Goal: Task Accomplishment & Management: Use online tool/utility

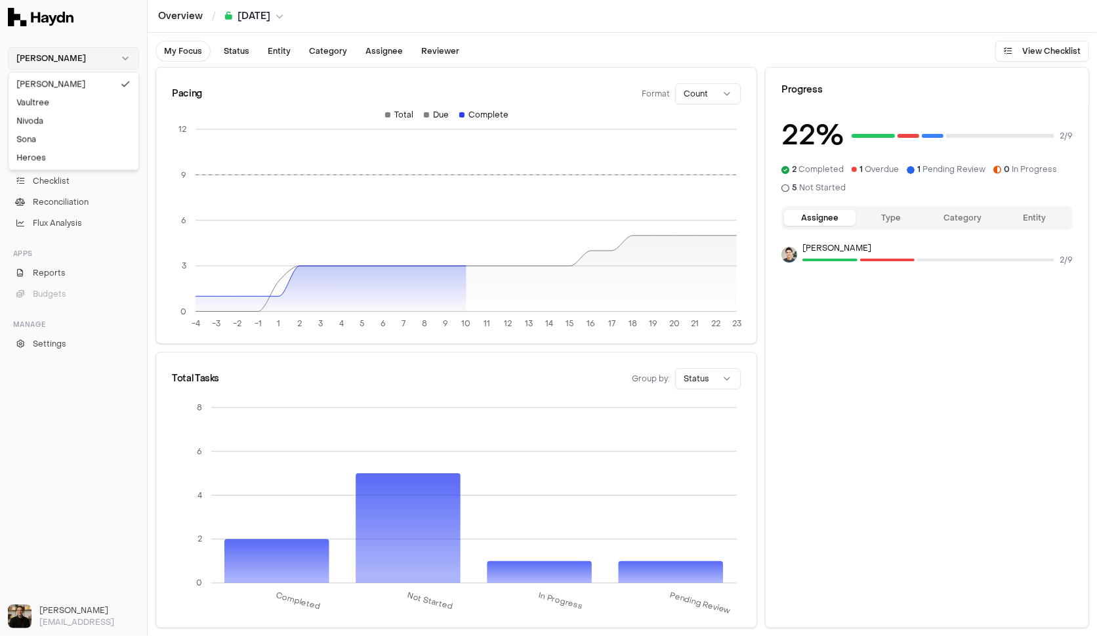
click at [60, 49] on html "[PERSON_NAME] Chat Inbox 5 Close Overview Checklist Reconciliation Flux Analysi…" at bounding box center [548, 318] width 1097 height 636
click at [58, 123] on div "Nivoda" at bounding box center [73, 121] width 125 height 18
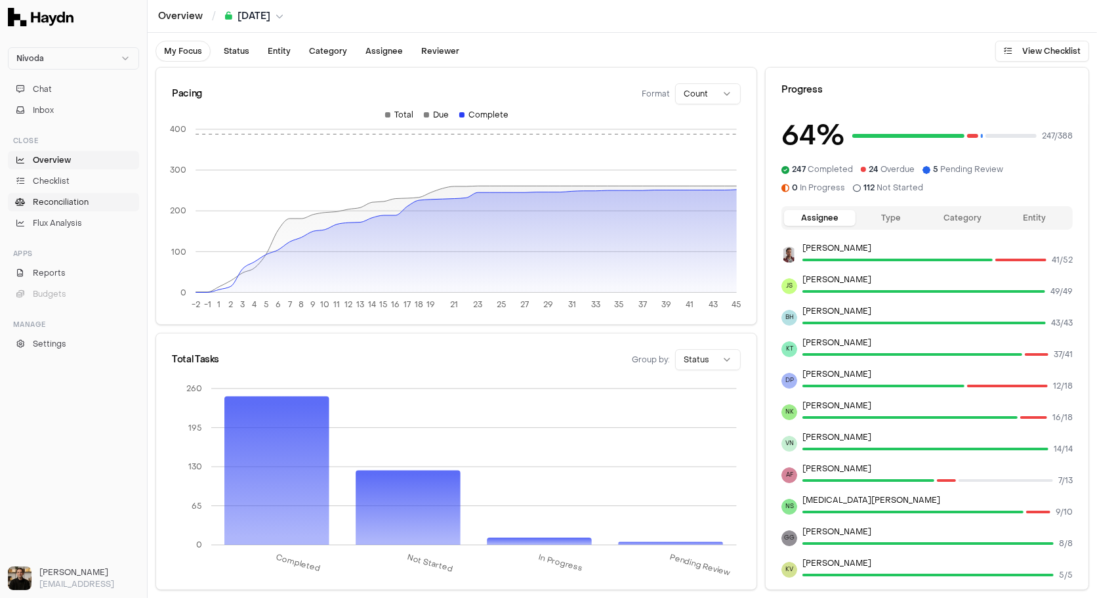
click at [43, 204] on span "Reconciliation" at bounding box center [61, 202] width 56 height 12
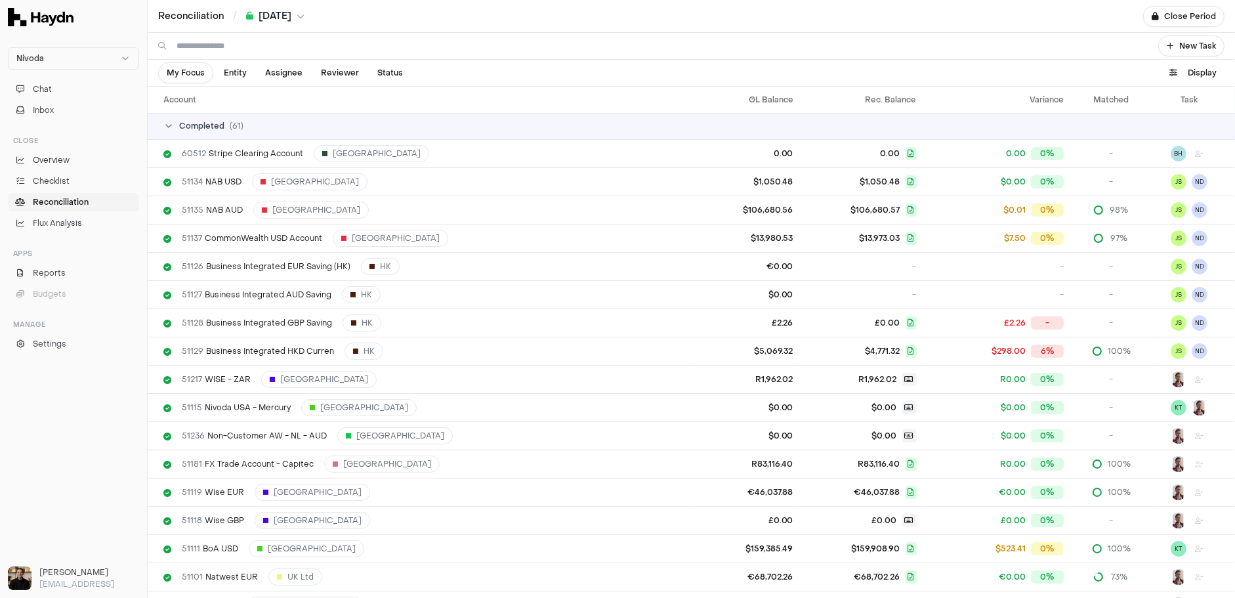
click at [191, 129] on span "Completed" at bounding box center [201, 126] width 45 height 10
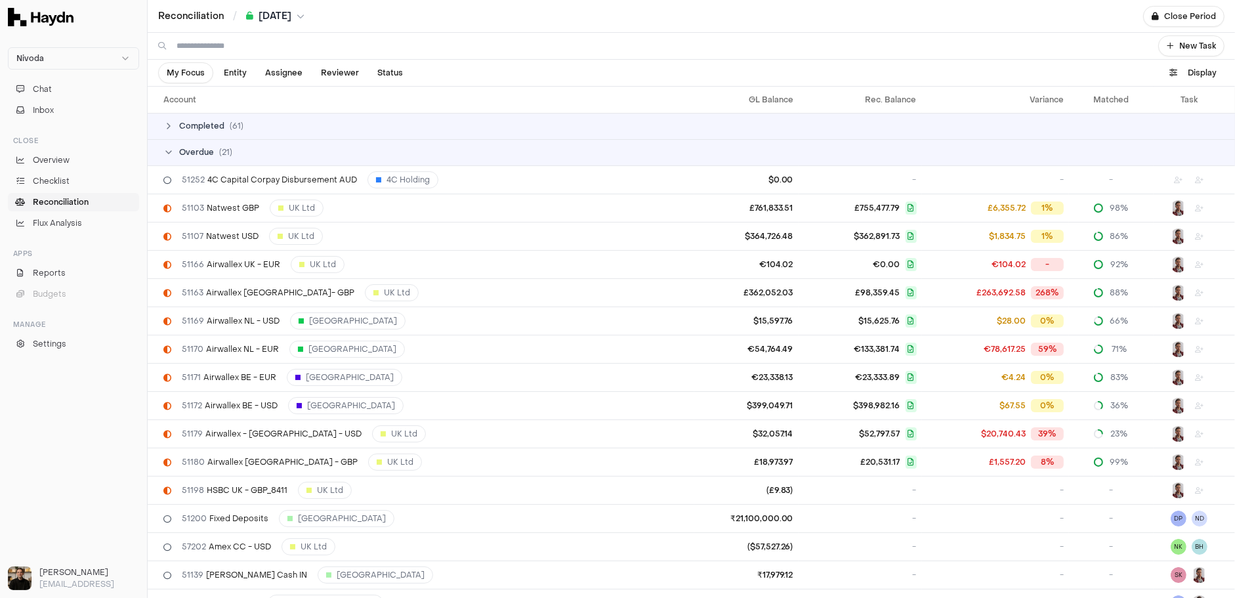
click at [188, 156] on span "Overdue" at bounding box center [196, 152] width 35 height 10
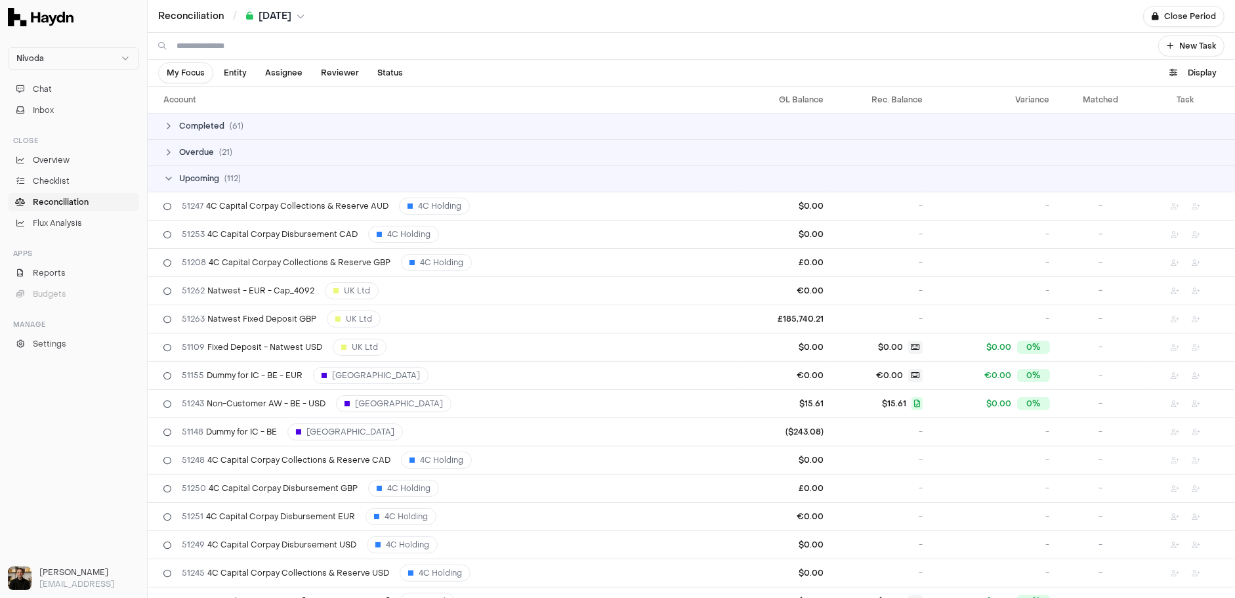
click at [188, 177] on span "Upcoming" at bounding box center [199, 178] width 40 height 10
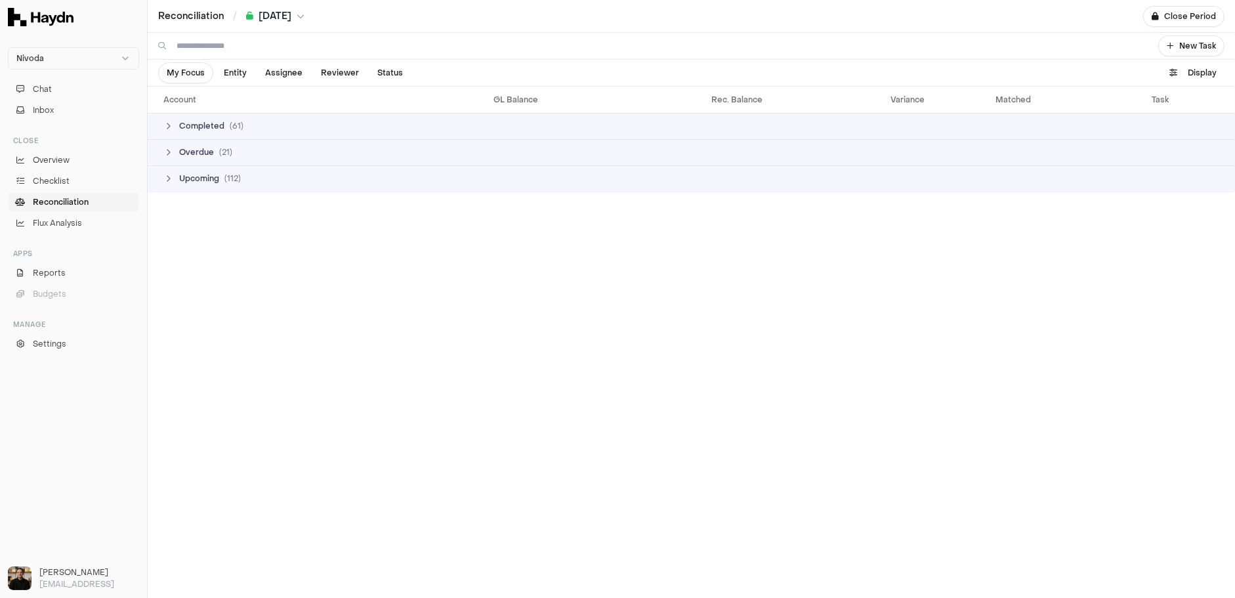
click at [195, 148] on span "Overdue" at bounding box center [196, 152] width 35 height 10
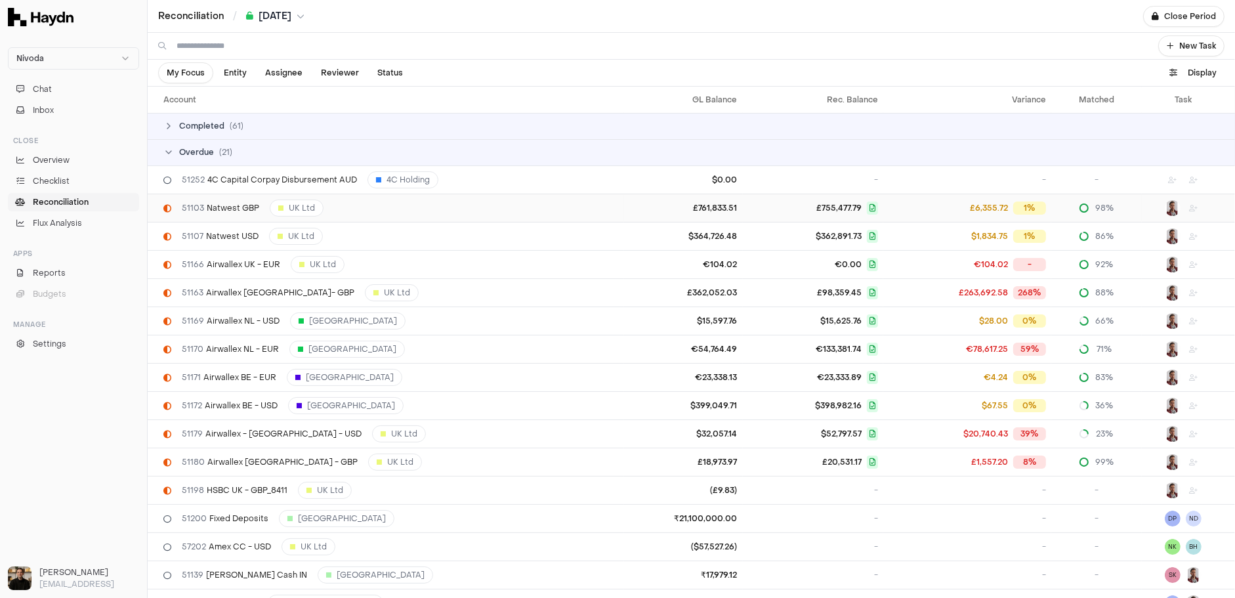
click at [211, 203] on span "51103 Natwest GBP" at bounding box center [220, 208] width 77 height 10
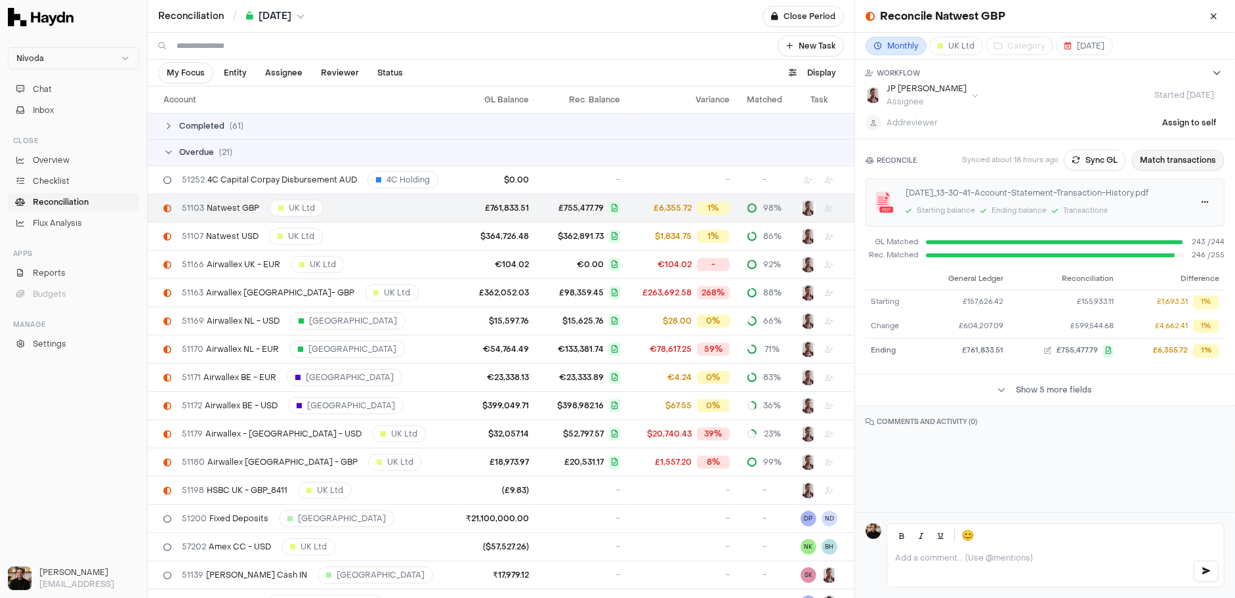
click at [950, 159] on button "Match transactions" at bounding box center [1177, 160] width 93 height 21
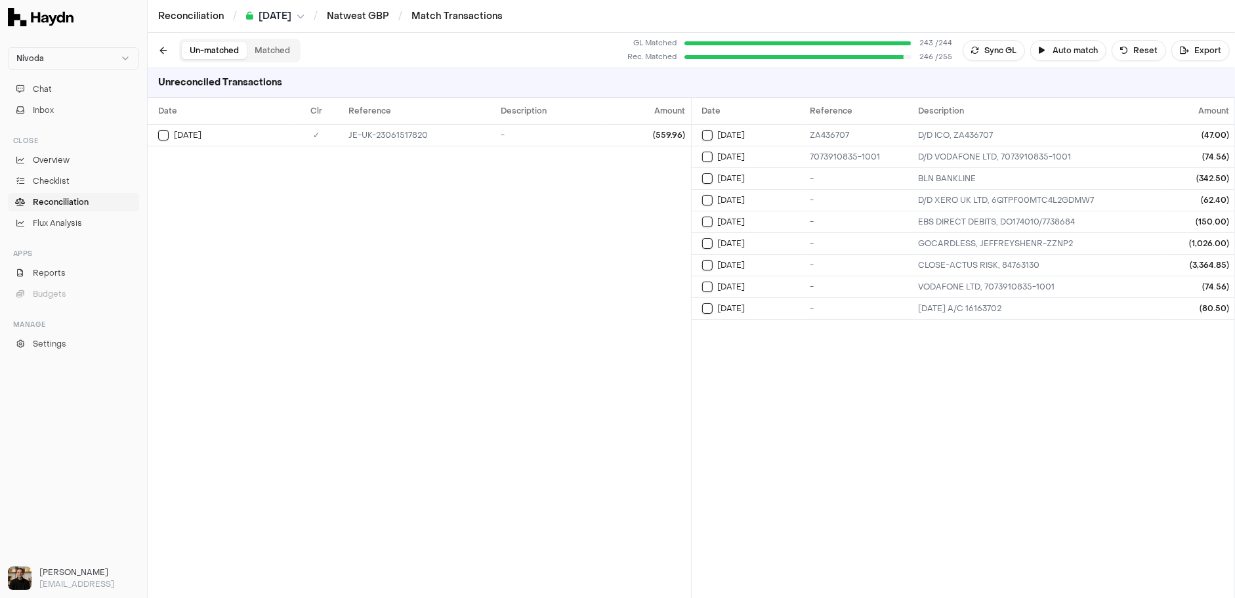
click at [253, 51] on button "Matched" at bounding box center [272, 50] width 51 height 17
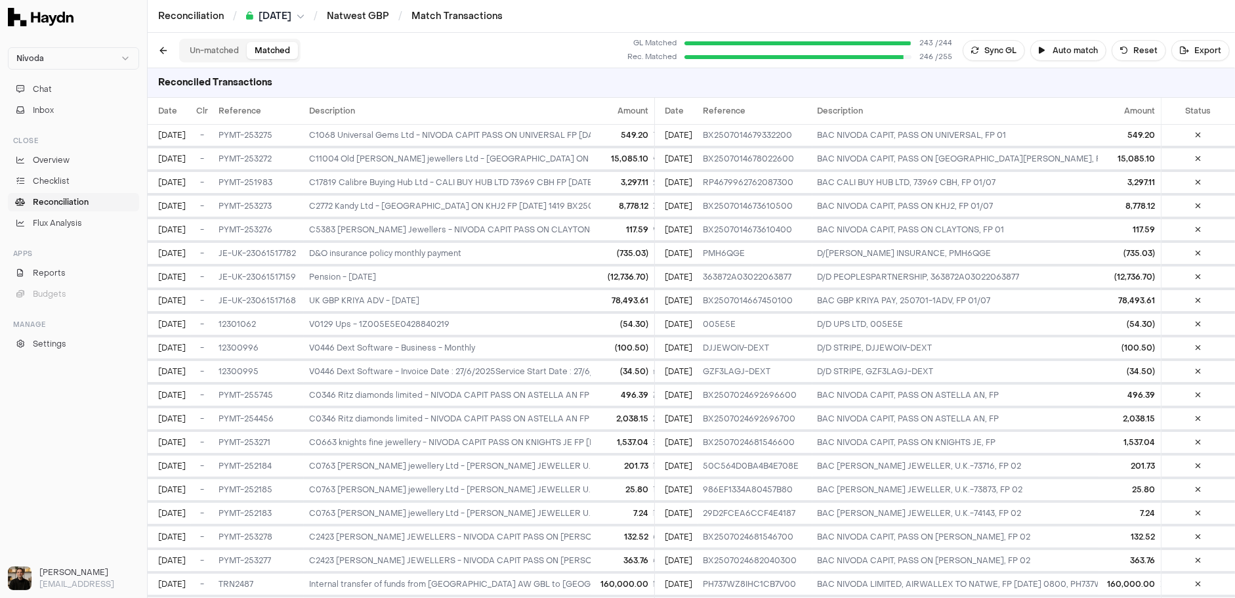
click at [205, 54] on button "Un-matched" at bounding box center [214, 50] width 65 height 17
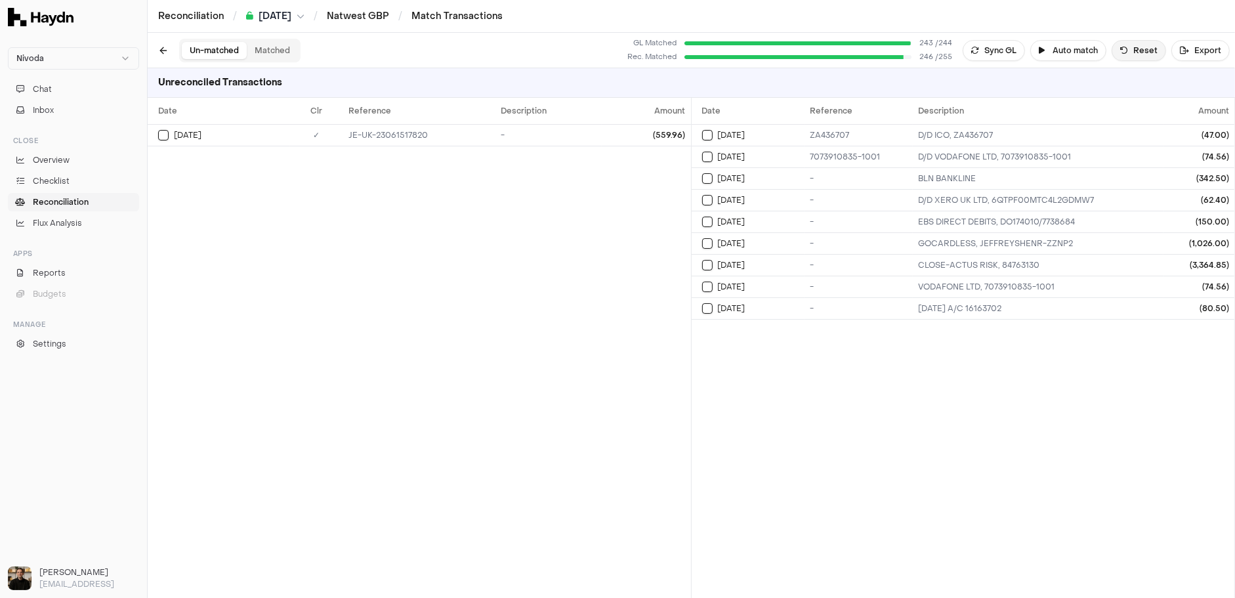
click at [950, 54] on button "Reset" at bounding box center [1139, 50] width 54 height 21
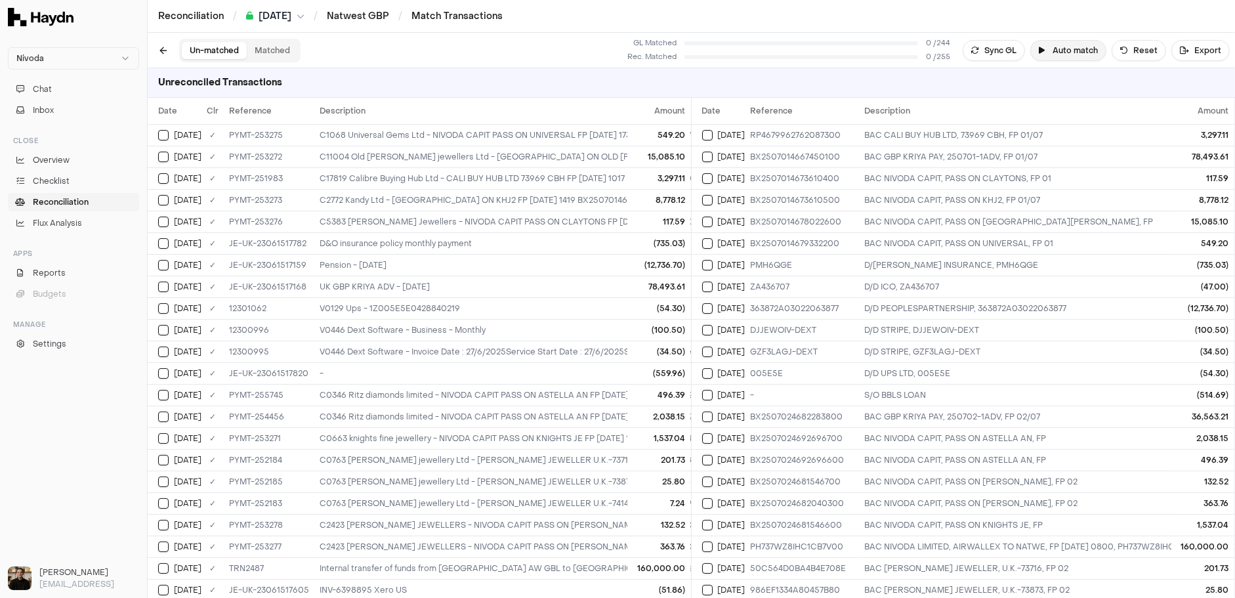
click at [950, 55] on button "Auto match" at bounding box center [1068, 50] width 76 height 21
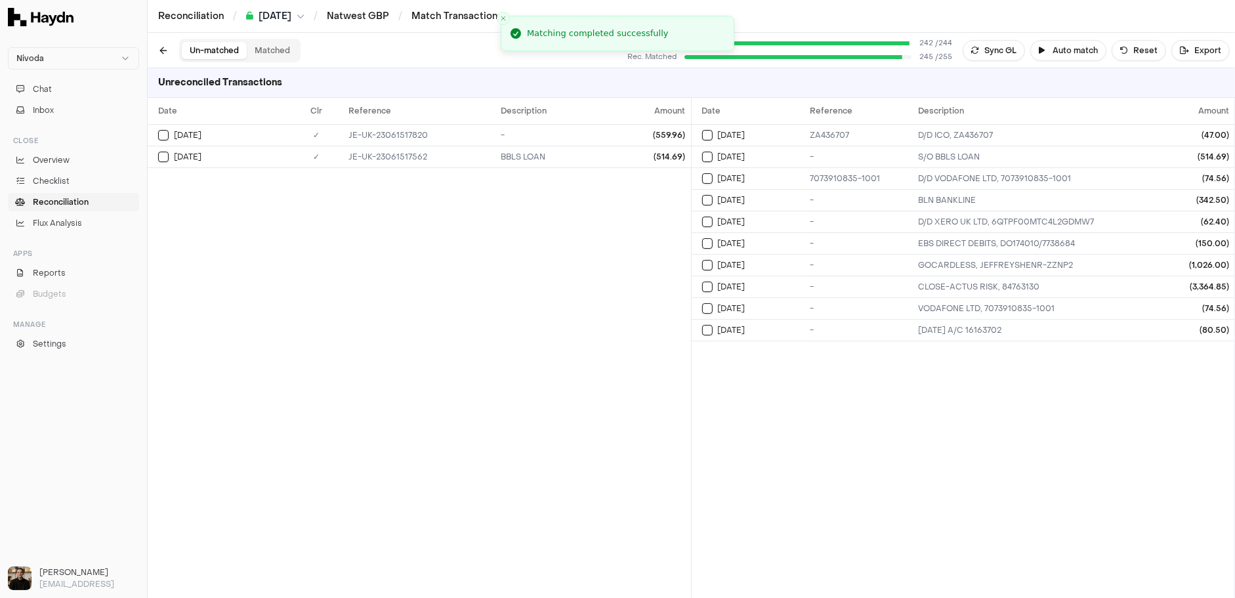
click at [278, 49] on button "Matched" at bounding box center [272, 50] width 51 height 17
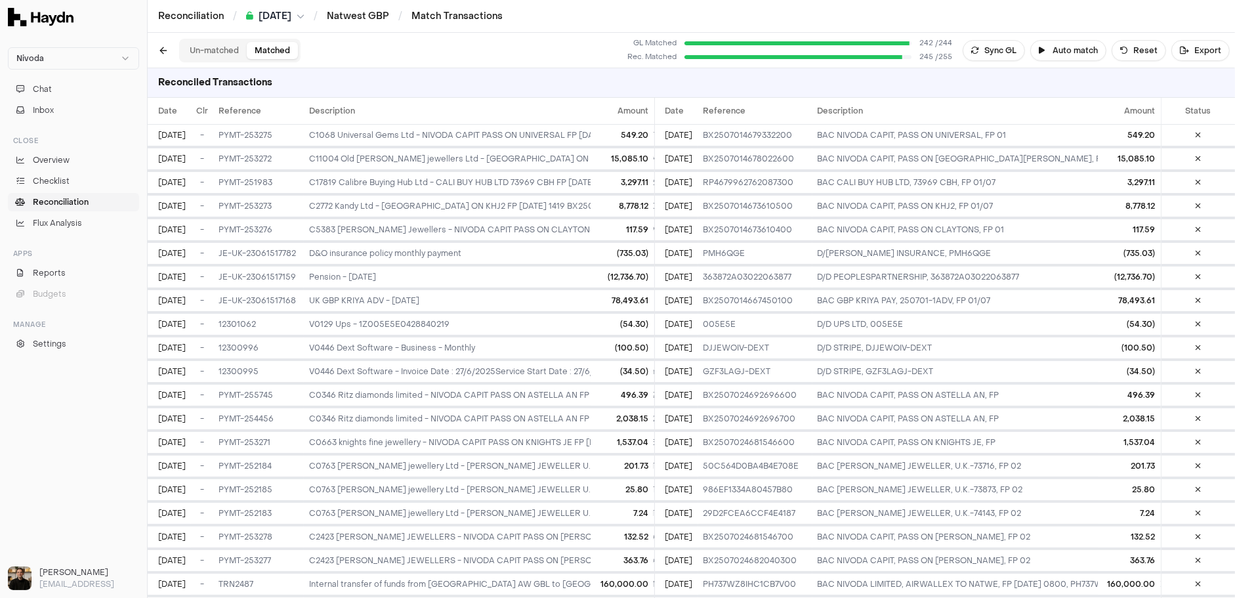
click at [212, 46] on button "Un-matched" at bounding box center [214, 50] width 65 height 17
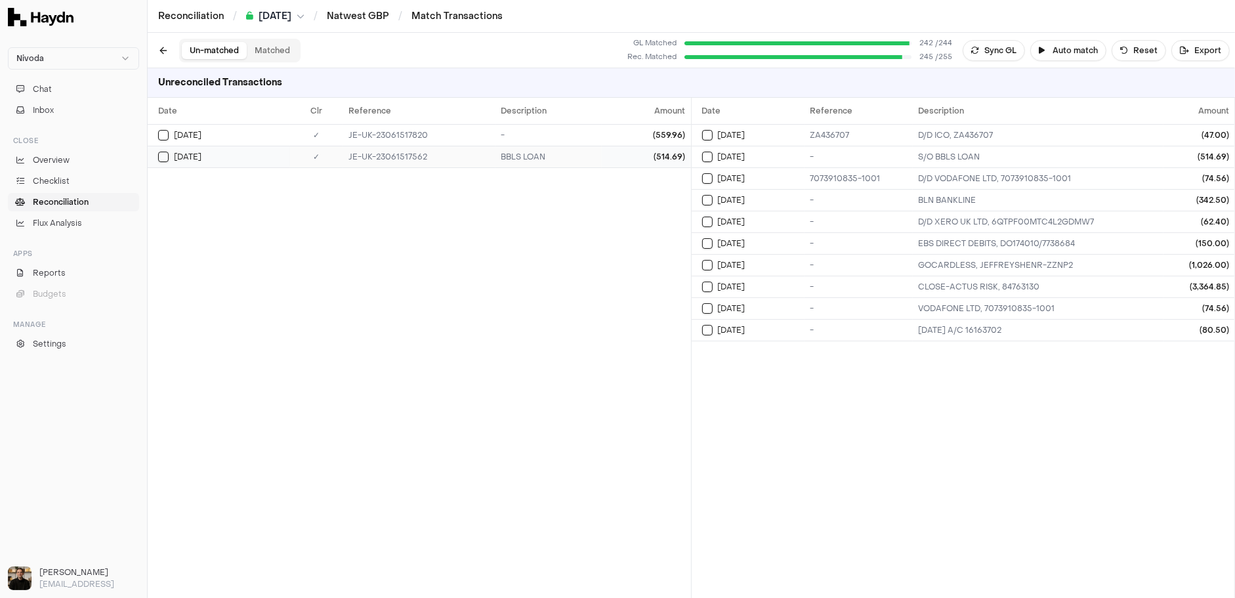
click at [633, 159] on div "(514.69)" at bounding box center [646, 157] width 78 height 10
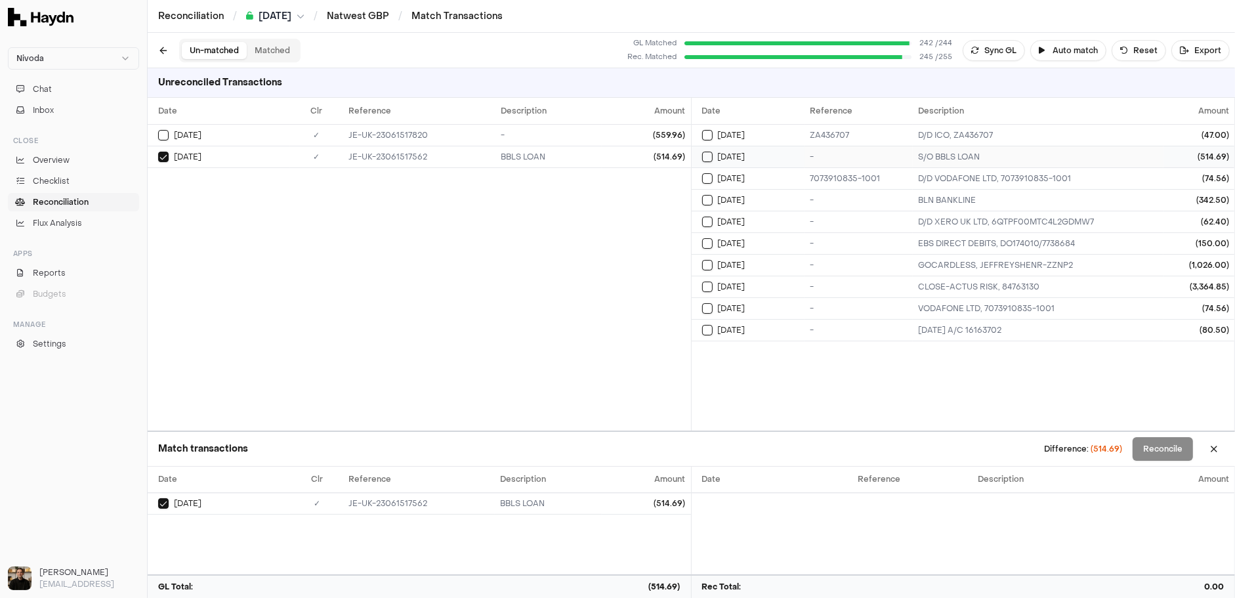
click at [820, 155] on div "-" at bounding box center [859, 157] width 98 height 10
click at [950, 456] on button "Reconcile" at bounding box center [1163, 449] width 60 height 24
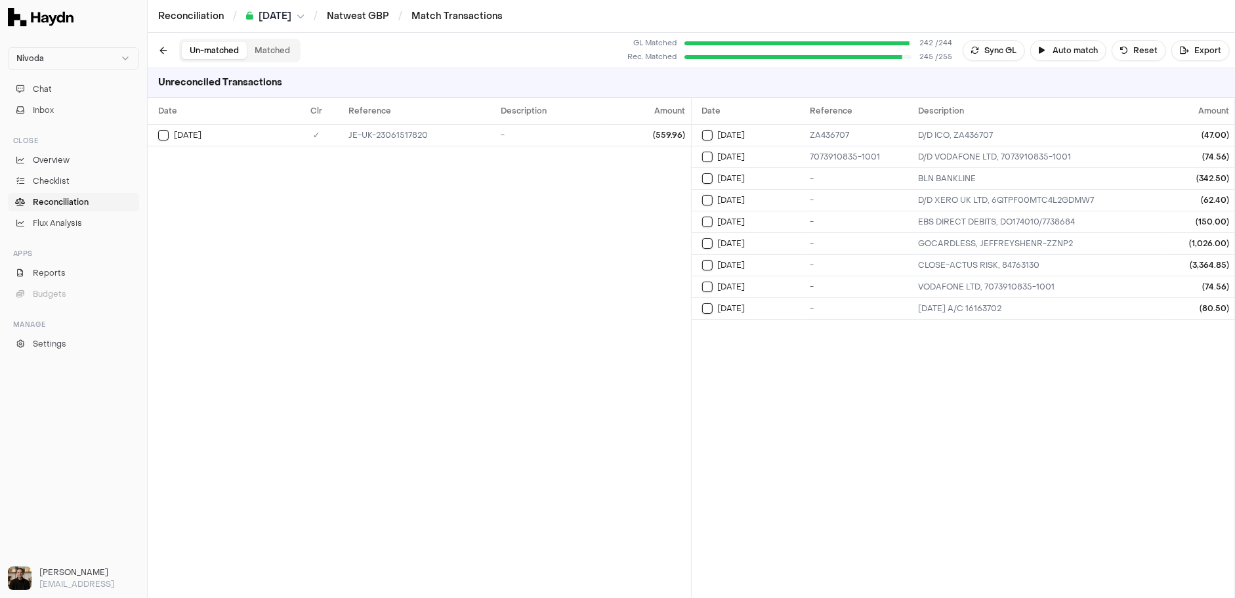
click at [269, 47] on button "Matched" at bounding box center [272, 50] width 51 height 17
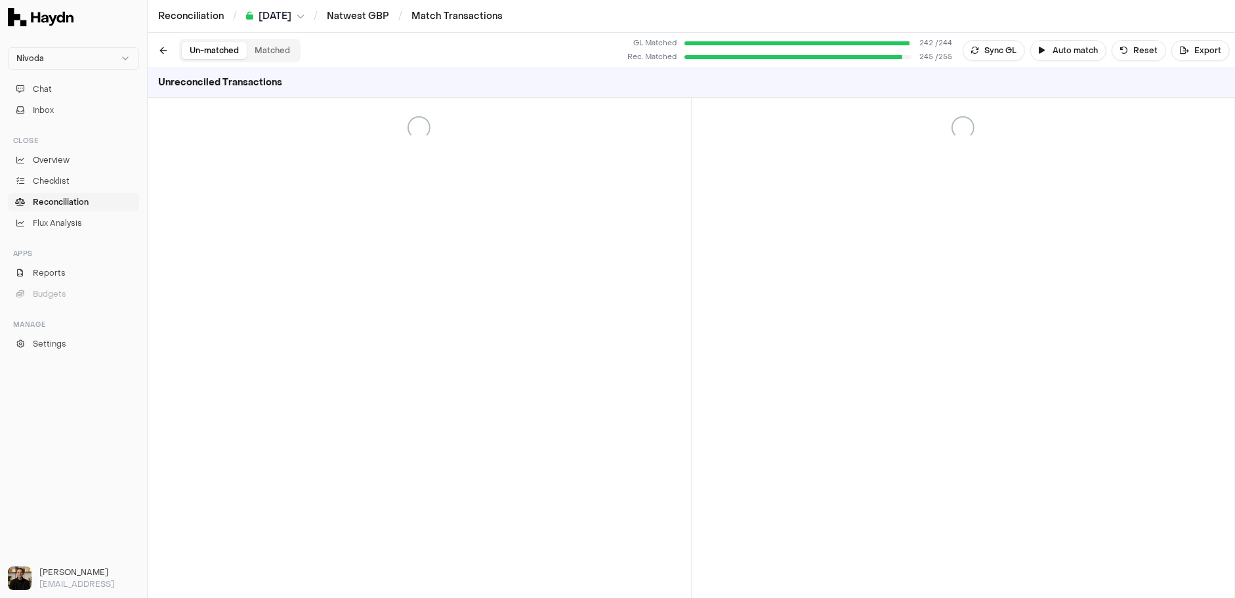
click at [222, 47] on button "Un-matched" at bounding box center [214, 50] width 65 height 17
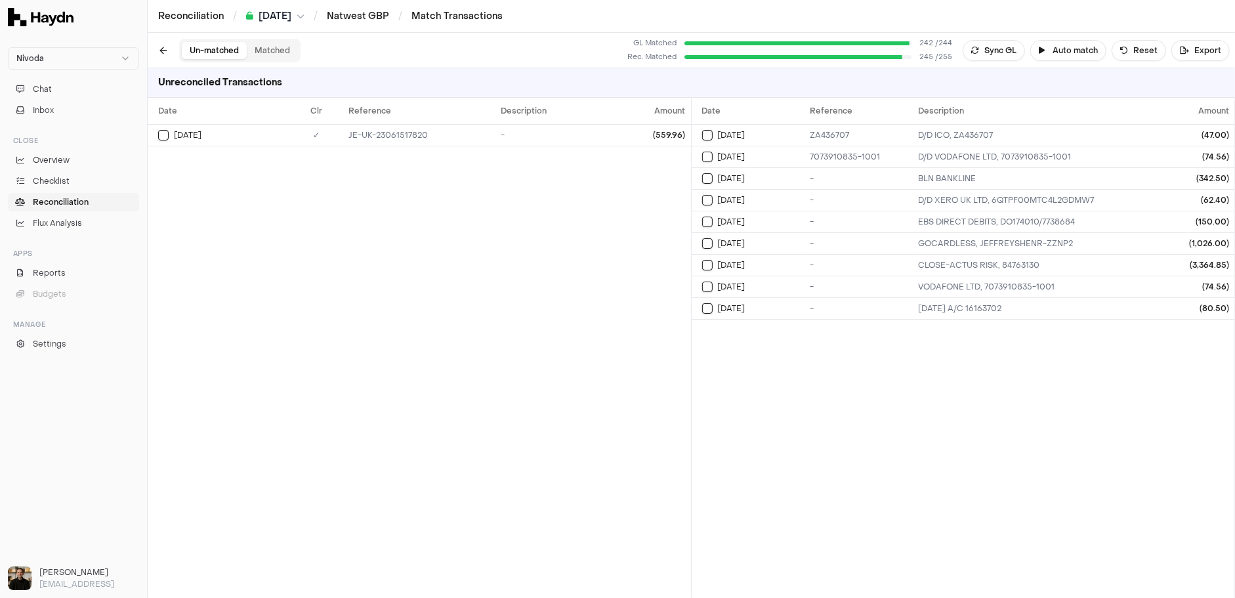
click at [270, 49] on button "Matched" at bounding box center [272, 50] width 51 height 17
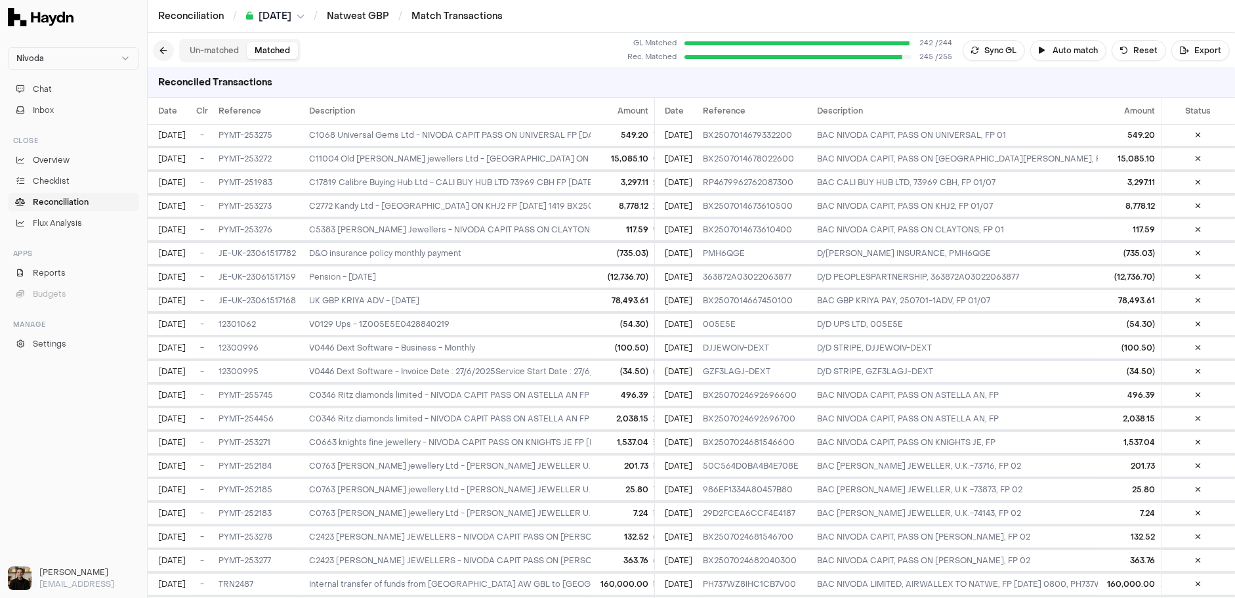
click at [157, 50] on button "button" at bounding box center [163, 50] width 21 height 21
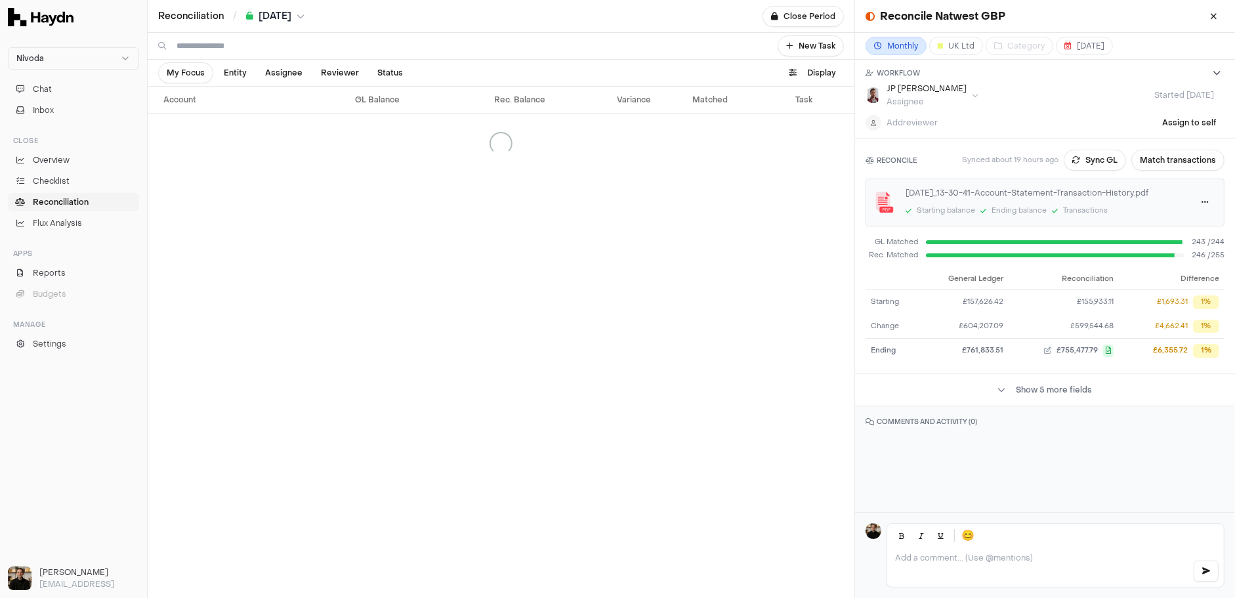
click at [68, 198] on span "Reconciliation" at bounding box center [61, 202] width 56 height 12
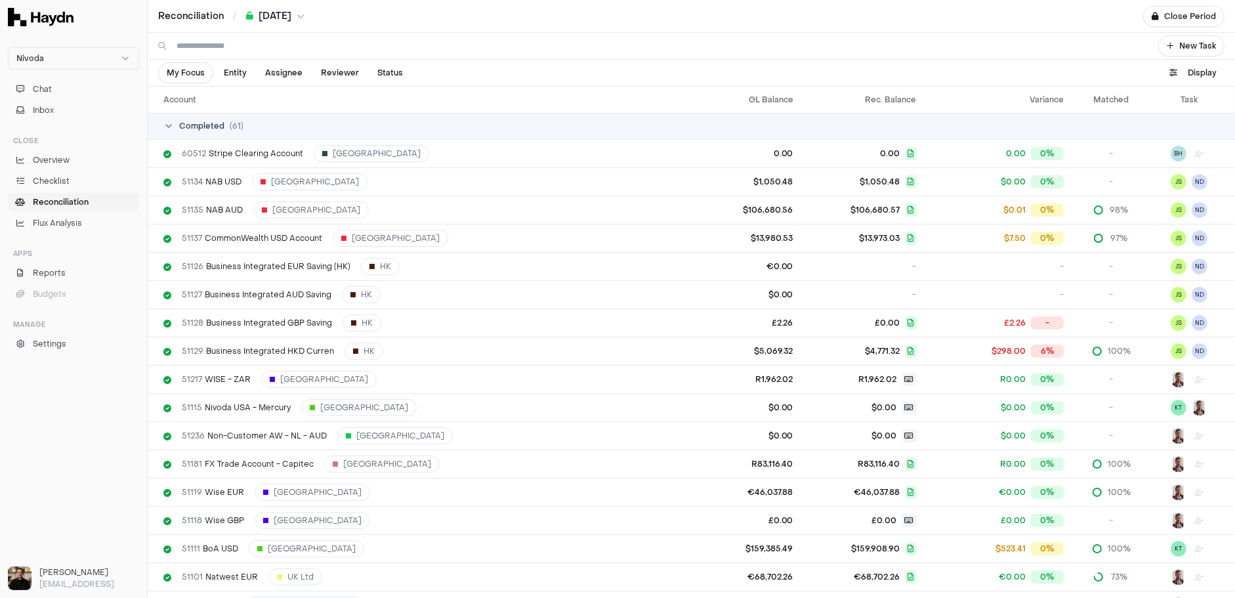
click at [251, 127] on div "Completed ( 61 )" at bounding box center [696, 126] width 1066 height 10
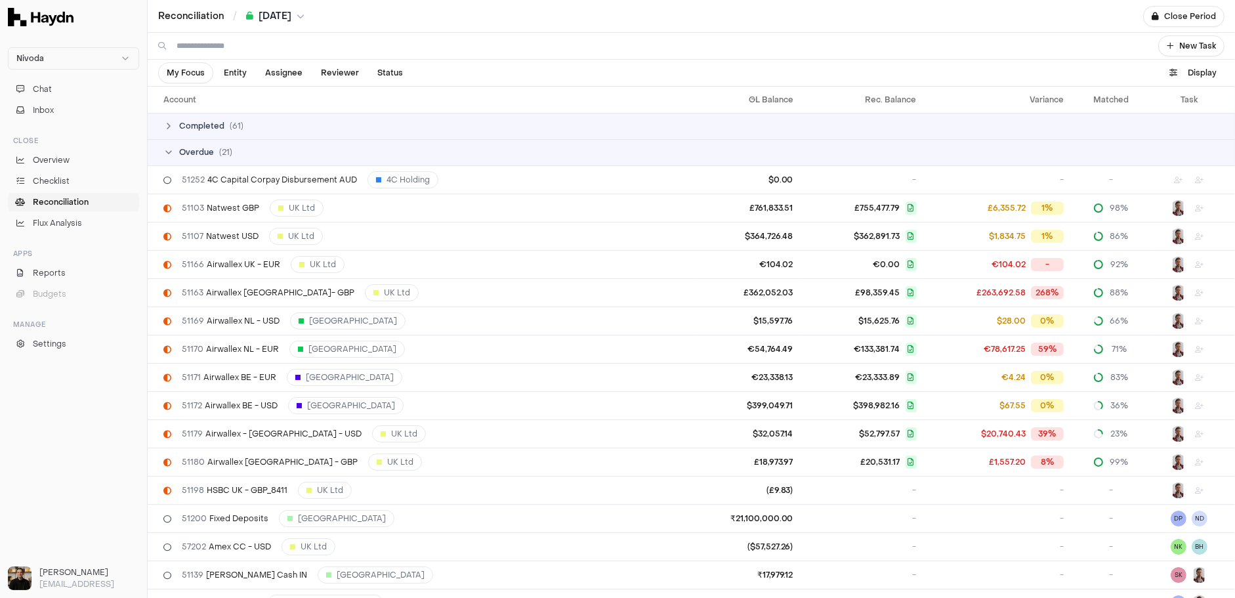
click at [251, 127] on div "Completed ( 61 )" at bounding box center [696, 126] width 1066 height 10
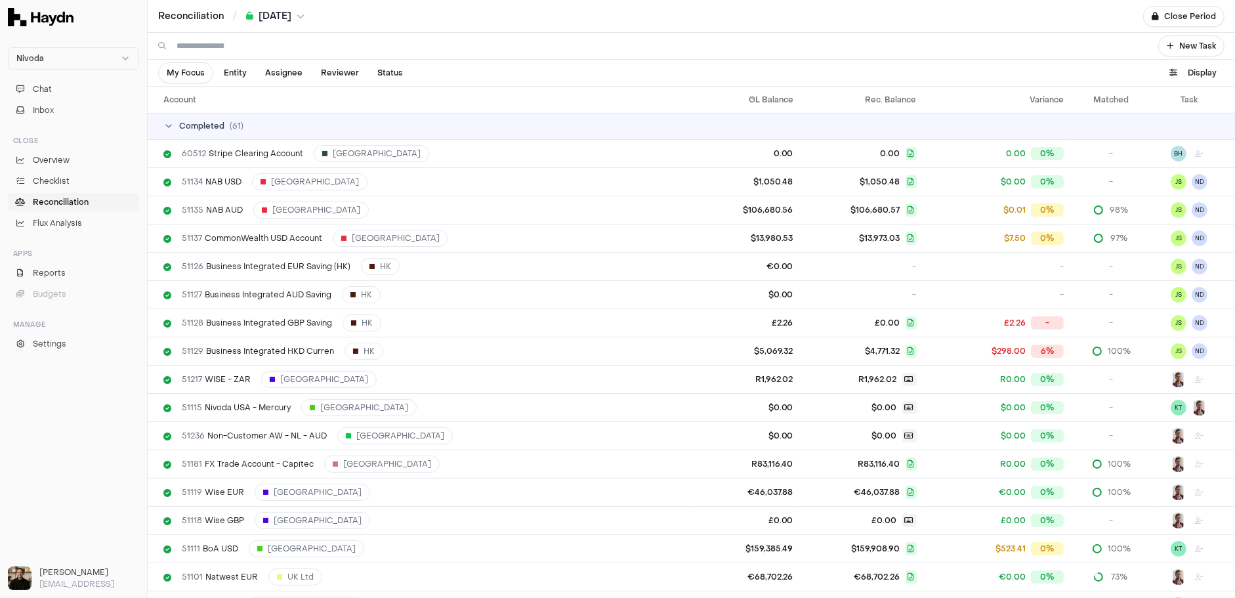
click at [207, 125] on span "Completed" at bounding box center [201, 126] width 45 height 10
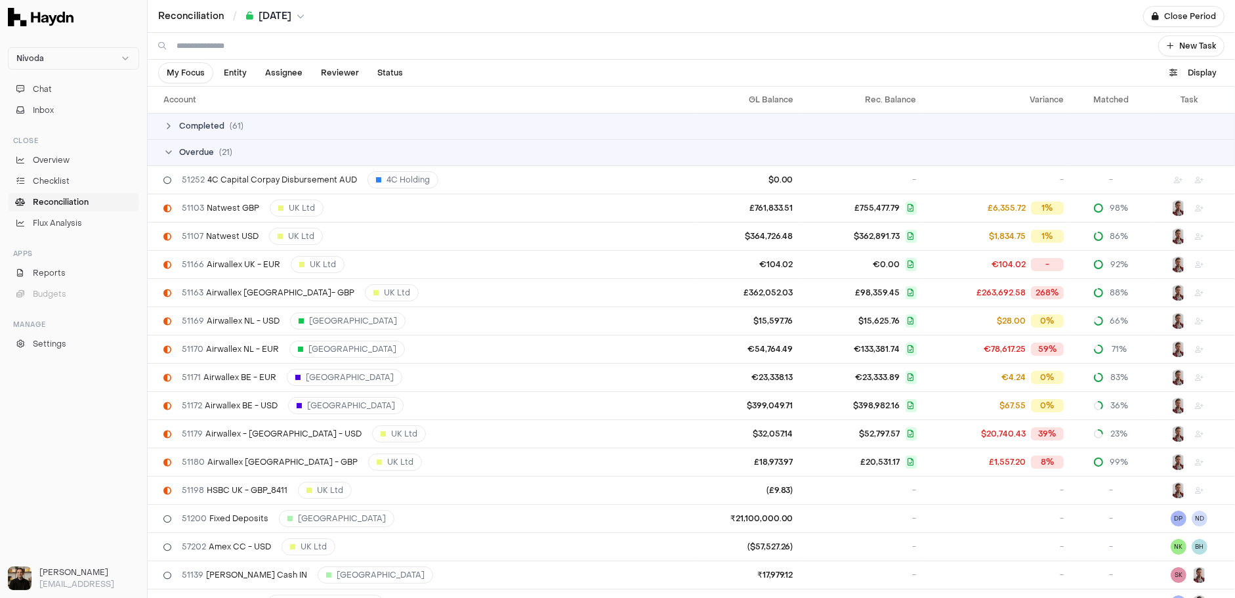
click at [226, 131] on div "Completed ( 61 )" at bounding box center [696, 126] width 1066 height 10
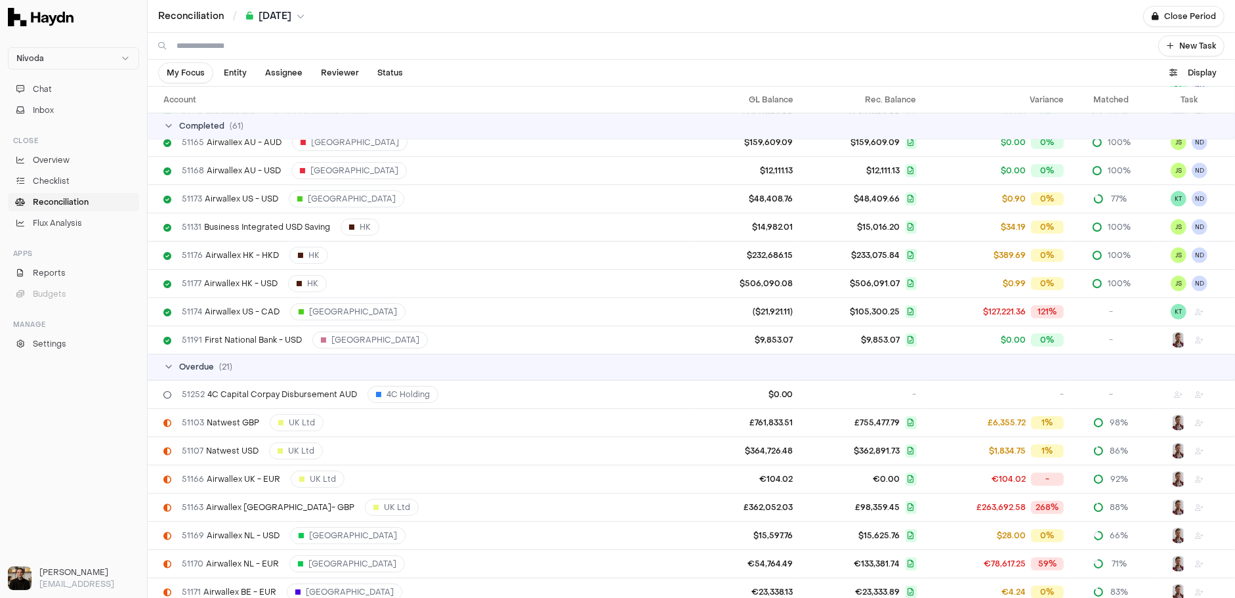
scroll to position [1599, 0]
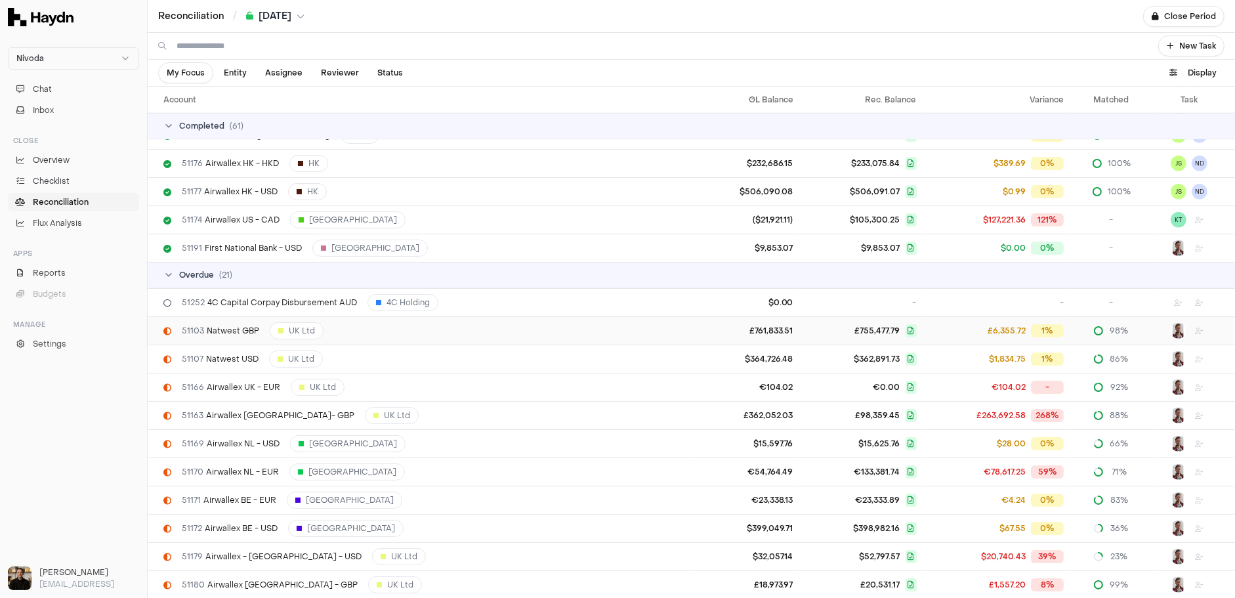
click at [243, 325] on span "51103 Natwest GBP" at bounding box center [220, 330] width 77 height 10
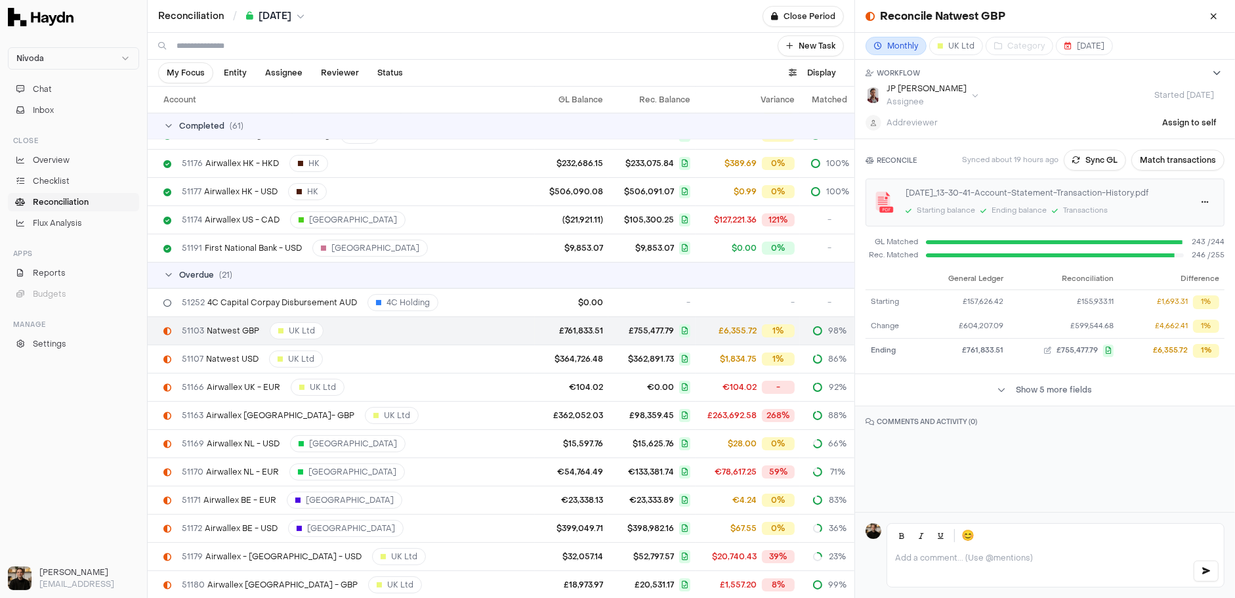
click at [950, 565] on div at bounding box center [1055, 566] width 337 height 39
click at [950, 566] on div at bounding box center [1055, 566] width 337 height 39
click at [928, 92] on html "Nivoda Chat Inbox Close Overview Checklist Reconciliation Flux Analysis Apps Re…" at bounding box center [617, 299] width 1235 height 598
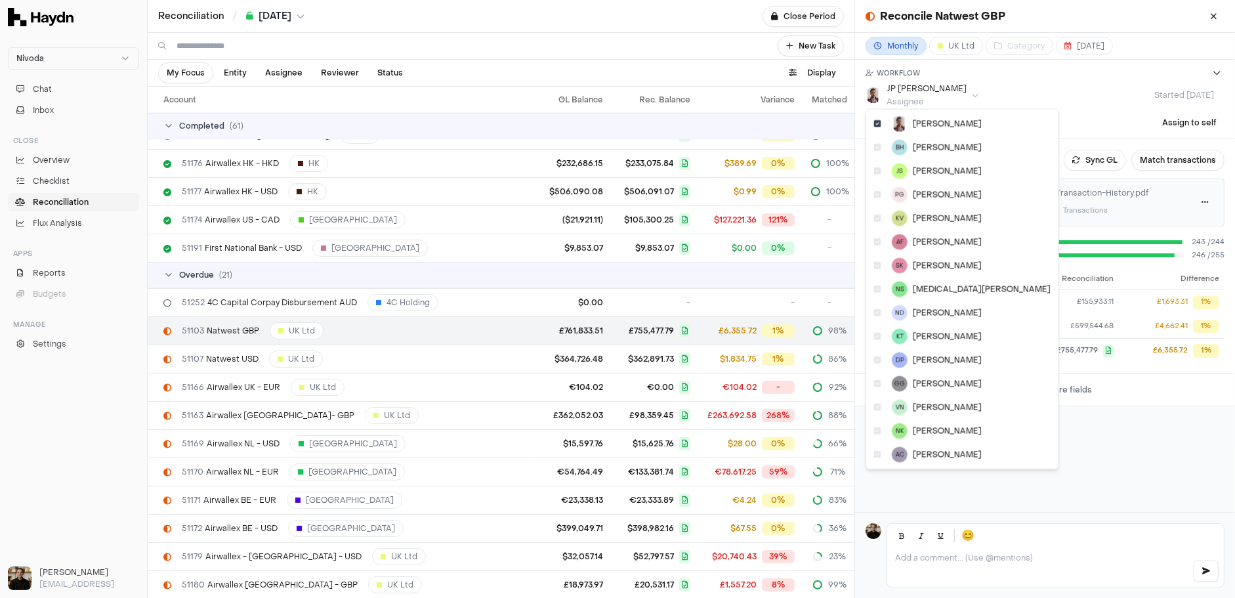
click at [928, 92] on html "Nivoda Chat Inbox Close Overview Checklist Reconciliation Flux Analysis Apps Re…" at bounding box center [617, 299] width 1235 height 598
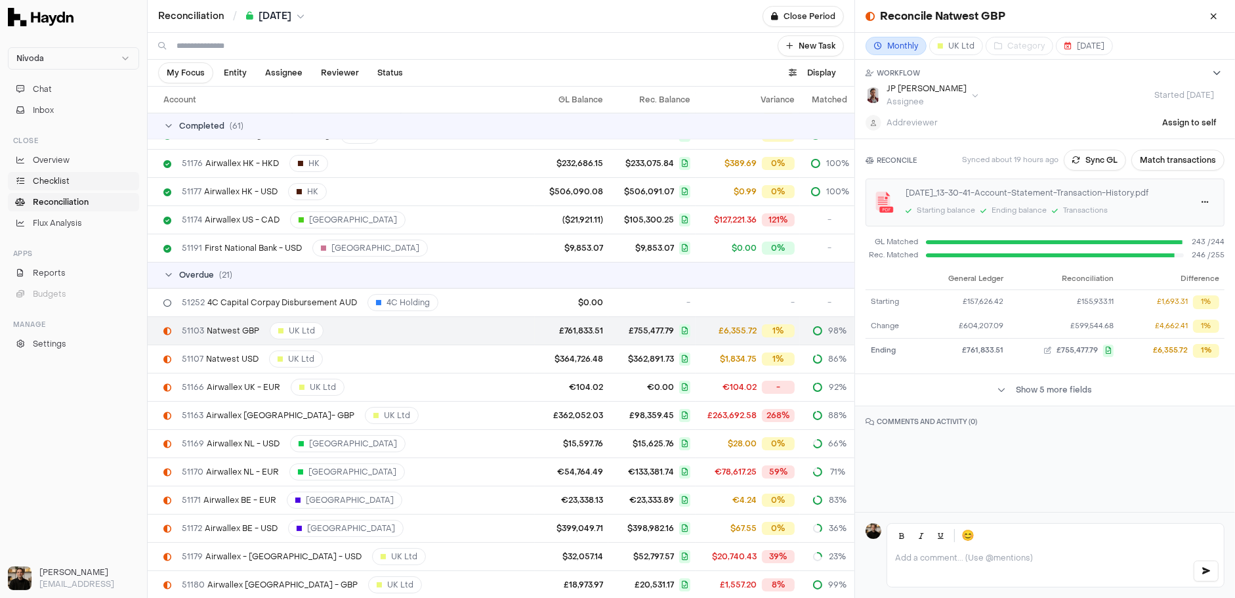
click at [58, 178] on span "Checklist" at bounding box center [51, 181] width 37 height 12
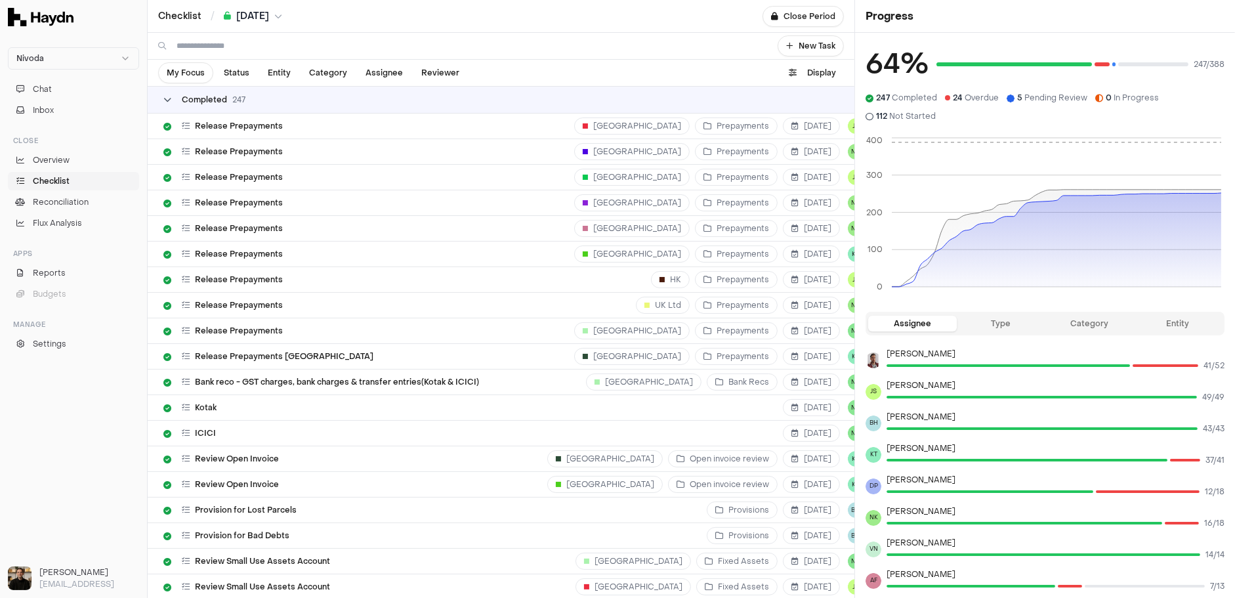
click at [235, 98] on span "247" at bounding box center [238, 99] width 13 height 10
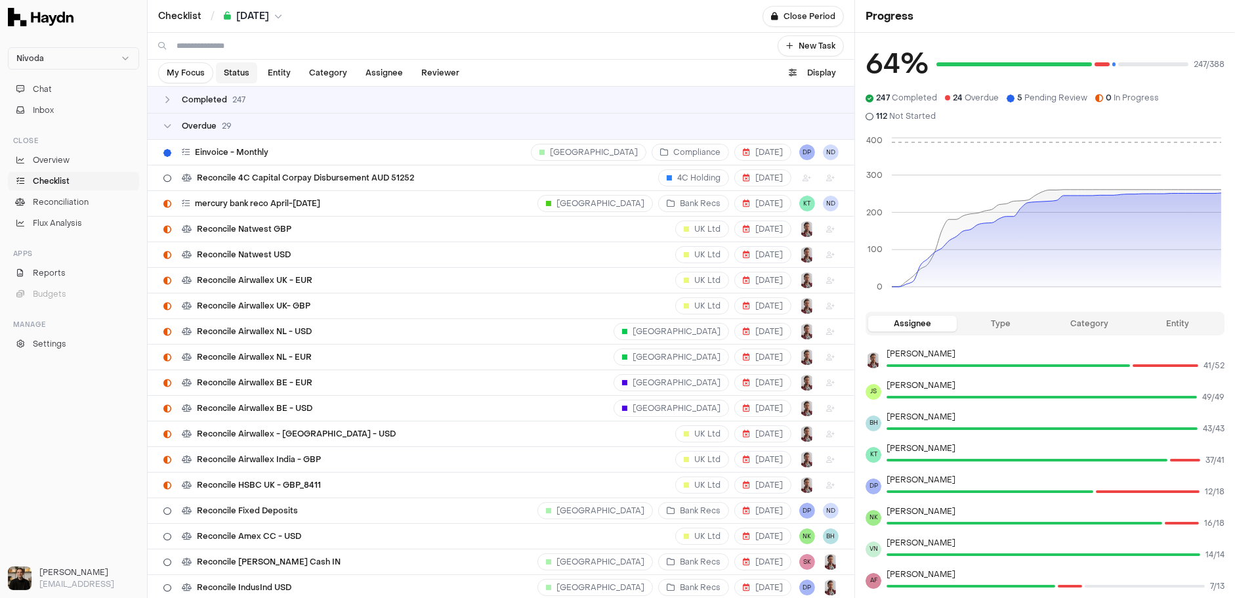
click at [234, 73] on span "Status" at bounding box center [237, 73] width 26 height 10
click at [288, 75] on span "Entity" at bounding box center [279, 73] width 23 height 10
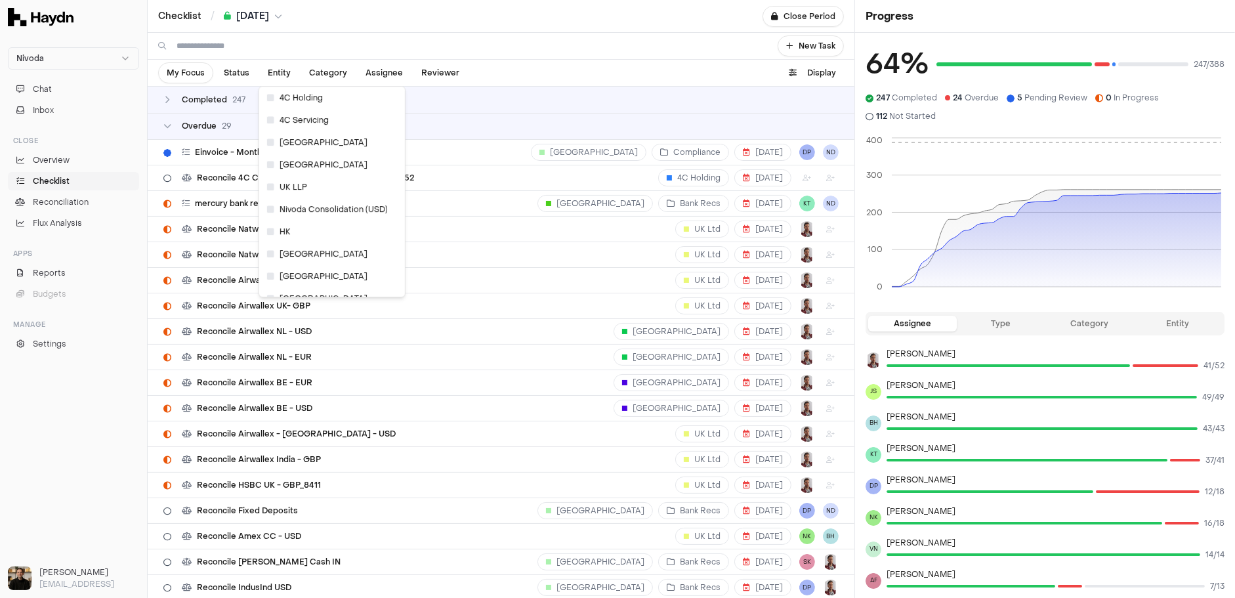
click at [476, 39] on input at bounding box center [469, 46] width 585 height 26
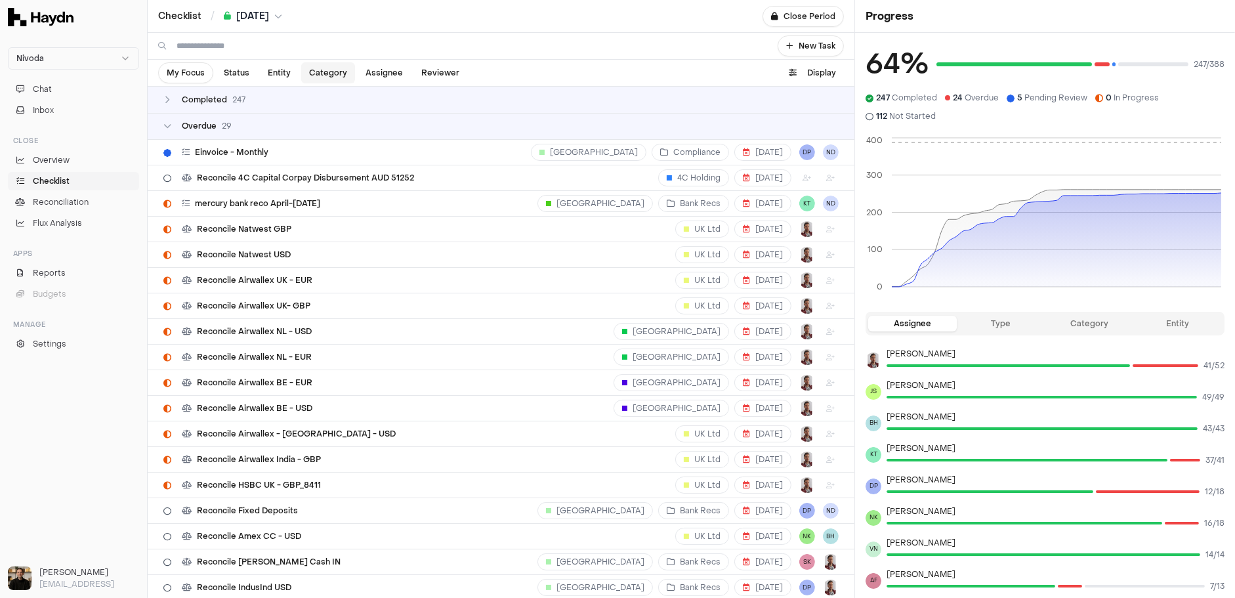
click at [324, 66] on button "Category" at bounding box center [328, 72] width 54 height 21
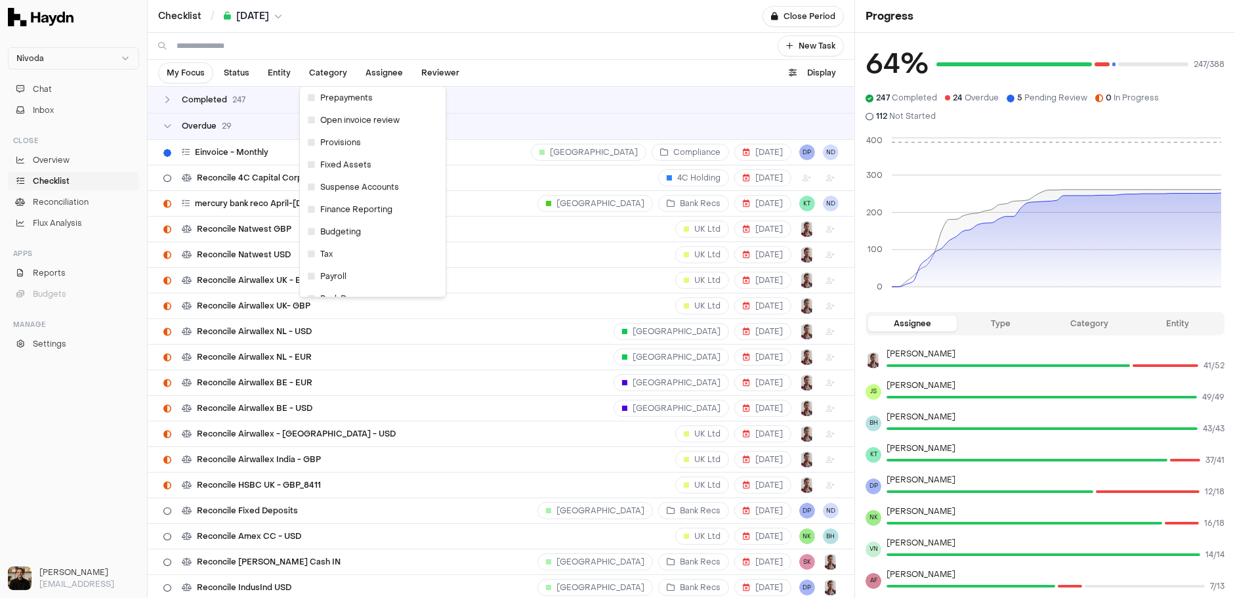
click at [514, 40] on input at bounding box center [469, 46] width 585 height 26
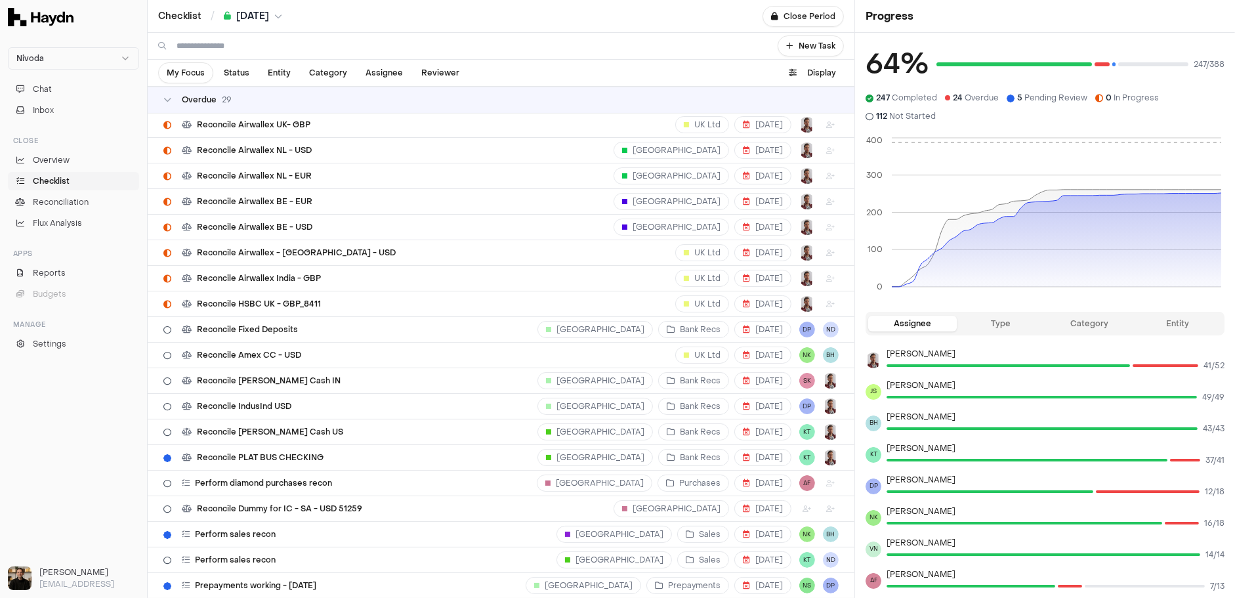
scroll to position [244, 0]
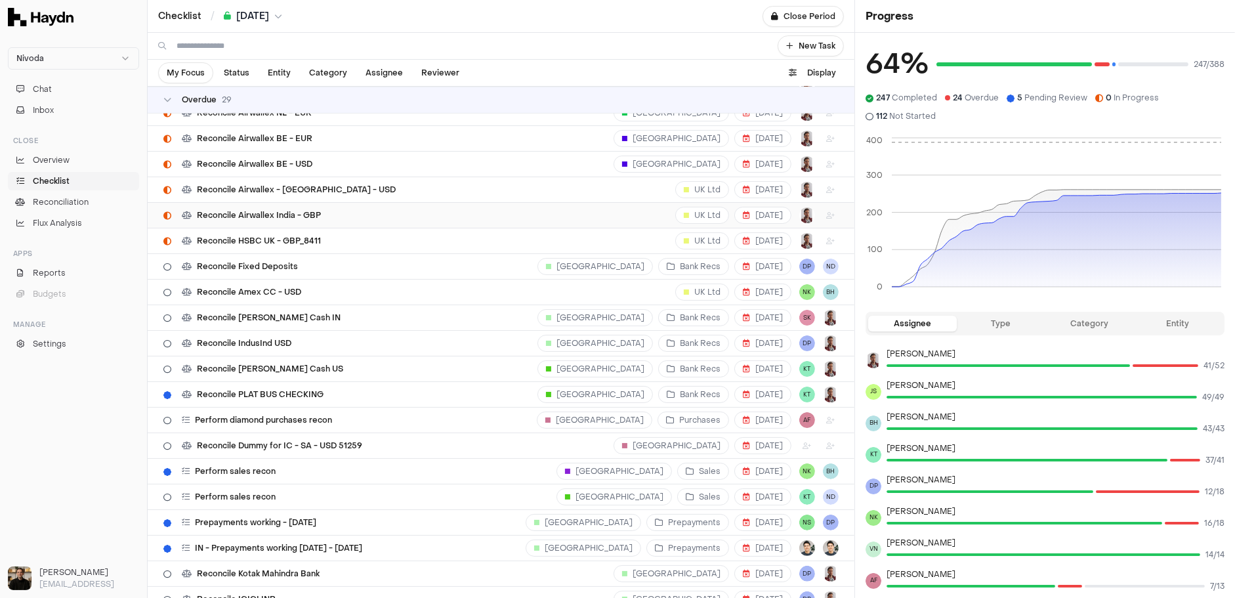
click at [238, 210] on span "Reconcile Airwallex India - GBP" at bounding box center [259, 215] width 124 height 10
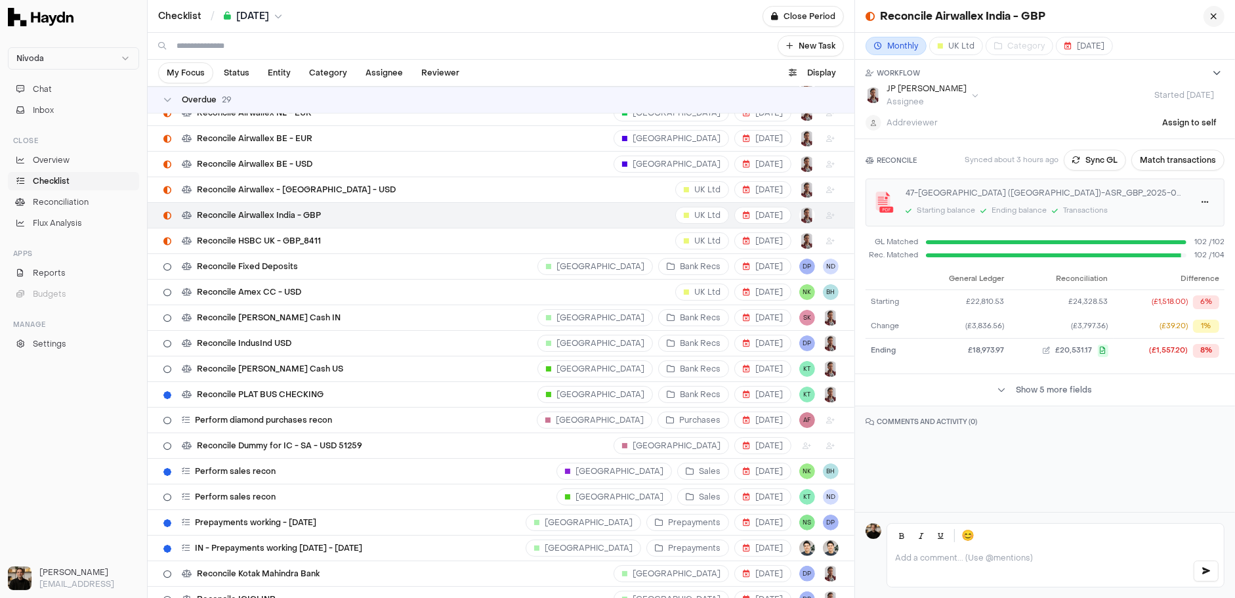
click at [950, 19] on button "button" at bounding box center [1214, 16] width 21 height 21
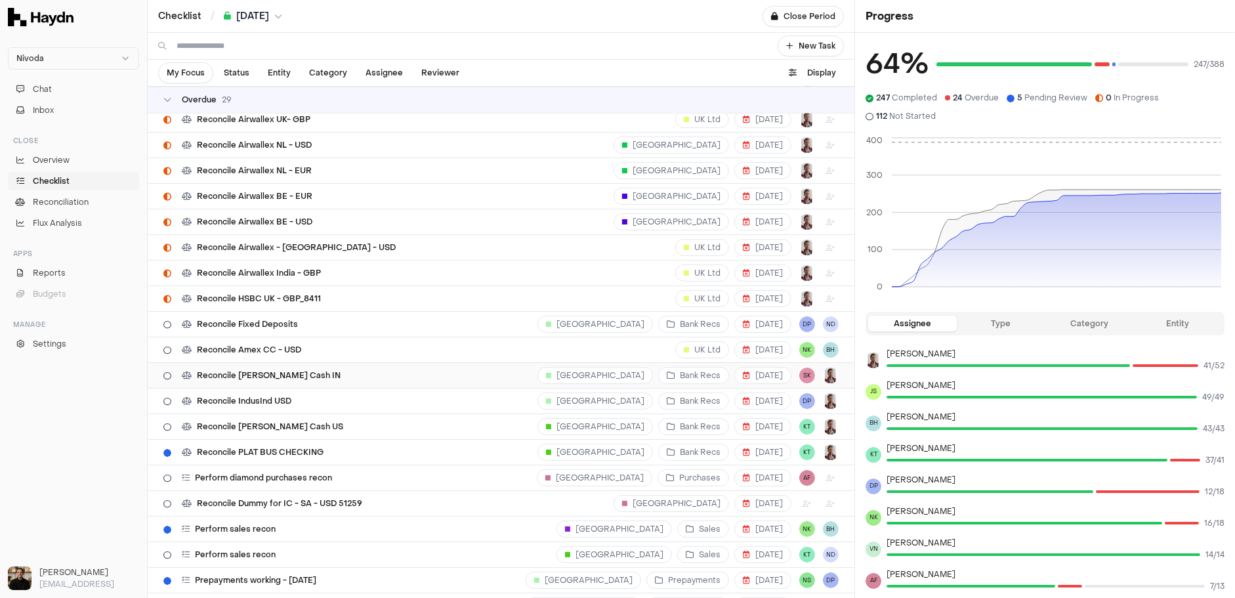
scroll to position [59, 0]
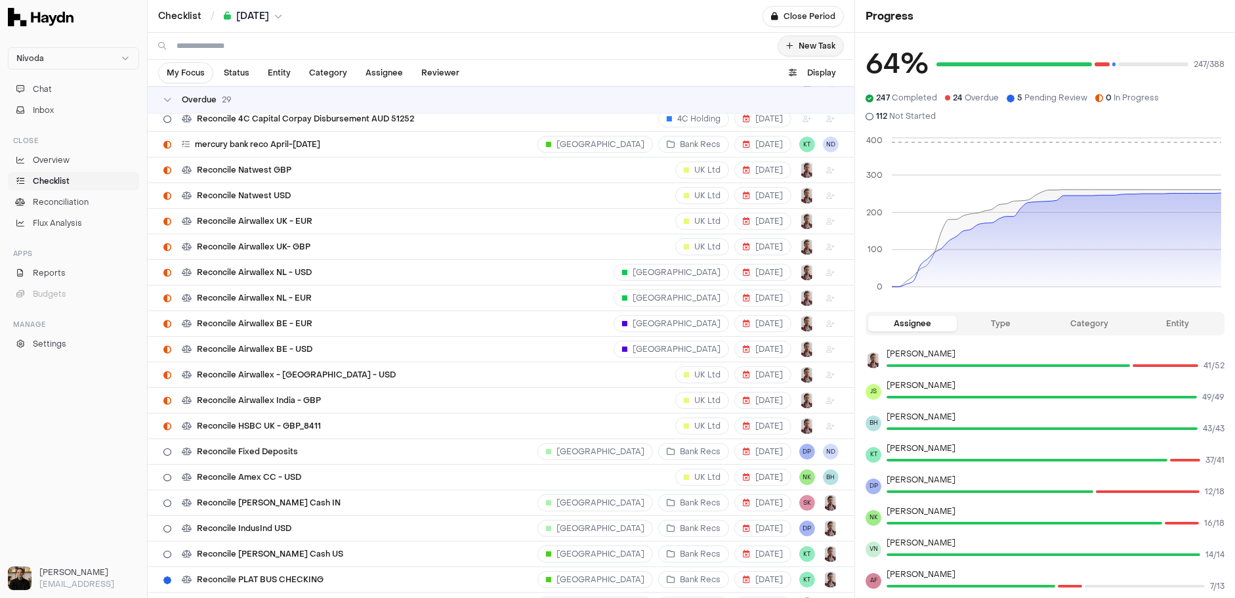
click at [804, 49] on button "New Task" at bounding box center [811, 45] width 66 height 21
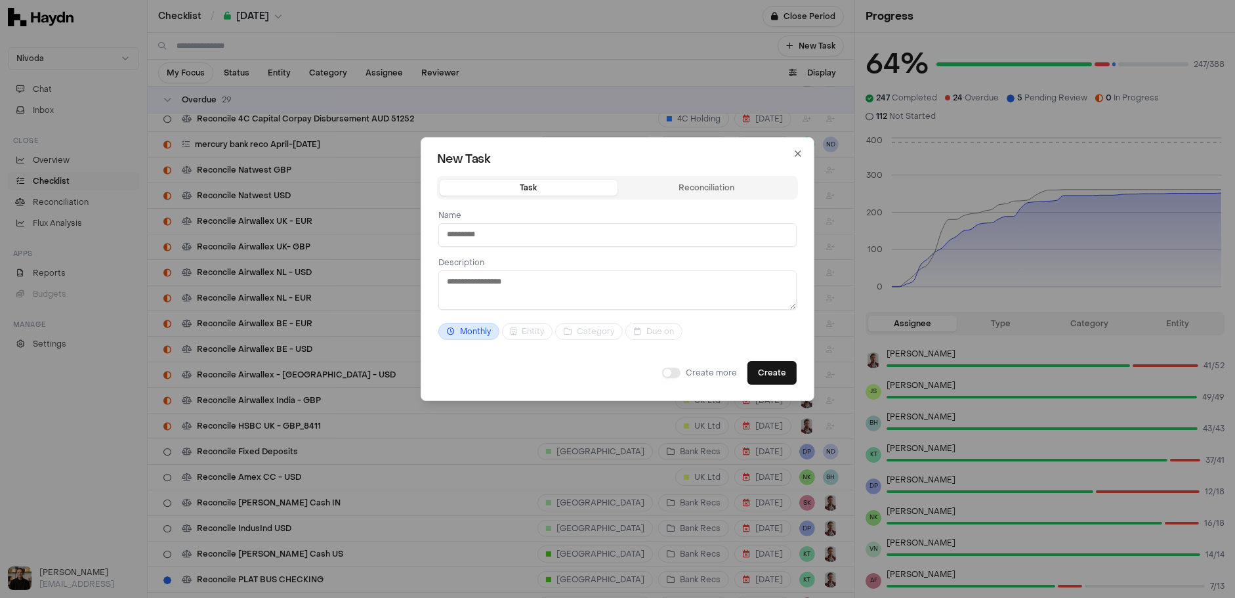
click at [509, 235] on input at bounding box center [617, 235] width 358 height 24
click at [503, 294] on textarea at bounding box center [617, 289] width 358 height 39
click at [698, 189] on div "Task Reconciliation Name Description Monthly Entity Category Due on Create more…" at bounding box center [617, 280] width 361 height 209
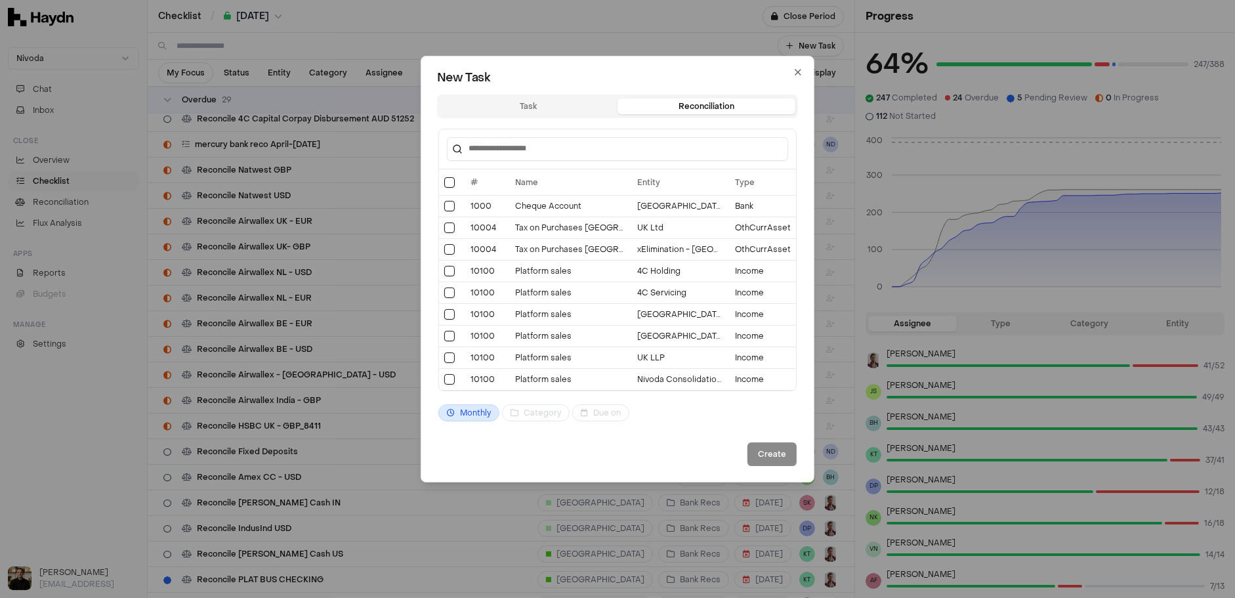
click at [524, 109] on body "Nivoda Chat Inbox Close Overview Checklist Reconciliation Flux Analysis Apps Re…" at bounding box center [617, 299] width 1235 height 598
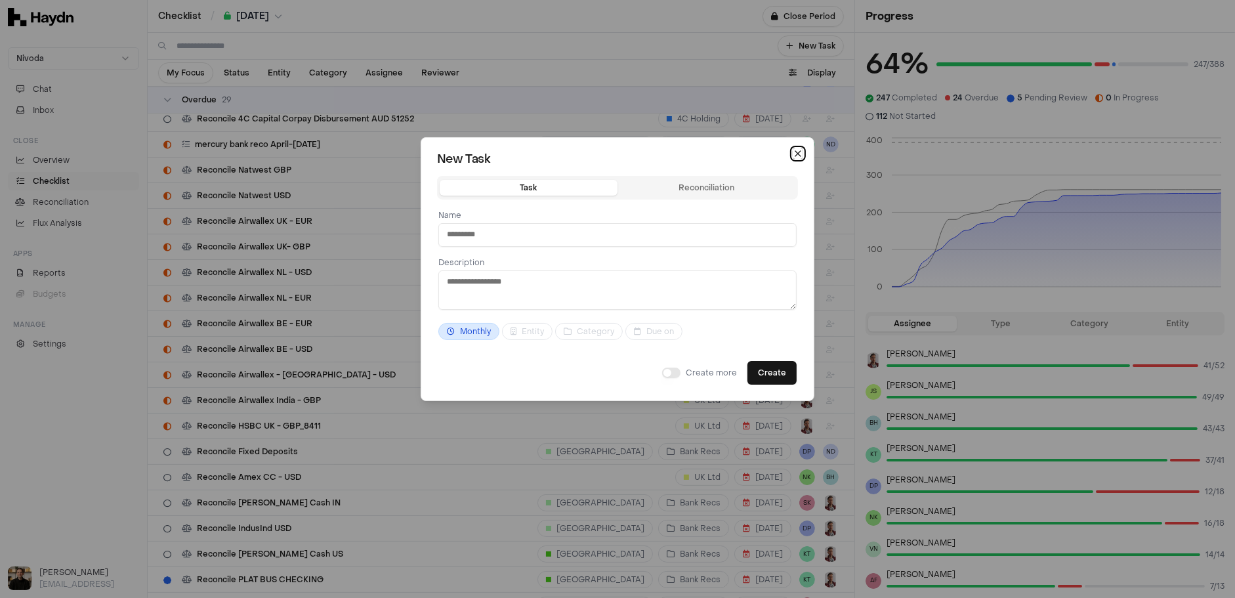
click at [799, 152] on icon "button" at bounding box center [797, 153] width 5 height 5
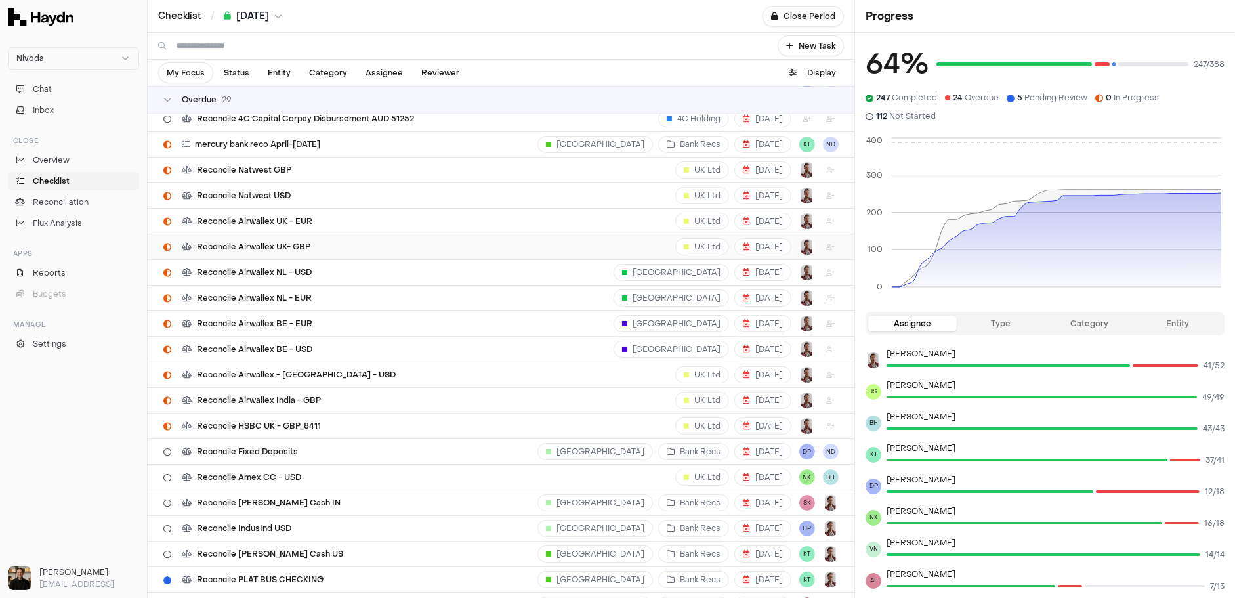
scroll to position [22, 0]
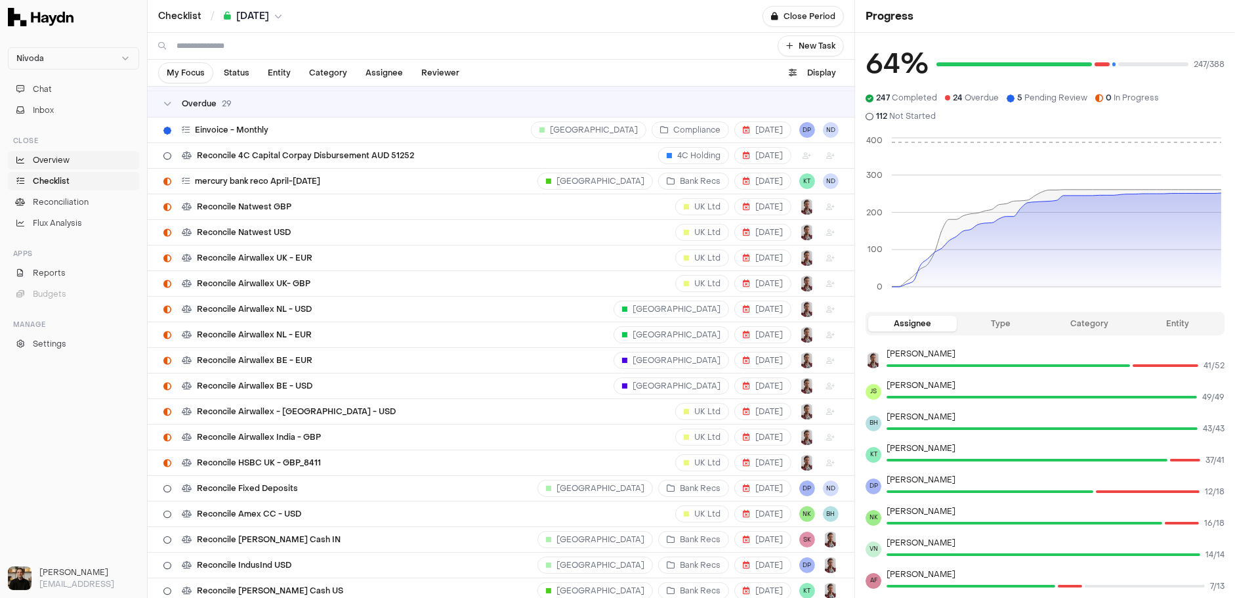
click at [57, 157] on span "Overview" at bounding box center [51, 160] width 37 height 12
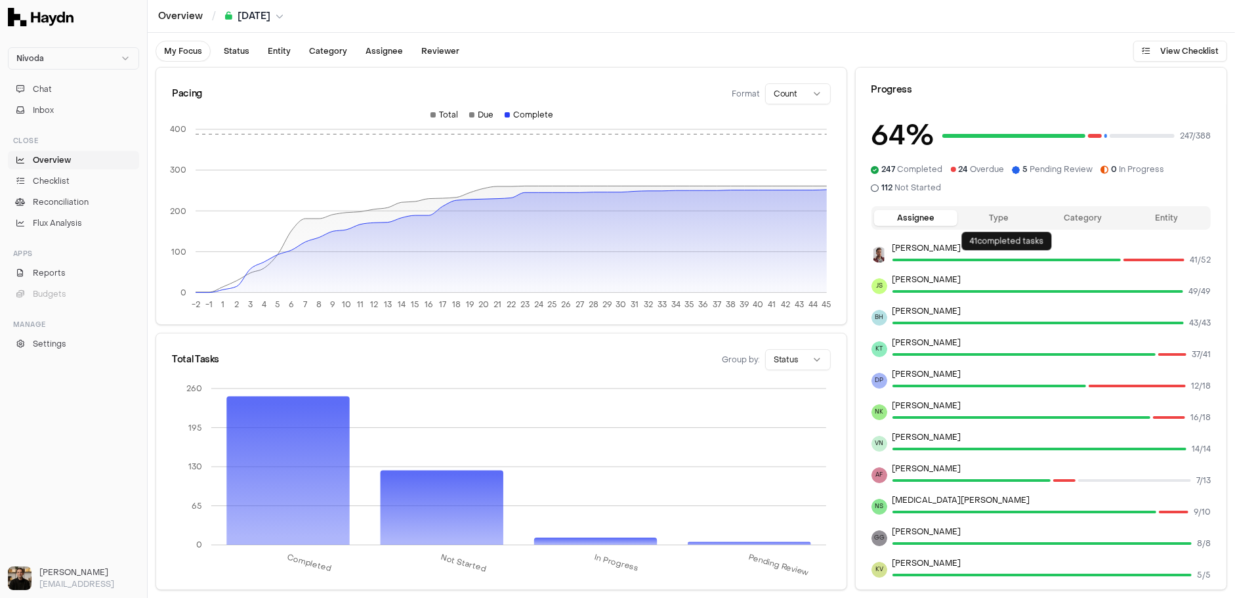
scroll to position [26, 0]
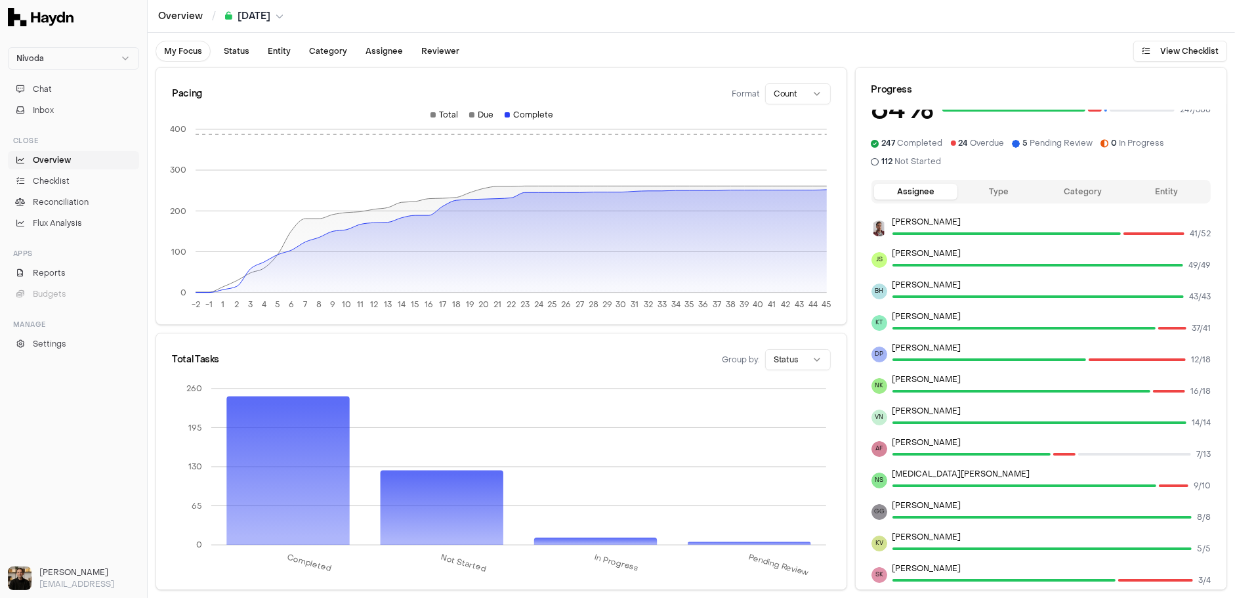
click at [789, 361] on html "Nivoda Chat Inbox Close Overview Checklist Reconciliation Flux Analysis Apps Re…" at bounding box center [617, 299] width 1235 height 598
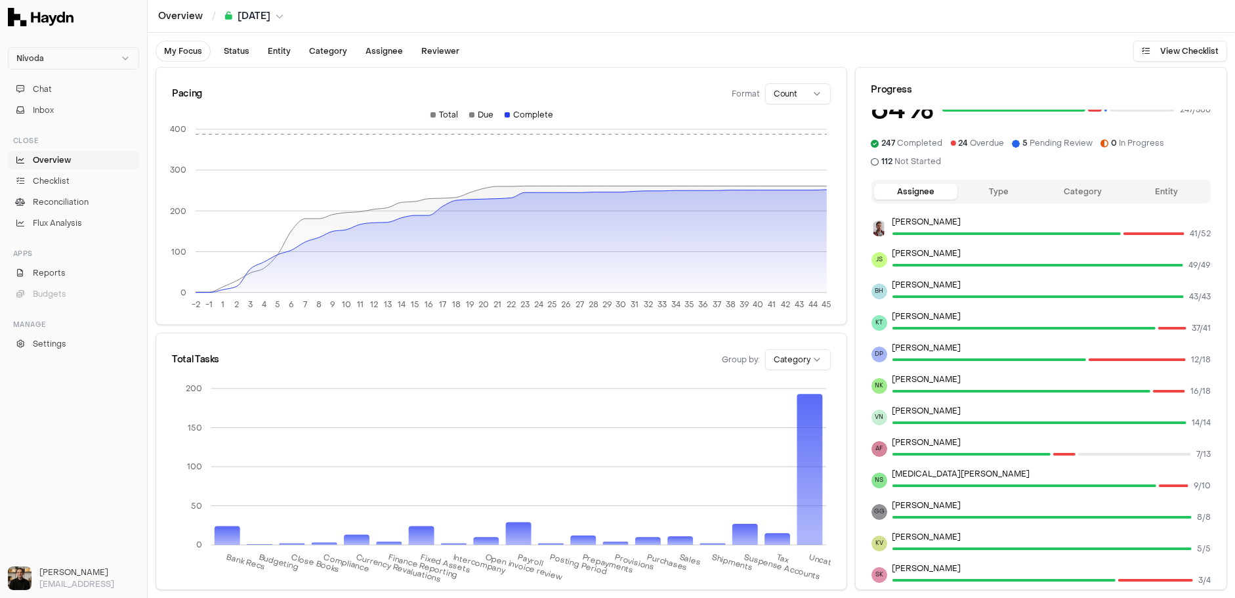
click at [797, 359] on html "Nivoda Chat Inbox Close Overview Checklist Reconciliation Flux Analysis Apps Re…" at bounding box center [617, 299] width 1235 height 598
drag, startPoint x: 786, startPoint y: 486, endPoint x: 801, endPoint y: 378, distance: 108.7
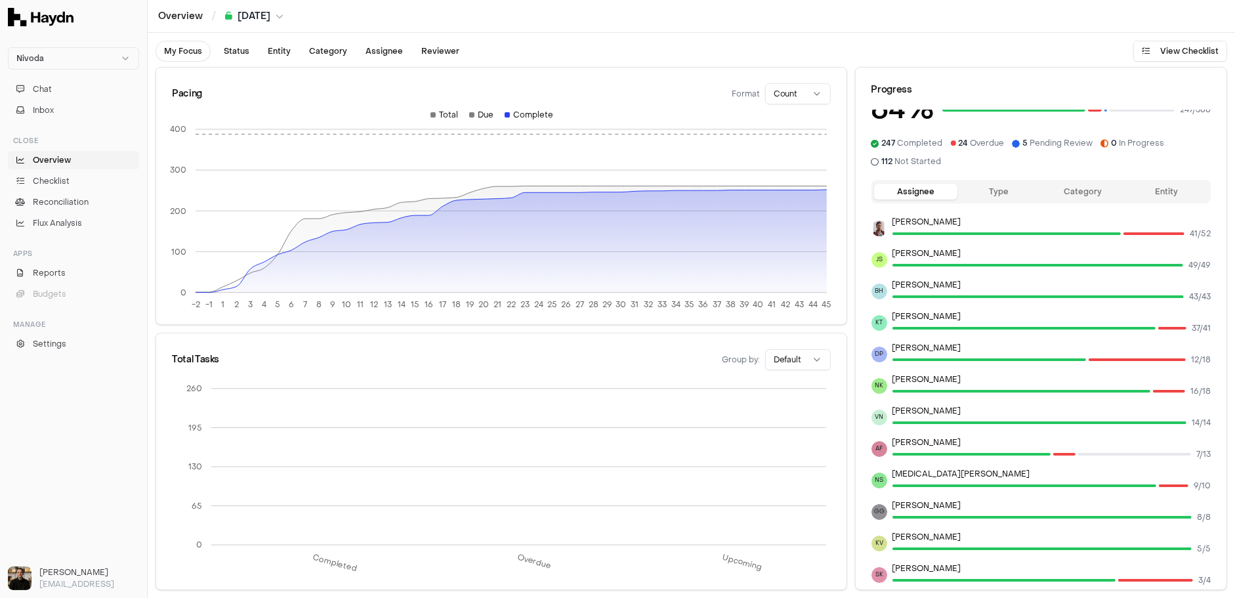
click at [801, 378] on icon "Completed Overdue Upcoming 0 65 130 195 260" at bounding box center [501, 479] width 659 height 209
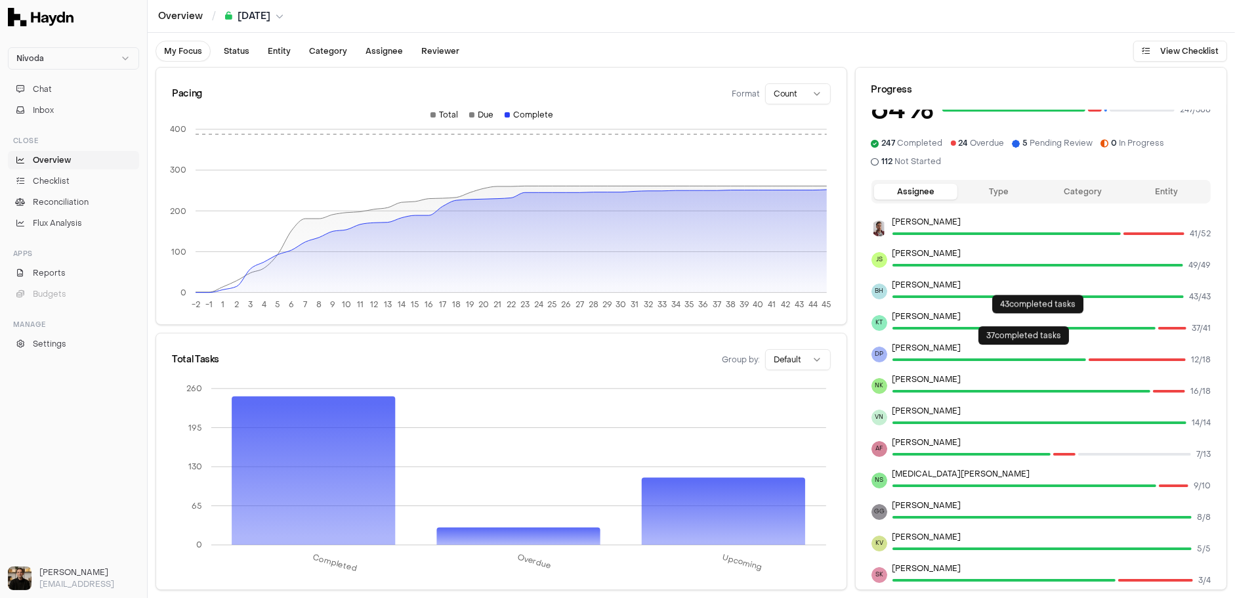
scroll to position [0, 0]
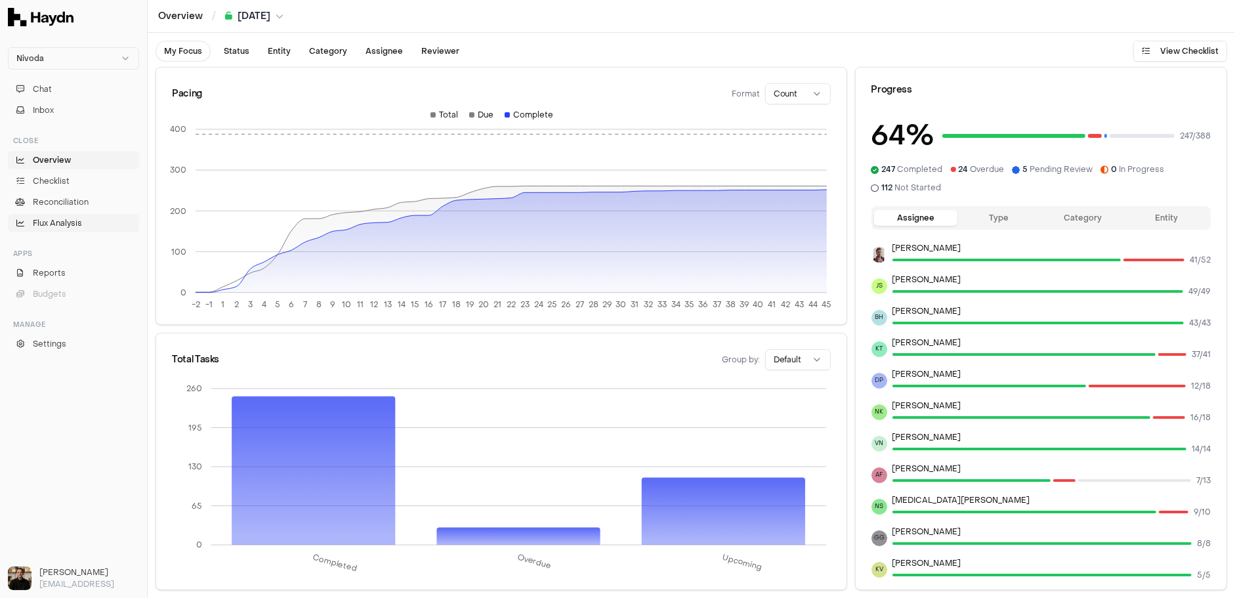
click at [66, 226] on span "Flux Analysis" at bounding box center [57, 223] width 49 height 12
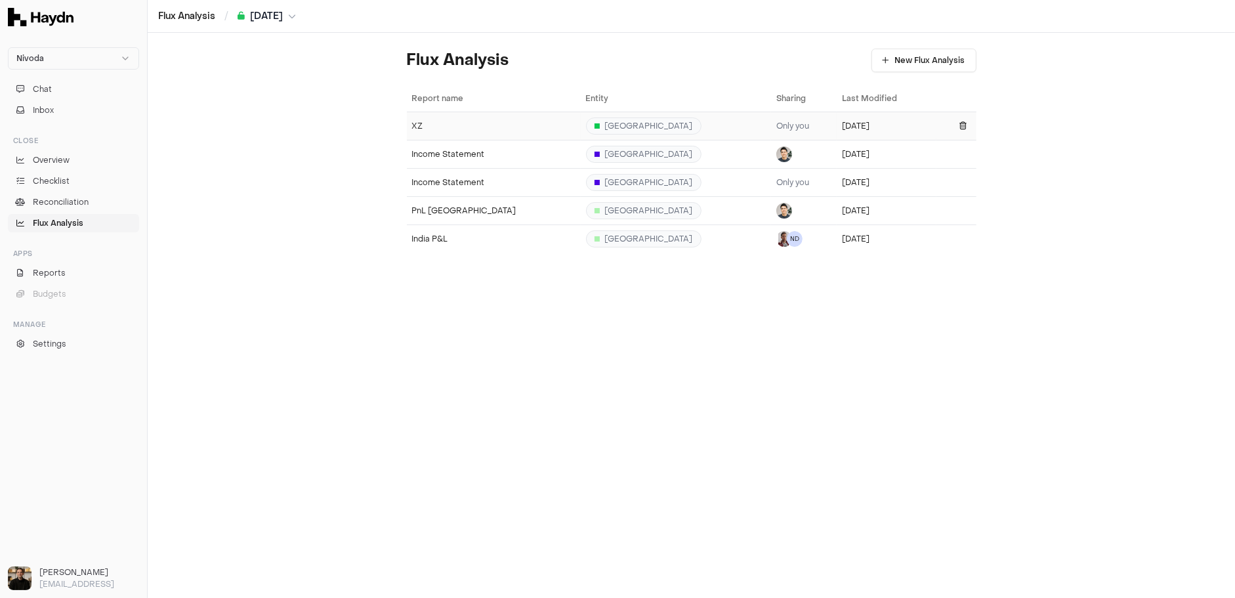
click at [453, 121] on div "XZ" at bounding box center [493, 126] width 163 height 10
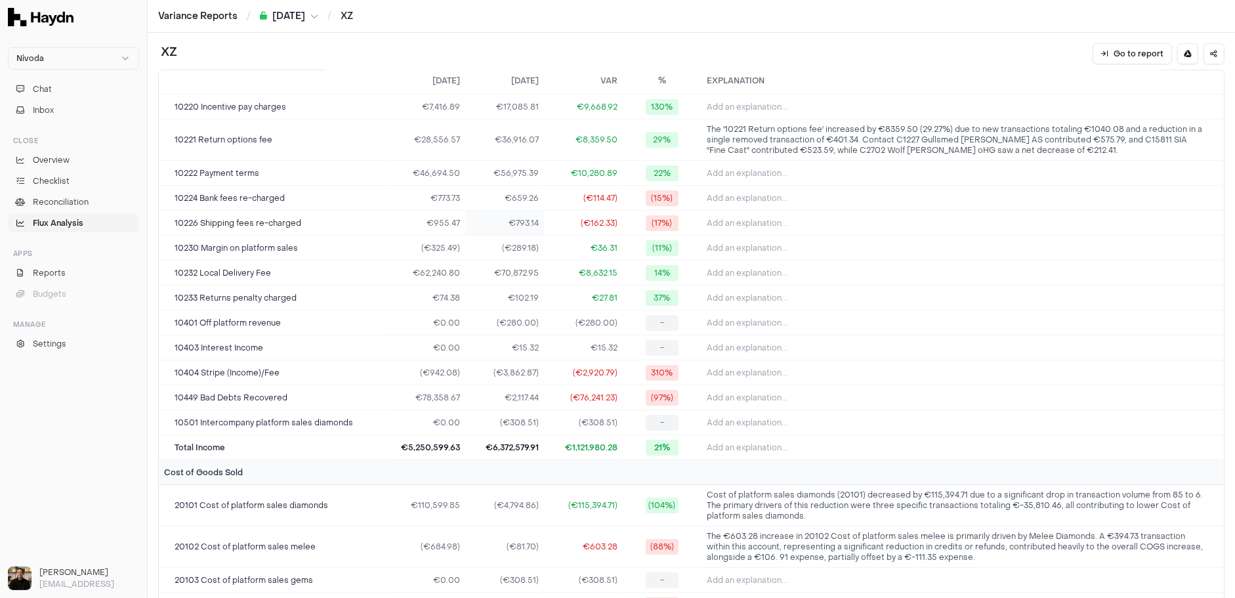
scroll to position [194, 0]
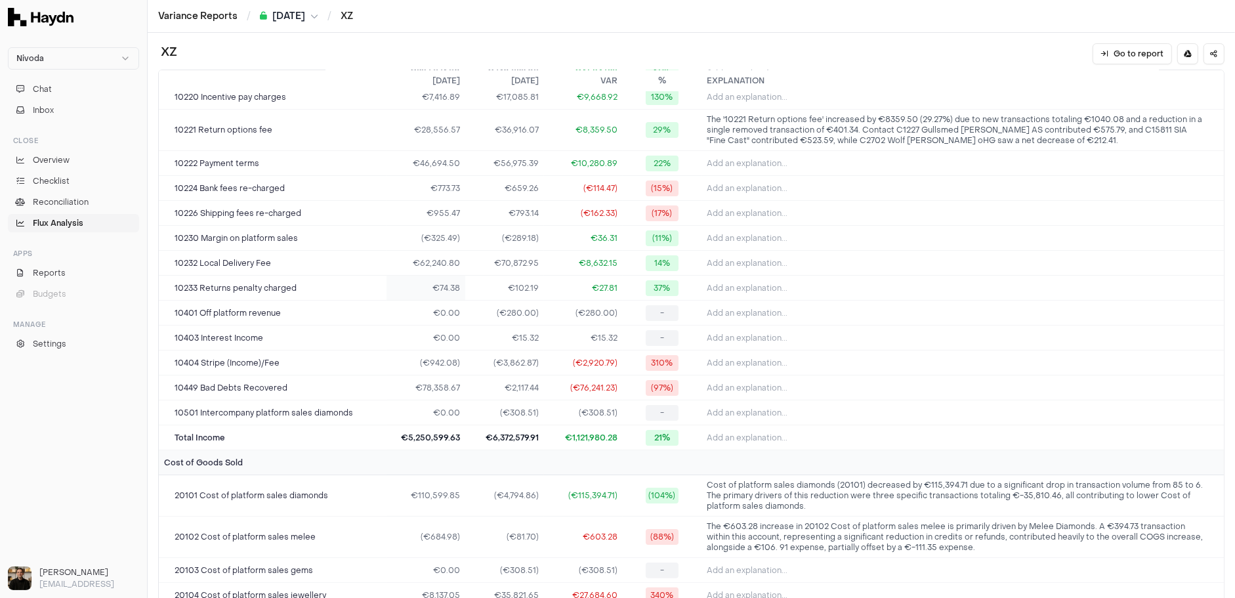
click at [446, 276] on td "€74.38" at bounding box center [426, 288] width 79 height 25
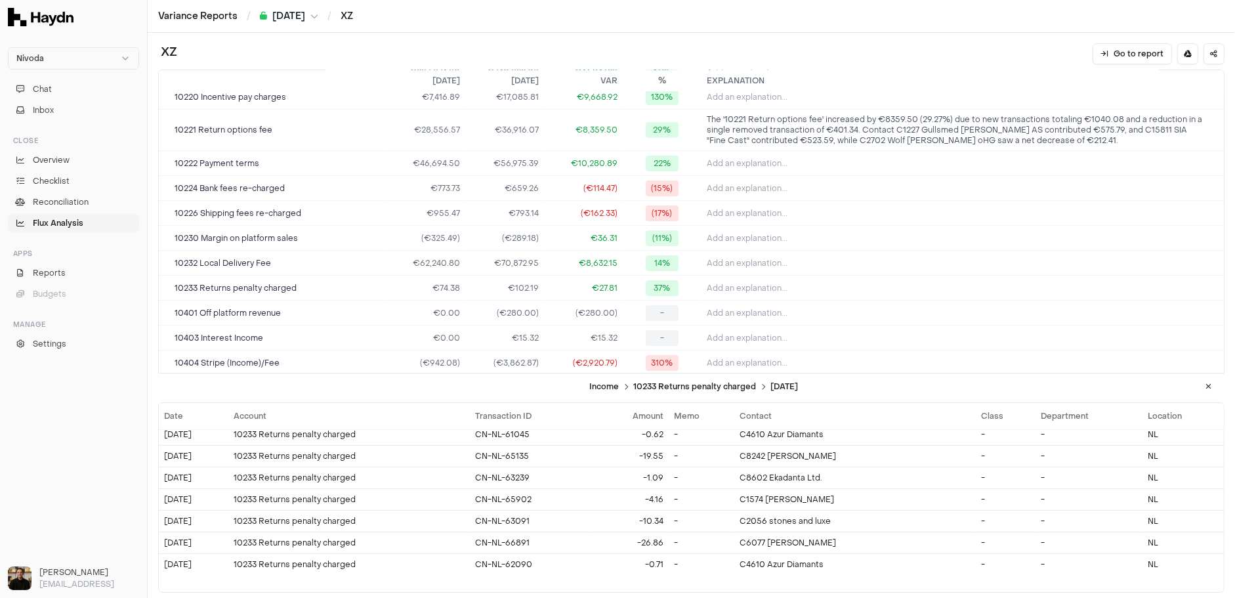
scroll to position [0, 0]
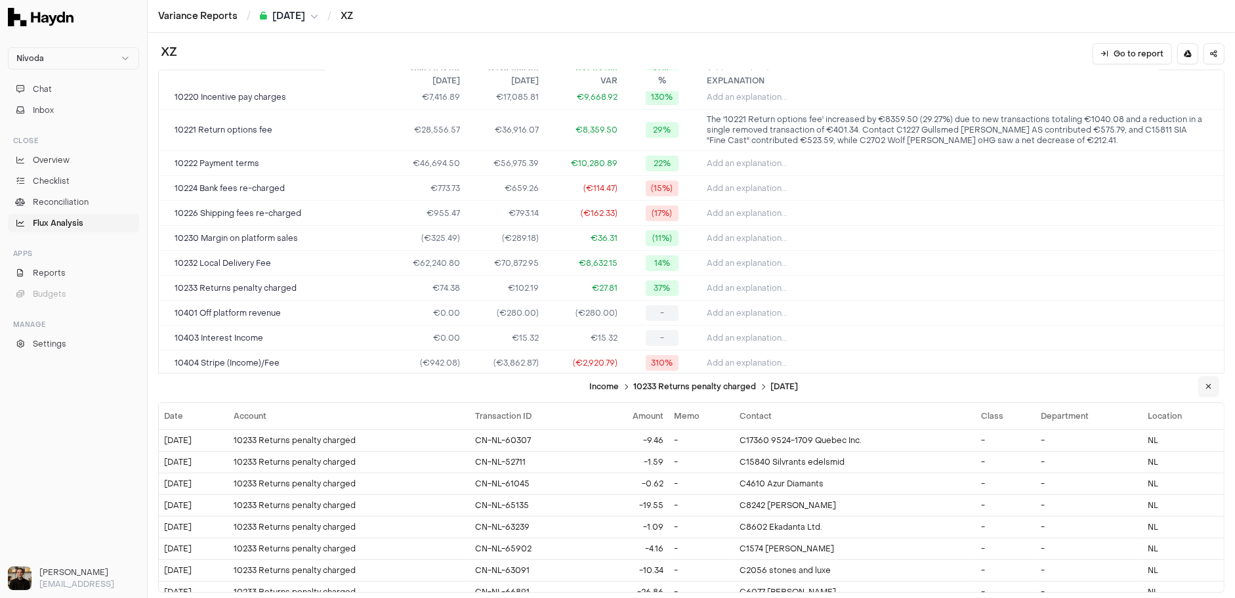
click at [950, 390] on button "button" at bounding box center [1208, 386] width 21 height 21
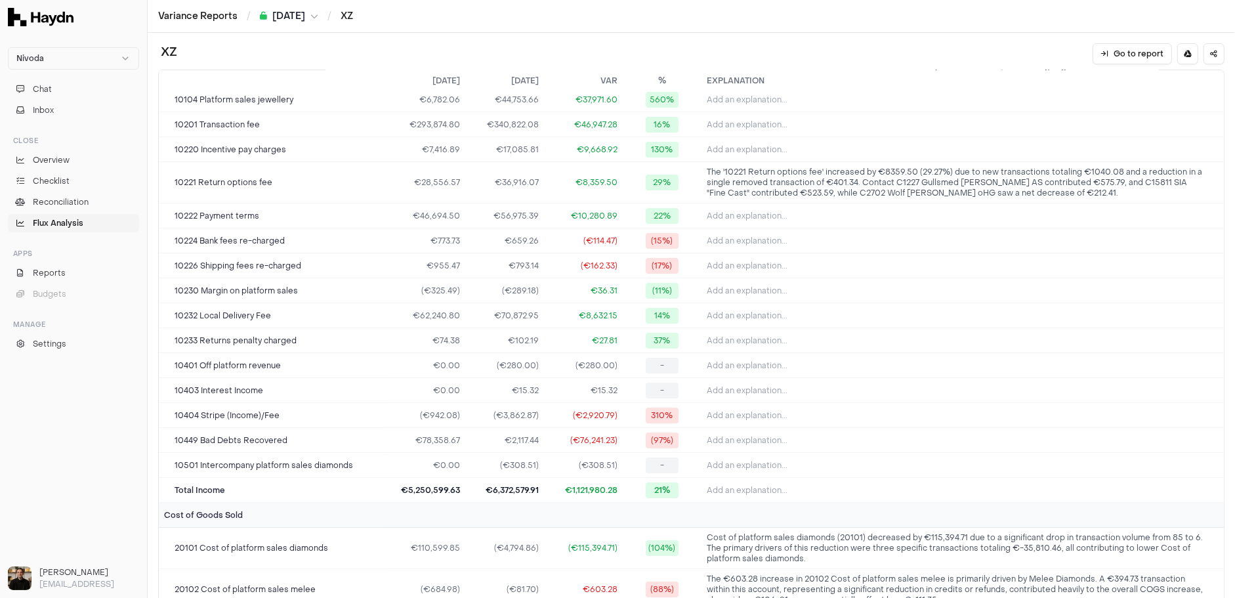
scroll to position [246, 0]
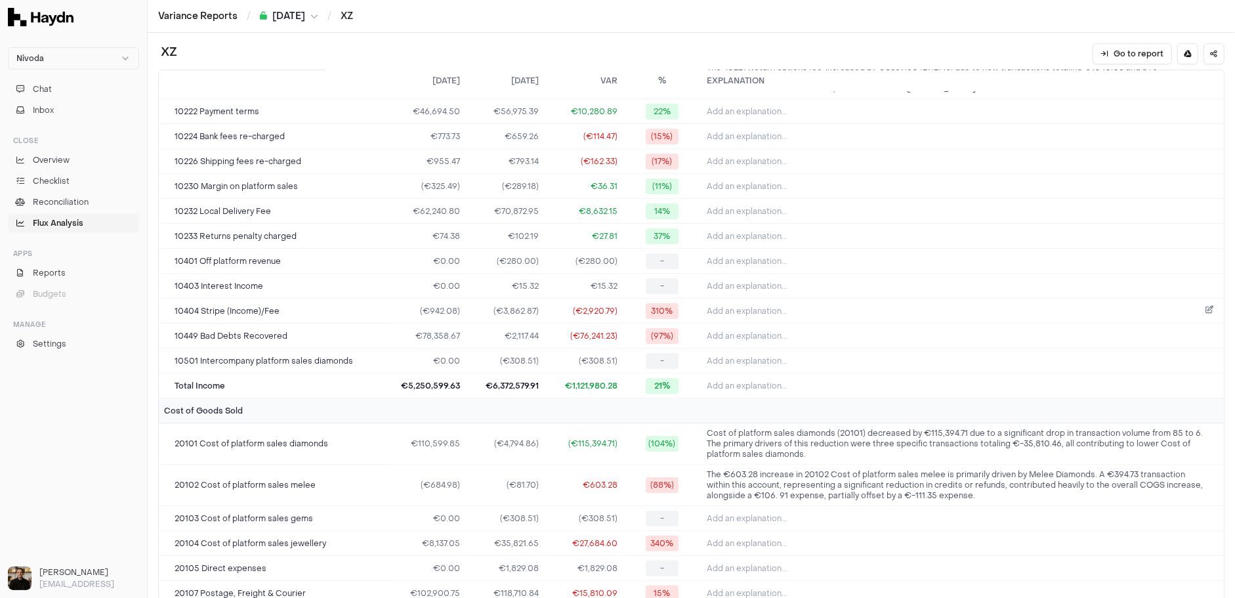
click at [753, 306] on span "Add an explanation..." at bounding box center [747, 311] width 81 height 10
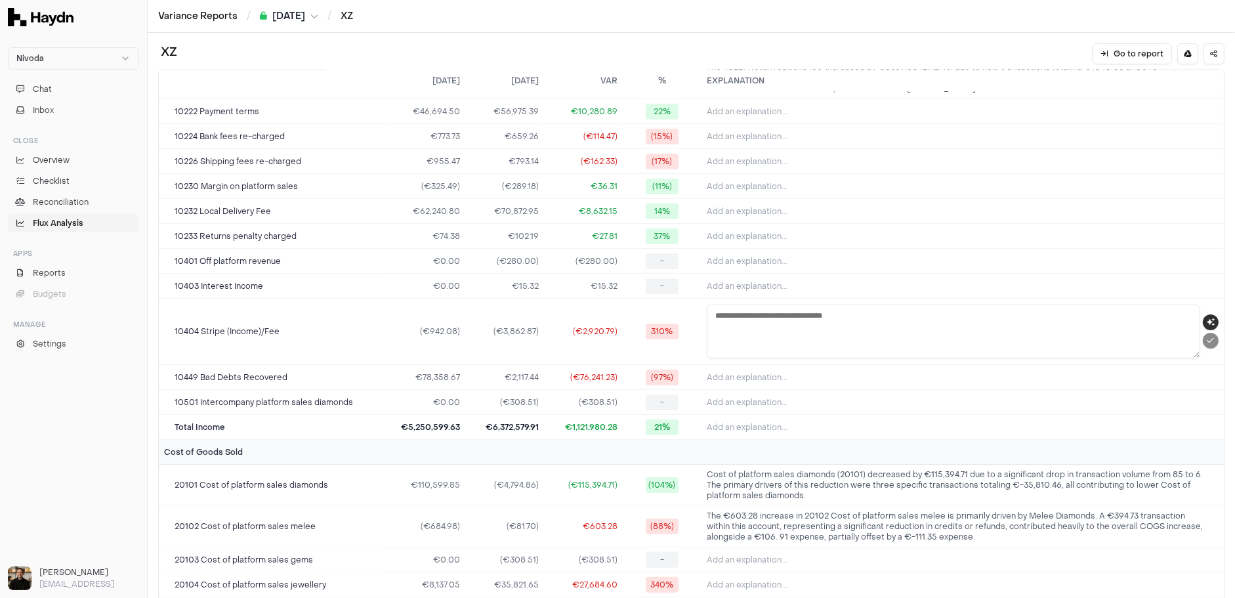
click at [950, 314] on button "button" at bounding box center [1211, 322] width 16 height 16
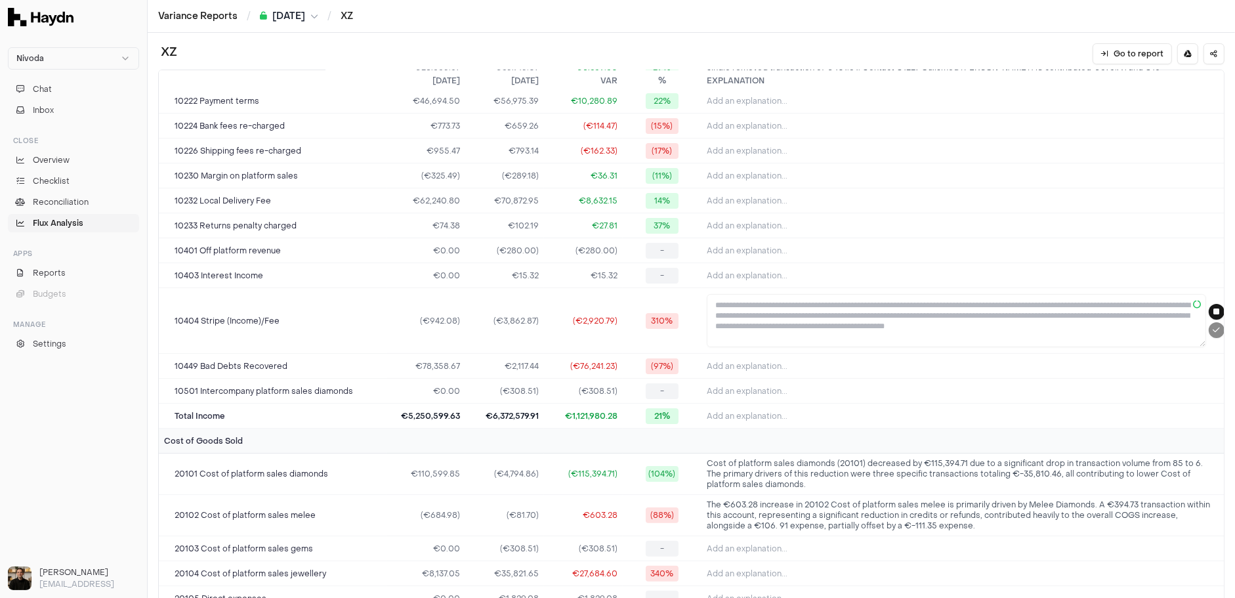
type textarea "**********"
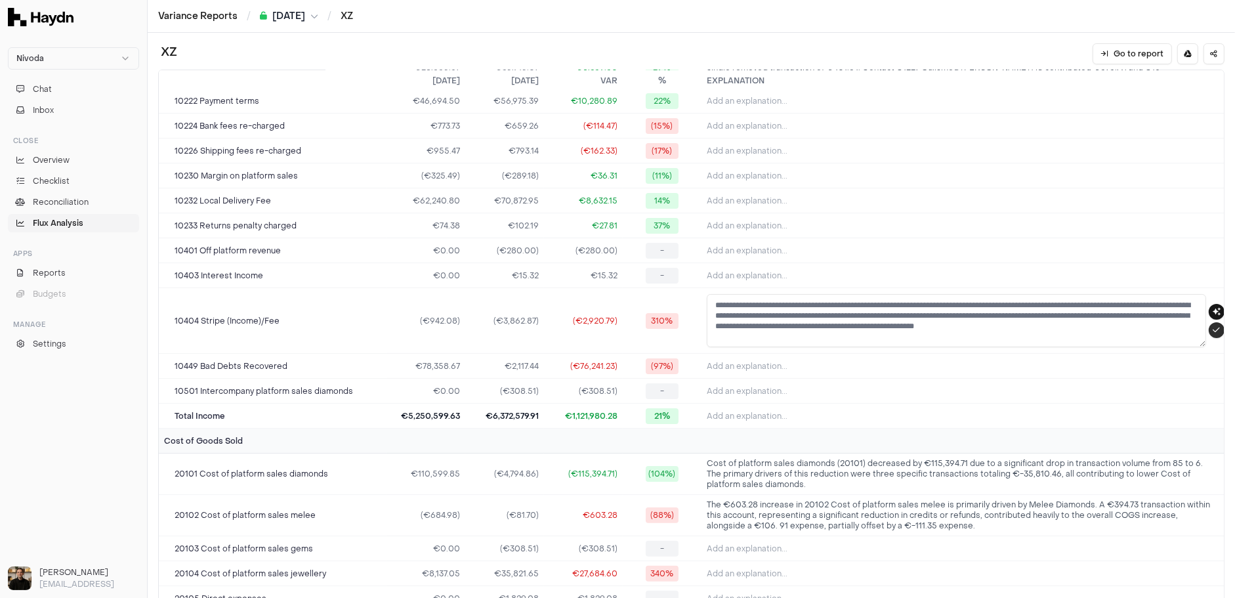
click at [950, 326] on icon "submit" at bounding box center [1216, 330] width 7 height 8
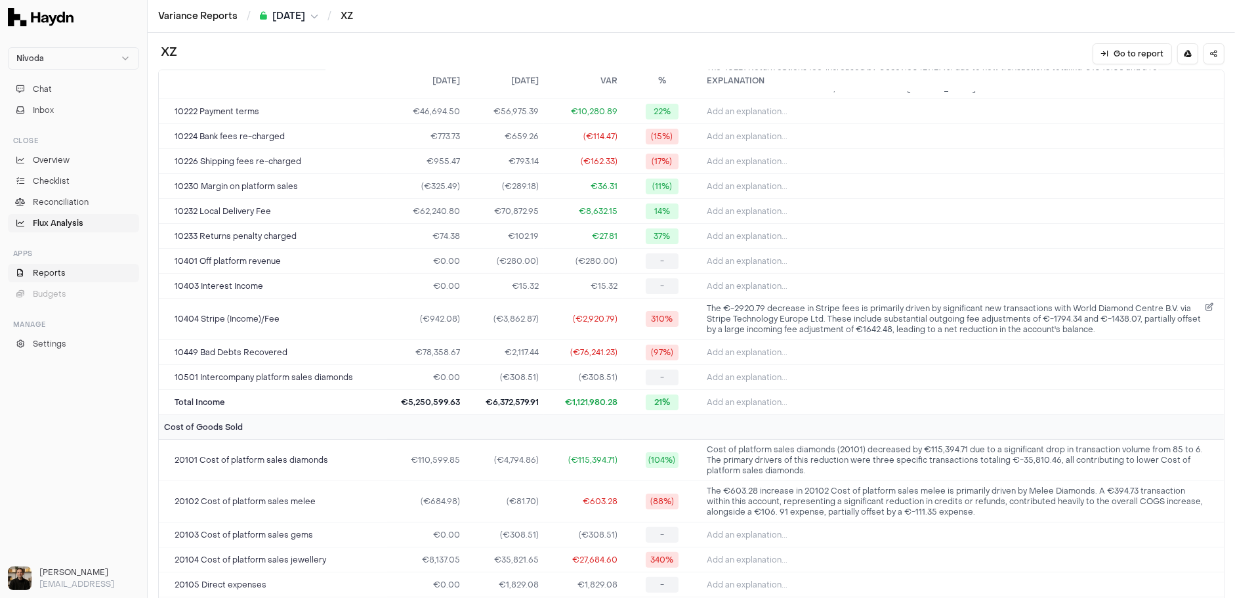
click at [52, 274] on span "Reports" at bounding box center [49, 273] width 33 height 12
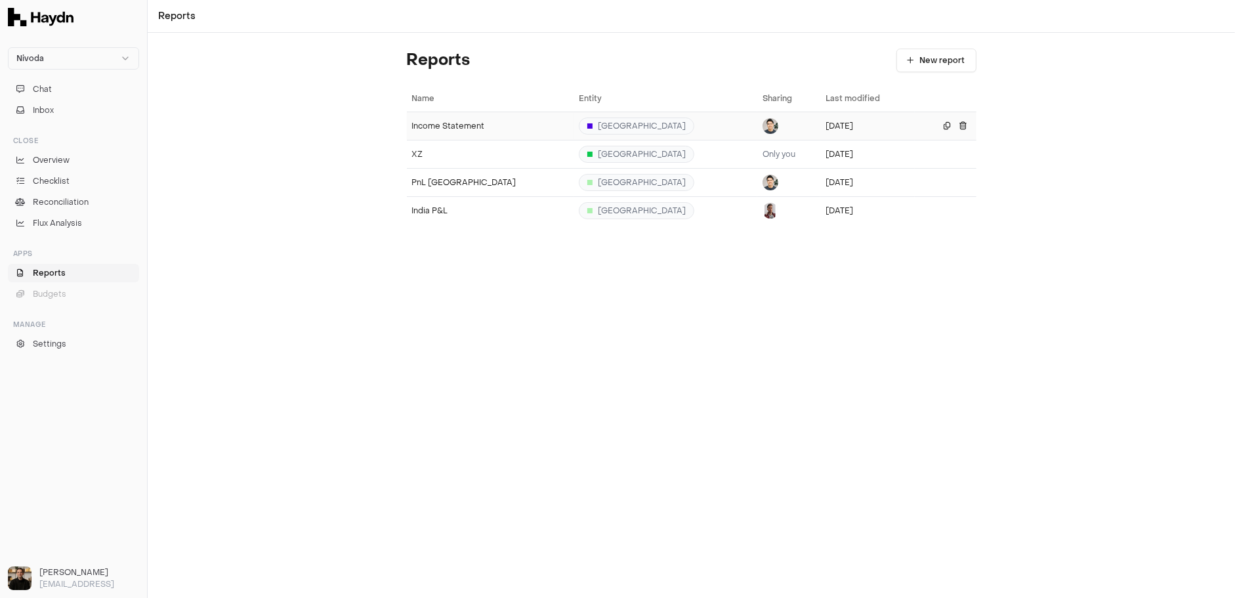
click at [430, 133] on td "Income Statement" at bounding box center [490, 126] width 167 height 28
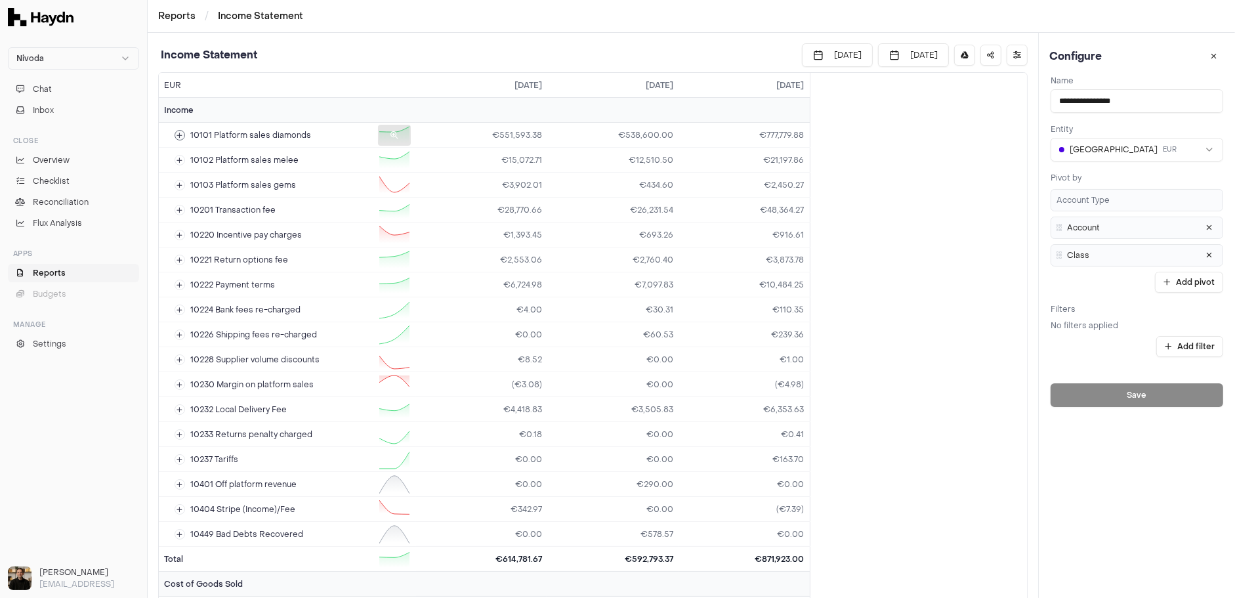
click at [382, 135] on div at bounding box center [394, 135] width 33 height 21
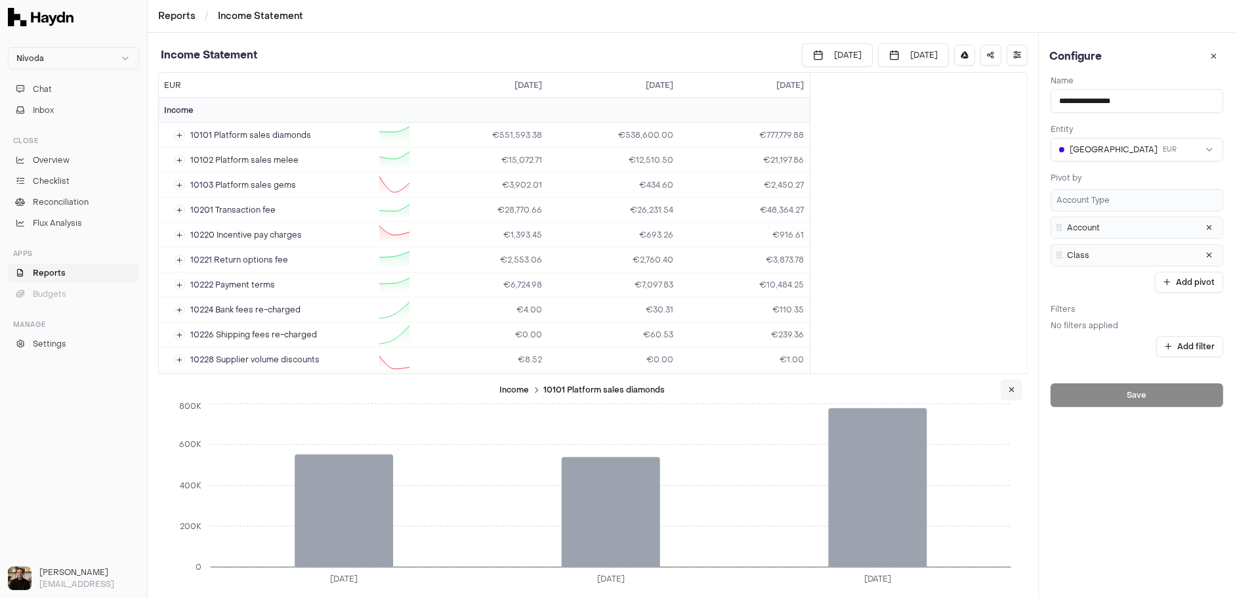
click at [950, 392] on icon "button" at bounding box center [1012, 390] width 6 height 8
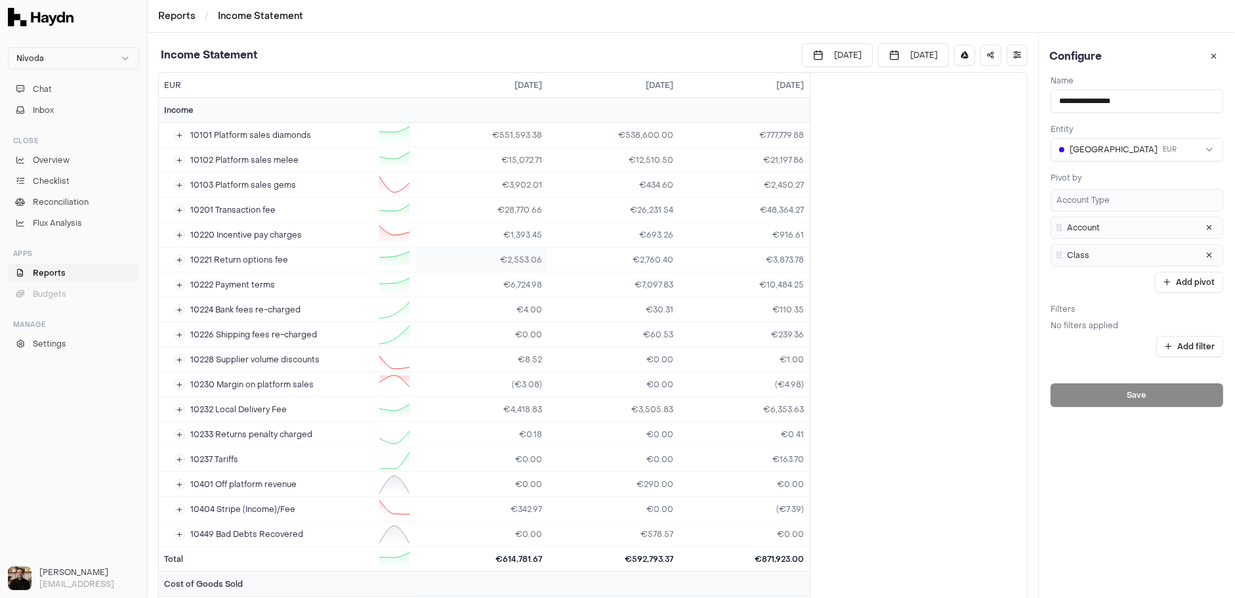
click at [501, 259] on td "€2,553.06" at bounding box center [481, 259] width 131 height 25
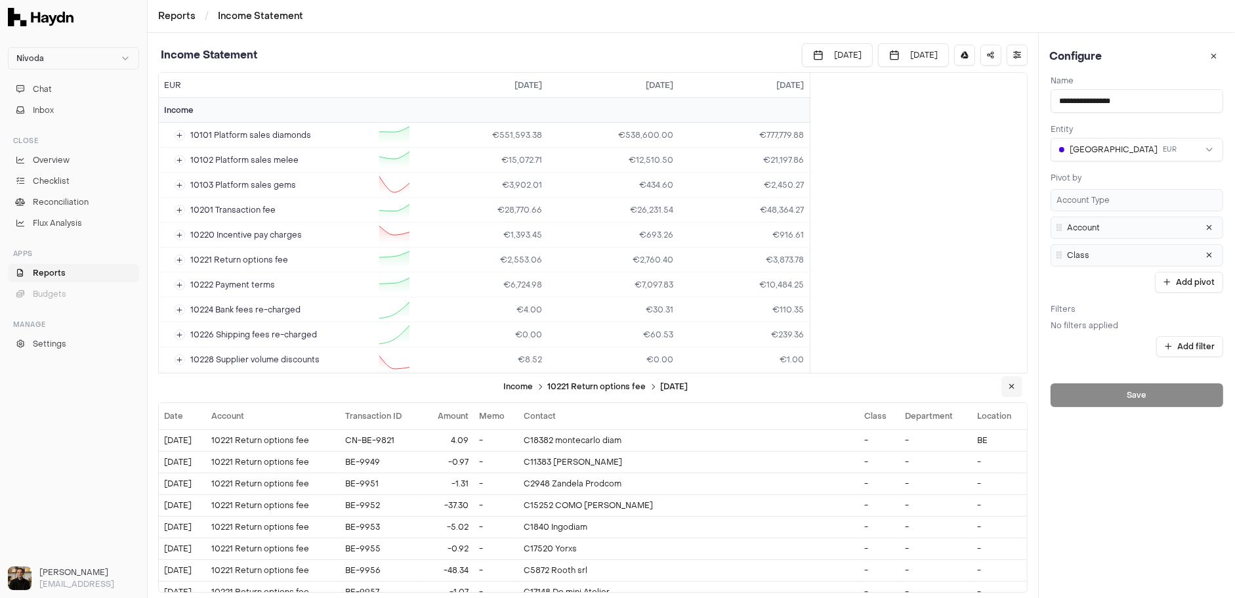
click at [950, 384] on icon "button" at bounding box center [1012, 387] width 6 height 8
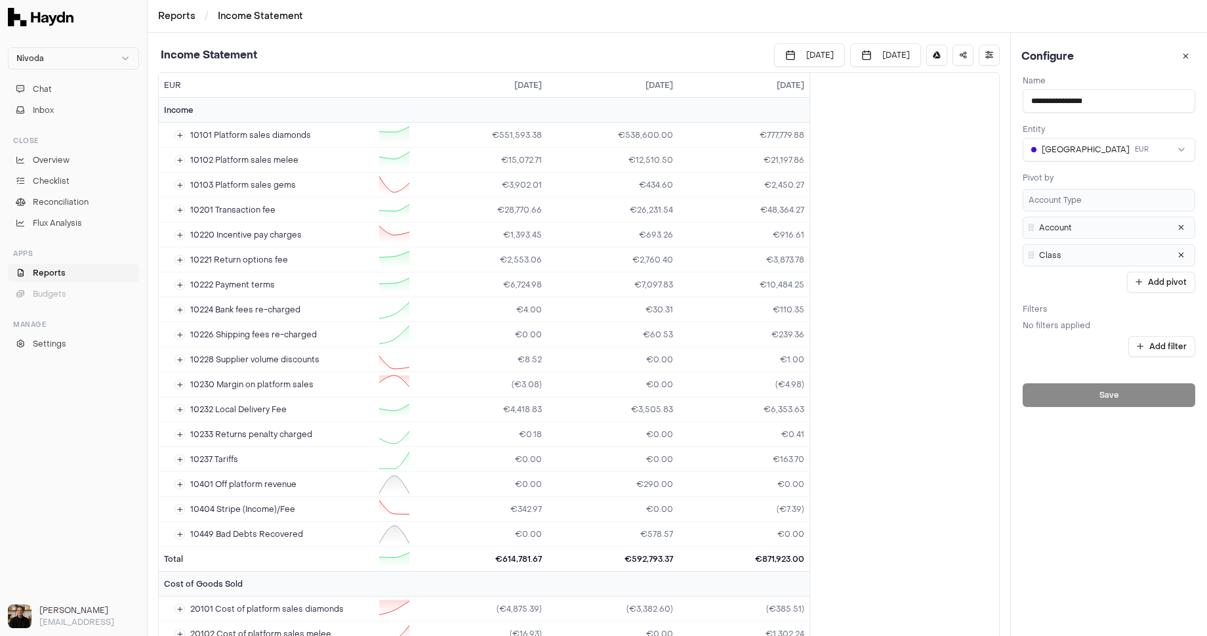
click at [270, 26] on div "Reports / Income Statement" at bounding box center [678, 16] width 1060 height 33
click at [269, 17] on li "Income Statement" at bounding box center [260, 16] width 85 height 13
click at [175, 20] on link "Reports" at bounding box center [176, 16] width 37 height 13
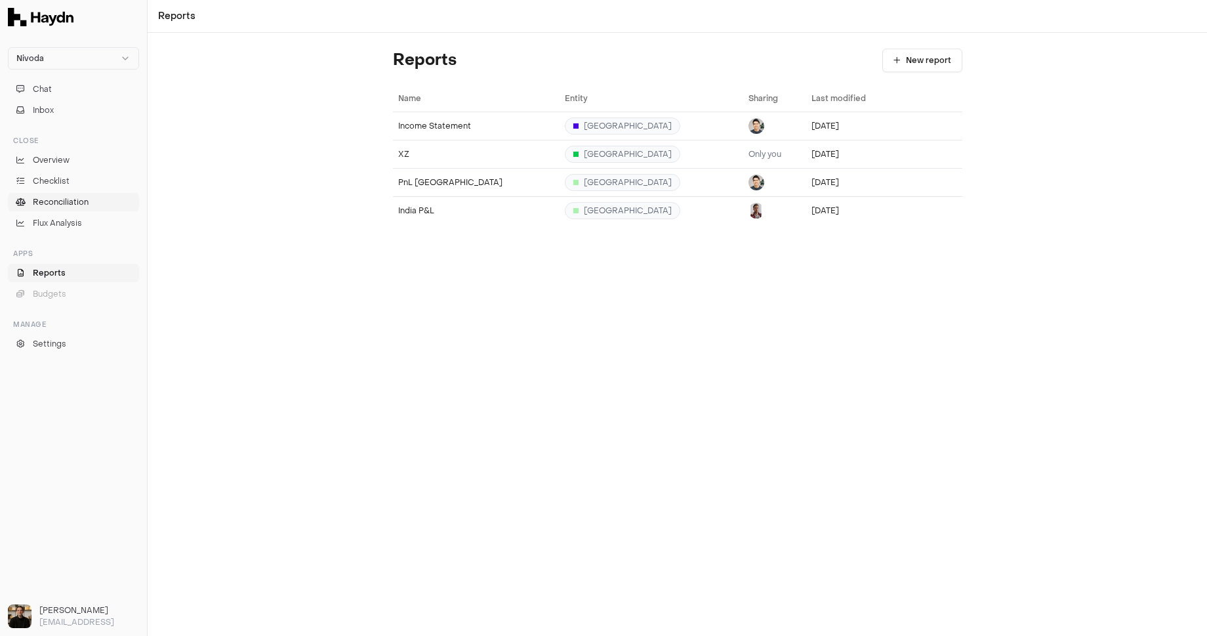
click at [58, 196] on span "Reconciliation" at bounding box center [61, 202] width 56 height 12
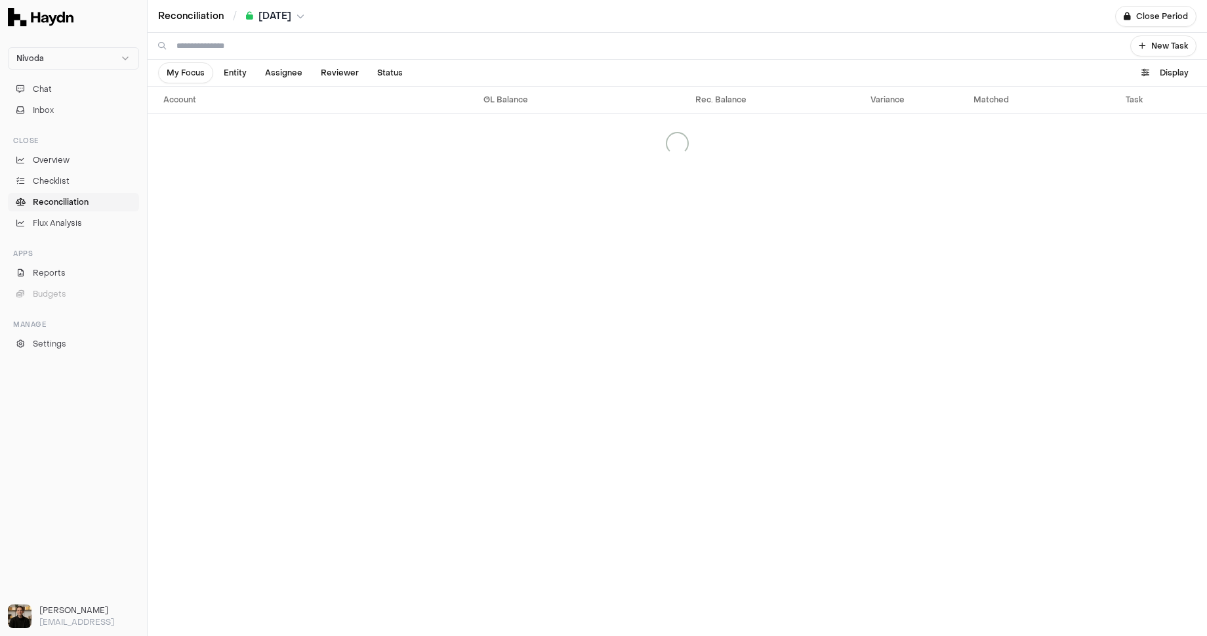
click at [194, 10] on link "Reconciliation" at bounding box center [191, 16] width 66 height 13
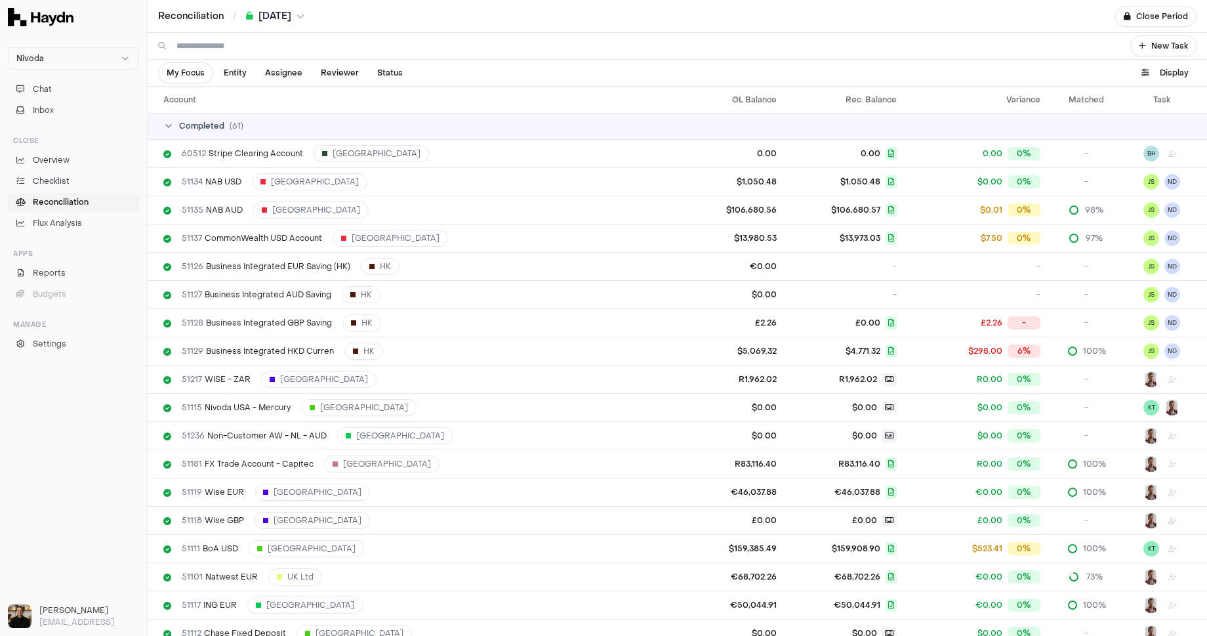
click at [199, 49] on input at bounding box center [646, 46] width 938 height 26
click at [193, 105] on th "Account" at bounding box center [414, 100] width 533 height 26
click at [178, 100] on th "Account" at bounding box center [414, 100] width 533 height 26
click at [175, 115] on td "Completed ( 61 )" at bounding box center [678, 126] width 1060 height 26
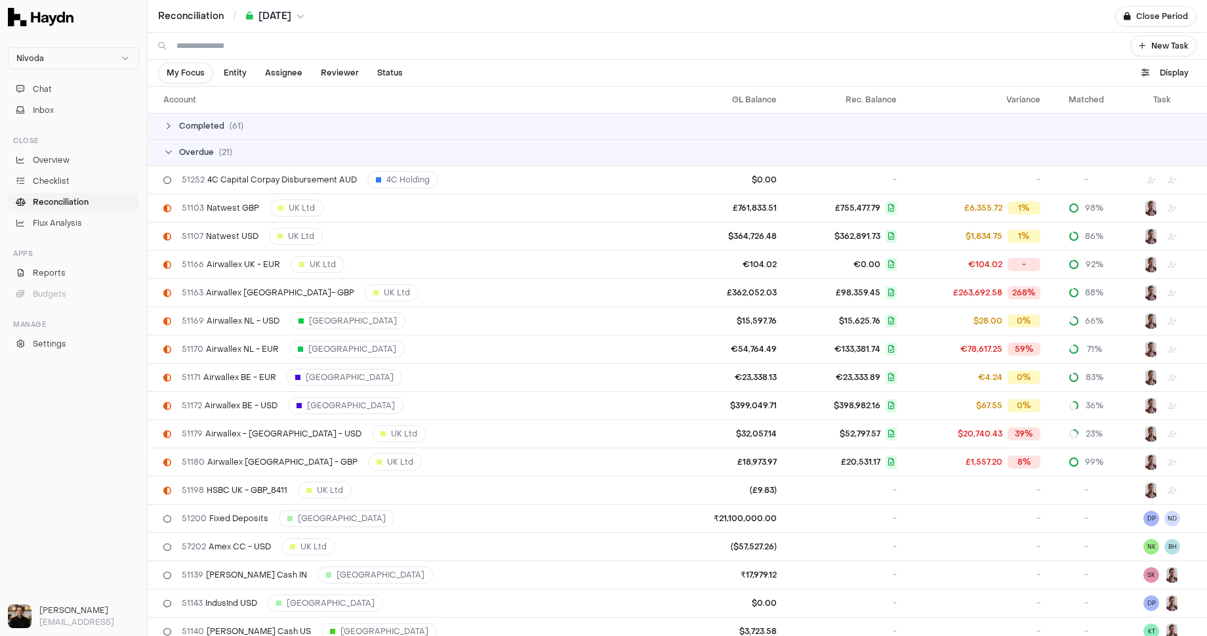
click at [175, 142] on td "Overdue ( 21 )" at bounding box center [678, 152] width 1060 height 26
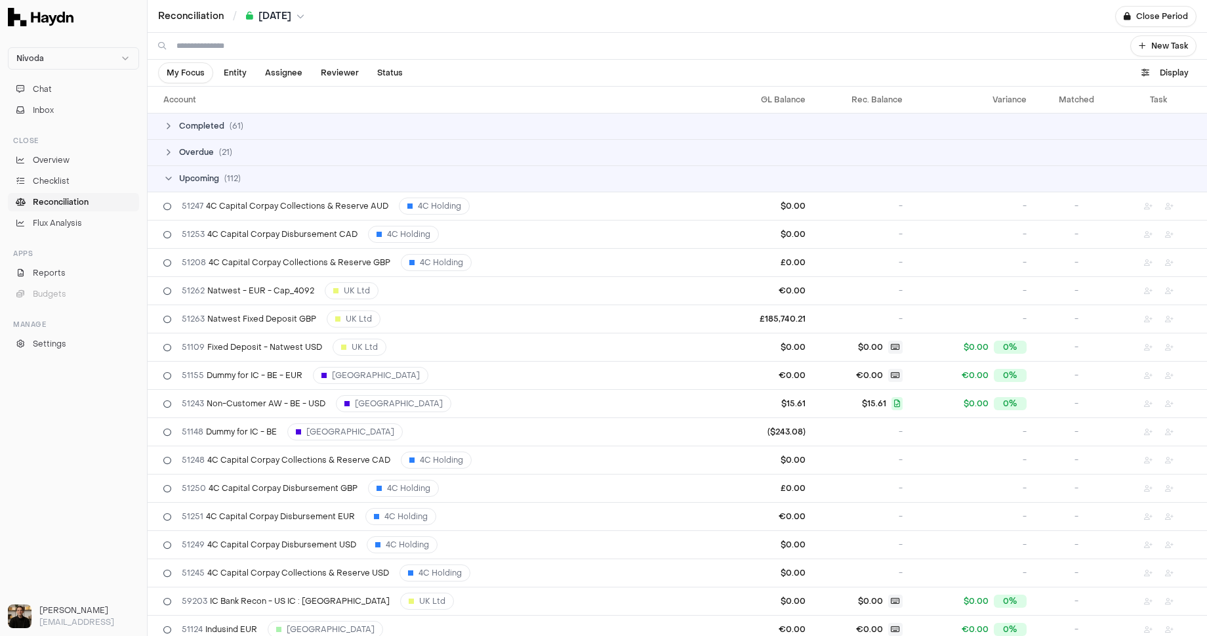
click at [182, 165] on td "Upcoming ( 112 )" at bounding box center [678, 178] width 1060 height 26
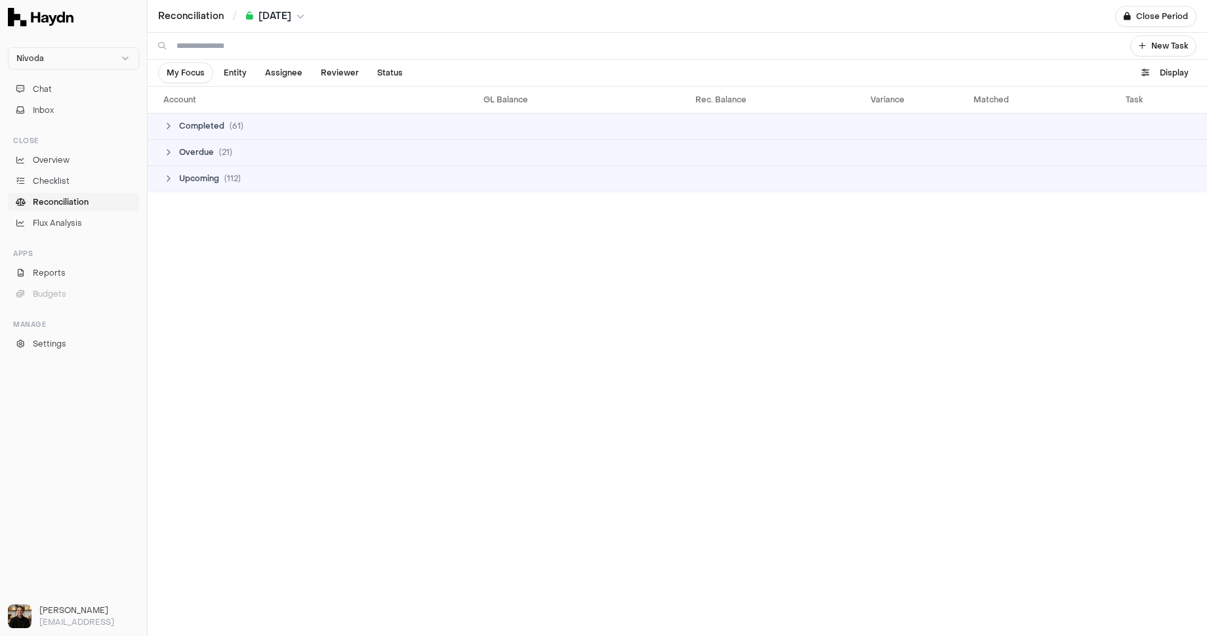
click at [205, 51] on input at bounding box center [646, 46] width 938 height 26
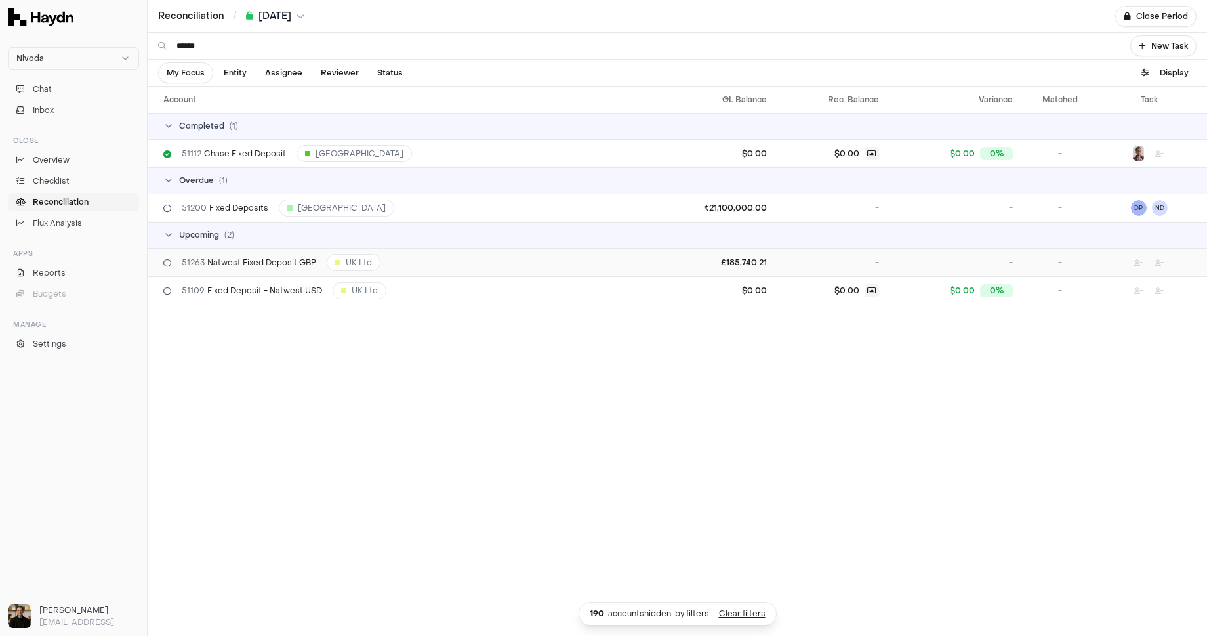
click at [261, 258] on span "51263 Natwest Fixed Deposit GBP" at bounding box center [249, 262] width 135 height 10
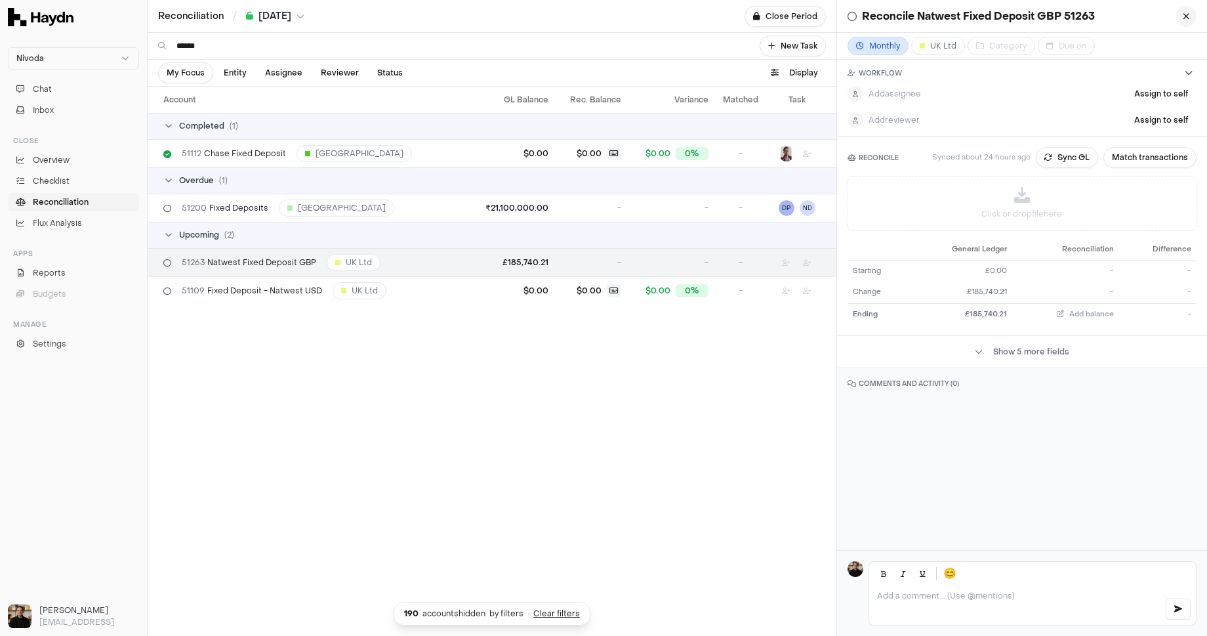
click at [1185, 8] on button "button" at bounding box center [1186, 16] width 21 height 21
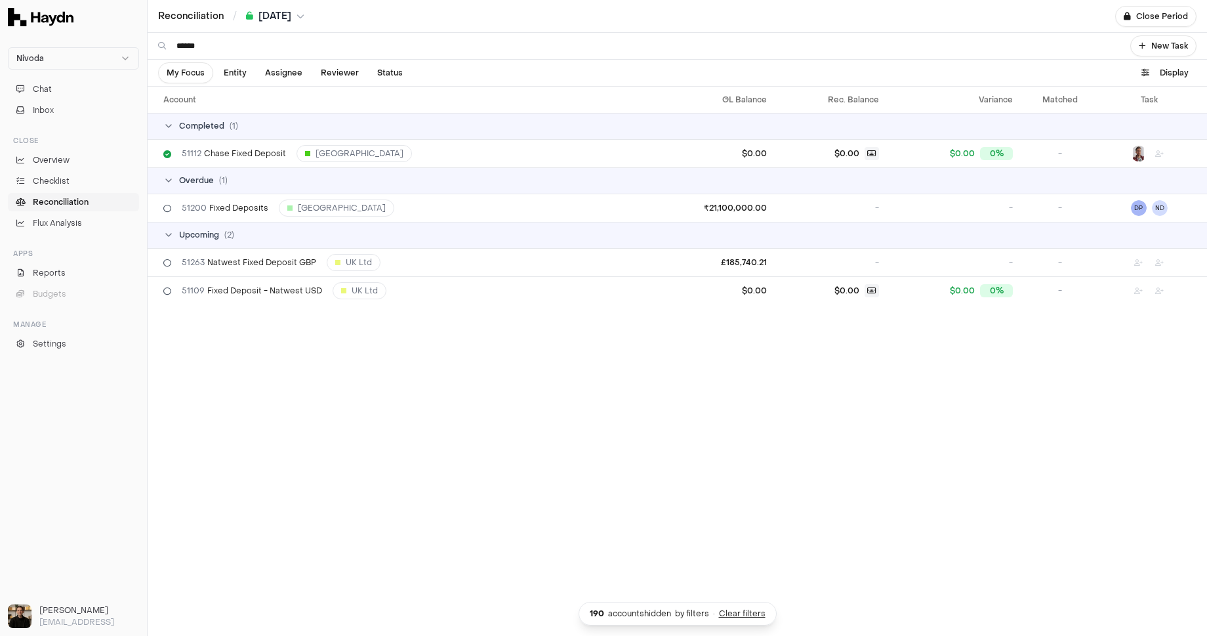
drag, startPoint x: 187, startPoint y: 41, endPoint x: 200, endPoint y: 37, distance: 13.9
click at [187, 41] on input "*****" at bounding box center [646, 46] width 938 height 26
click at [278, 18] on span "[DATE]" at bounding box center [275, 16] width 33 height 13
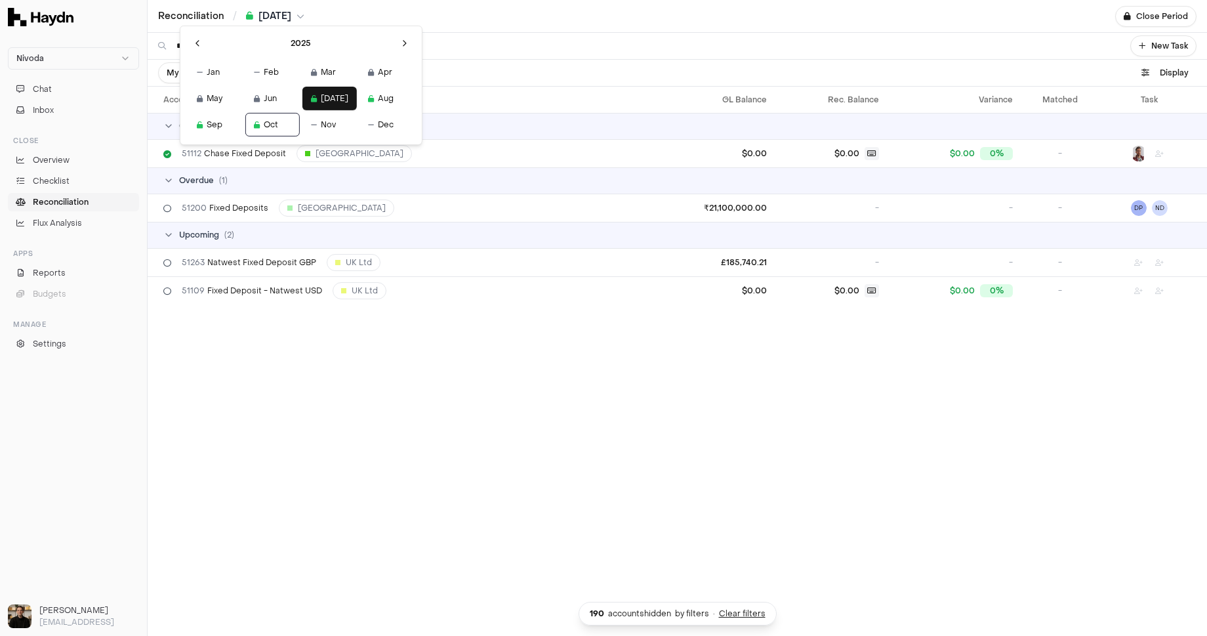
click at [278, 17] on html "Nivoda Chat Inbox Close Overview Checklist Reconciliation Flux Analysis Apps Re…" at bounding box center [603, 318] width 1207 height 636
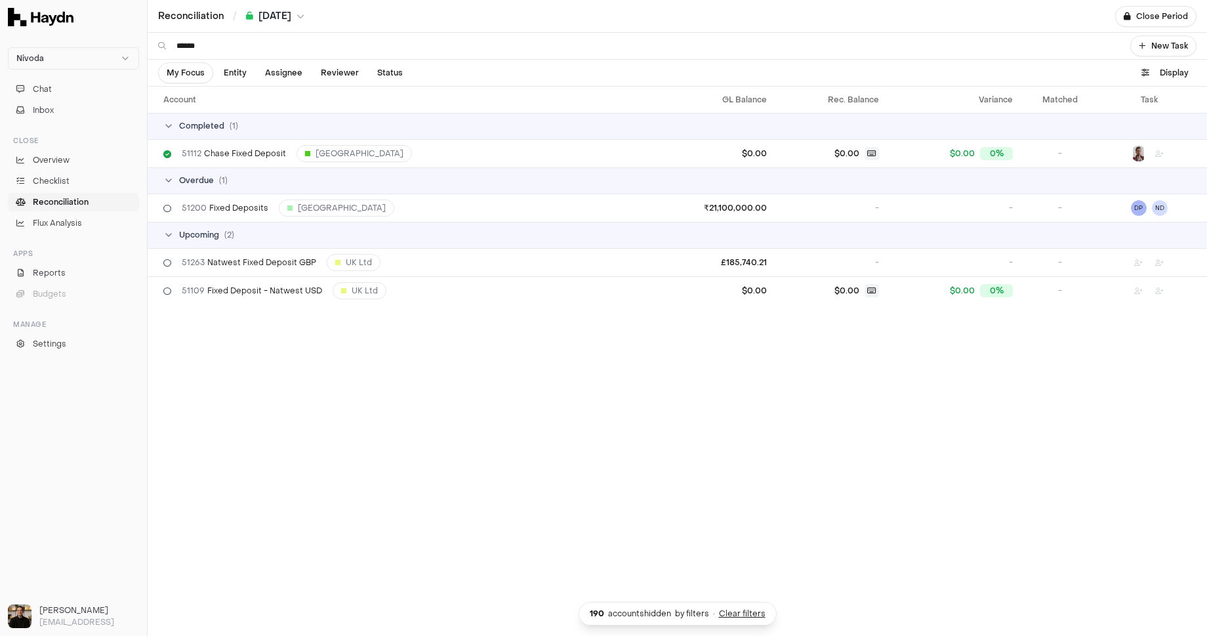
drag, startPoint x: 172, startPoint y: 41, endPoint x: 159, endPoint y: 37, distance: 13.7
click at [131, 39] on div "Nivoda Chat Inbox Close Overview Checklist Reconciliation Flux Analysis Apps Re…" at bounding box center [603, 318] width 1207 height 636
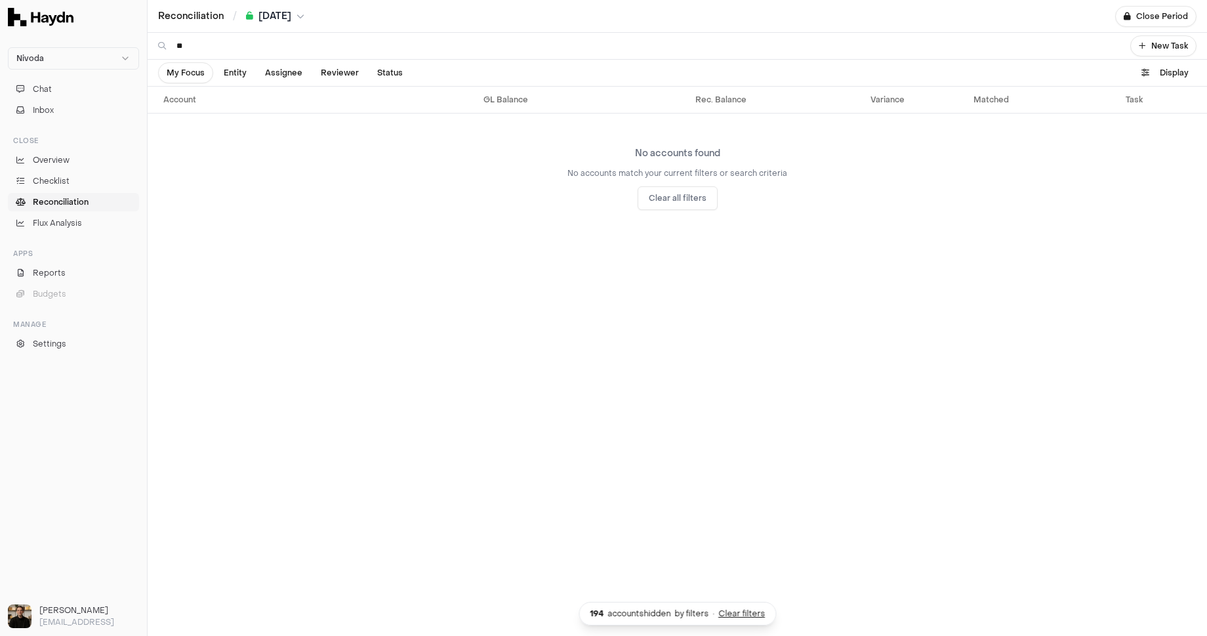
type input "*"
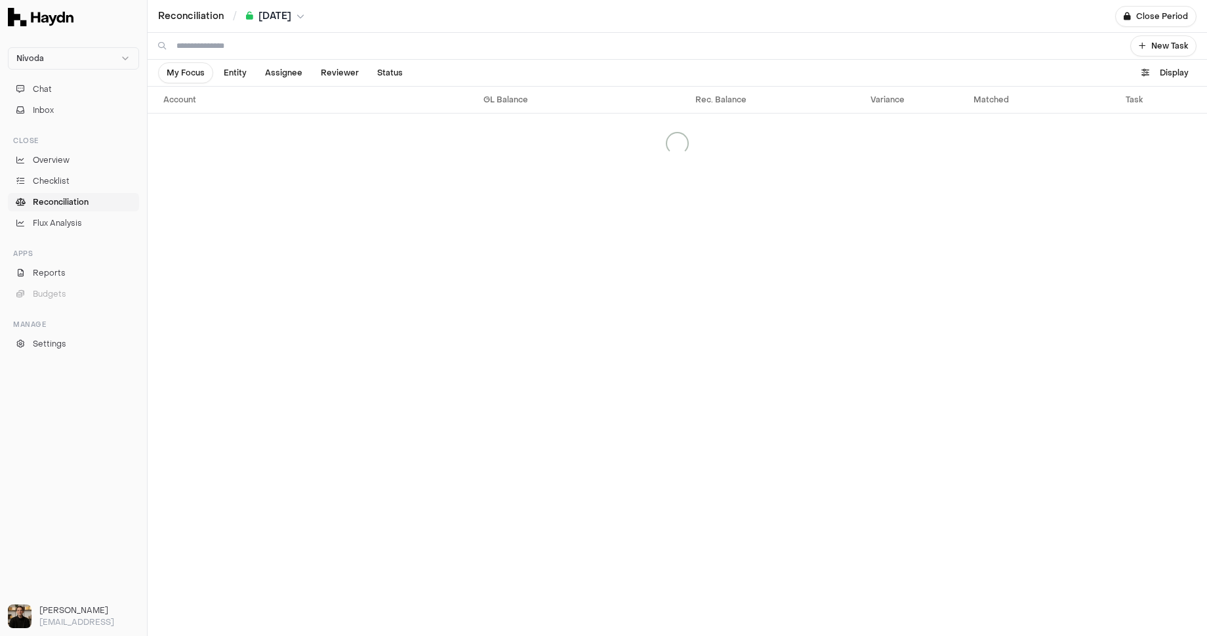
click at [360, 218] on div "Account GL Balance Rec. Balance Variance Matched Task" at bounding box center [678, 361] width 1060 height 549
click at [78, 228] on link "Flux Analysis" at bounding box center [73, 223] width 131 height 18
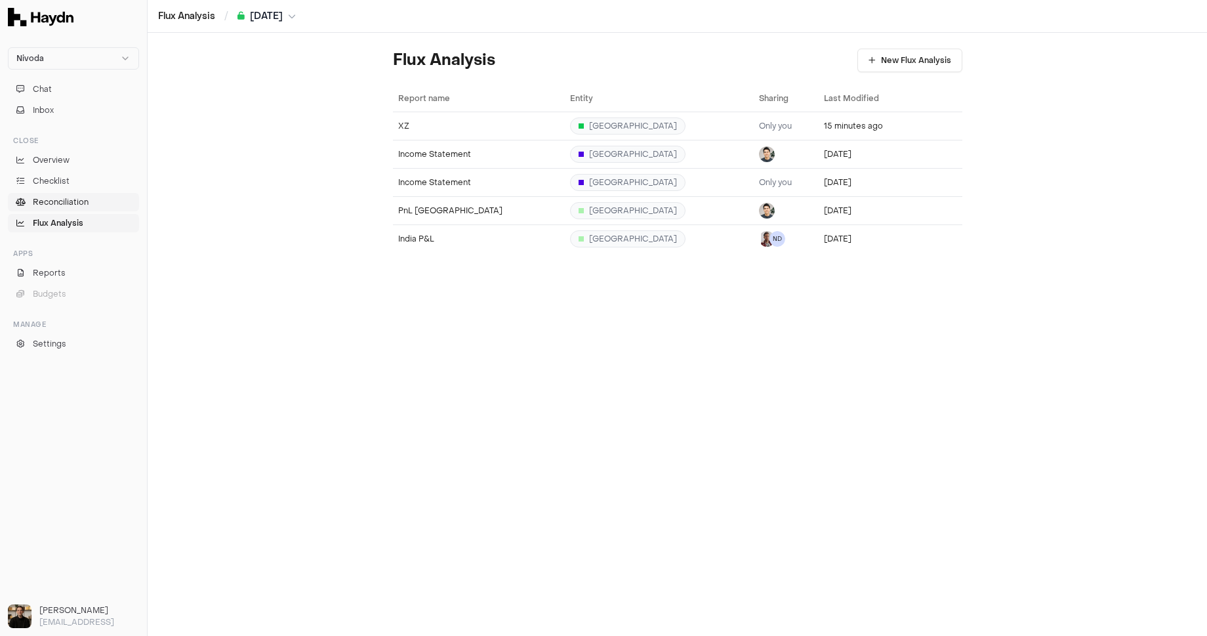
click at [68, 209] on link "Reconciliation" at bounding box center [73, 202] width 131 height 18
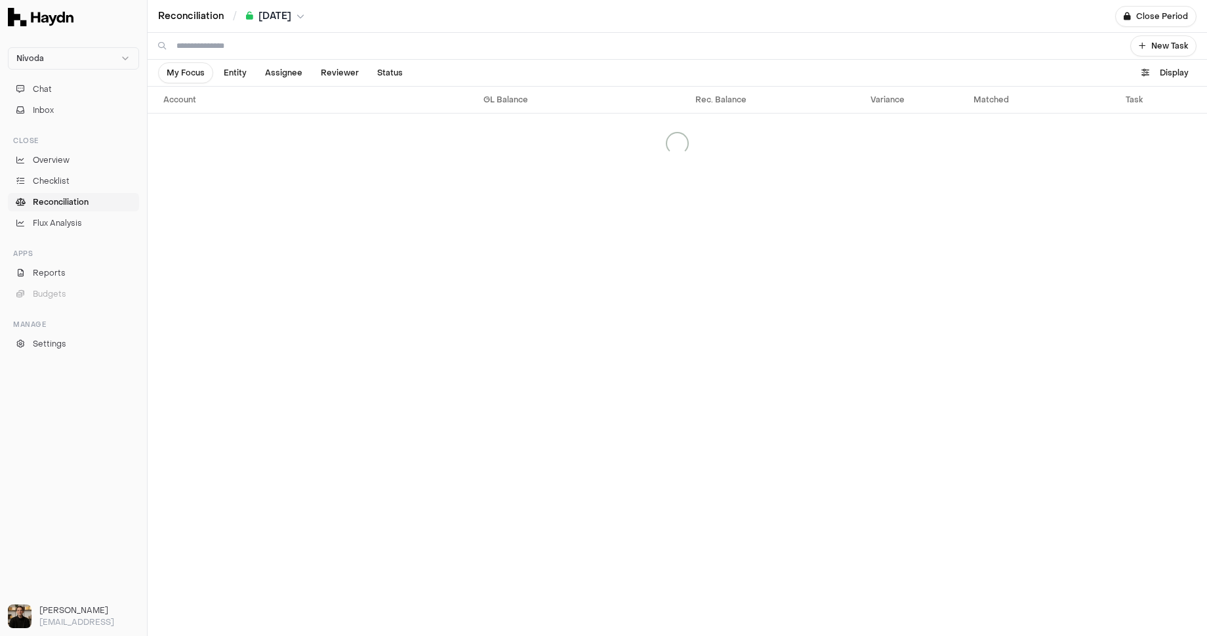
click at [203, 20] on link "Reconciliation" at bounding box center [191, 16] width 66 height 13
click at [299, 17] on button "[DATE]" at bounding box center [275, 16] width 58 height 13
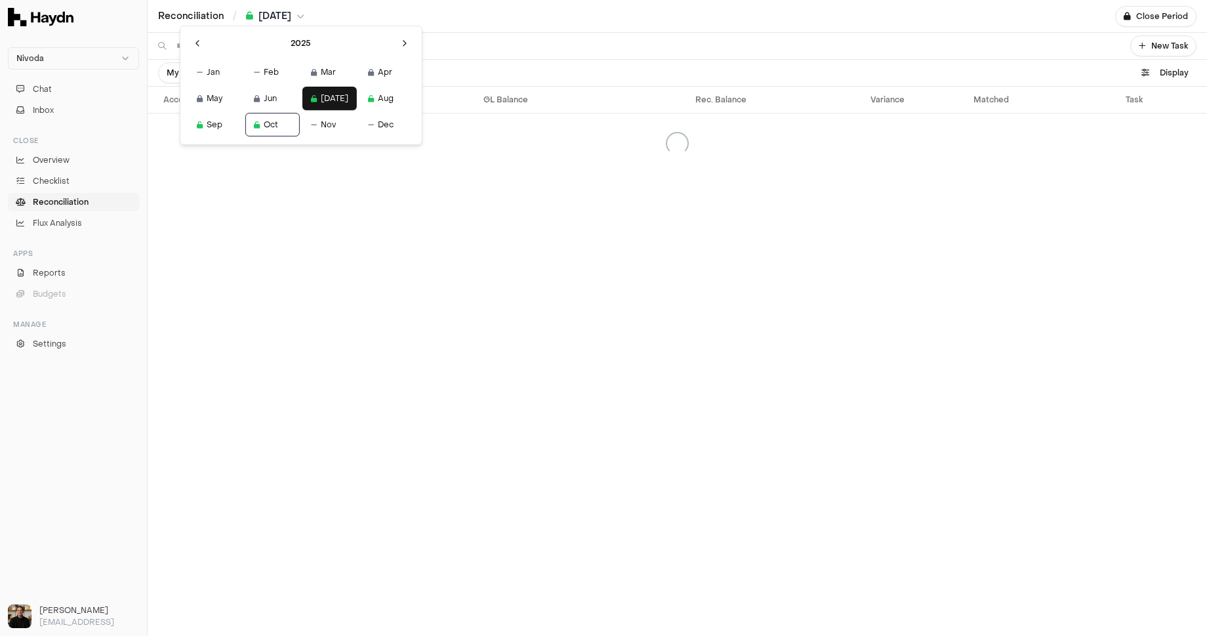
click at [299, 16] on html "Nivoda Chat Inbox Close Overview Checklist Reconciliation Flux Analysis Apps Re…" at bounding box center [603, 318] width 1207 height 636
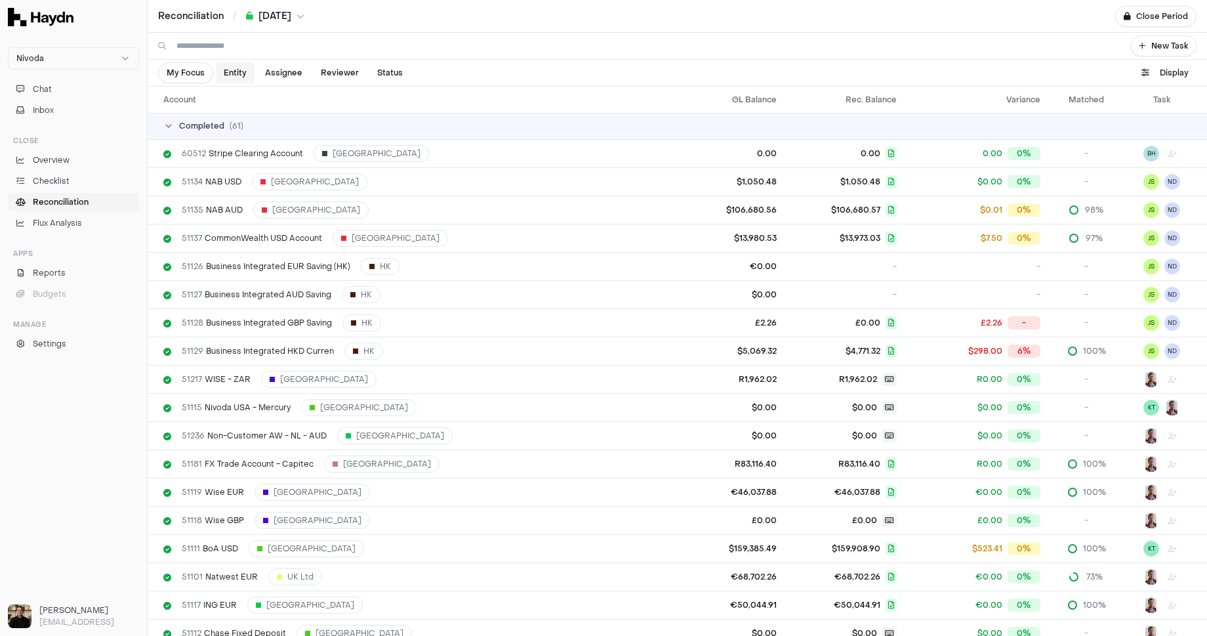
click at [228, 73] on span "Entity" at bounding box center [235, 73] width 23 height 10
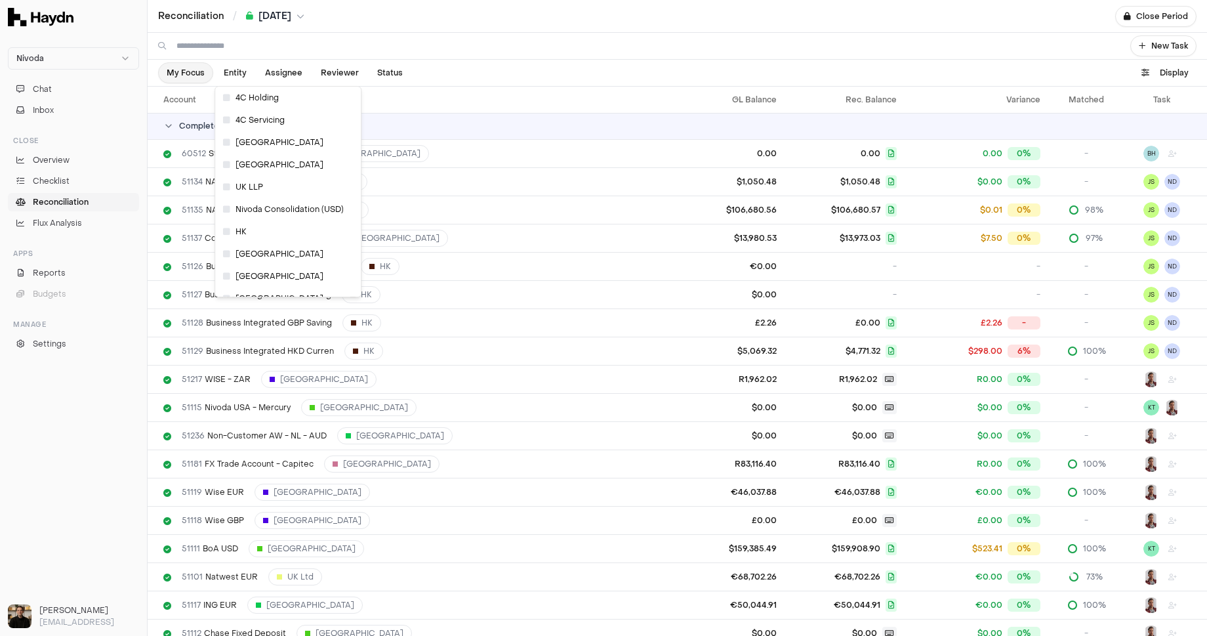
click at [178, 70] on button "My Focus" at bounding box center [185, 72] width 55 height 21
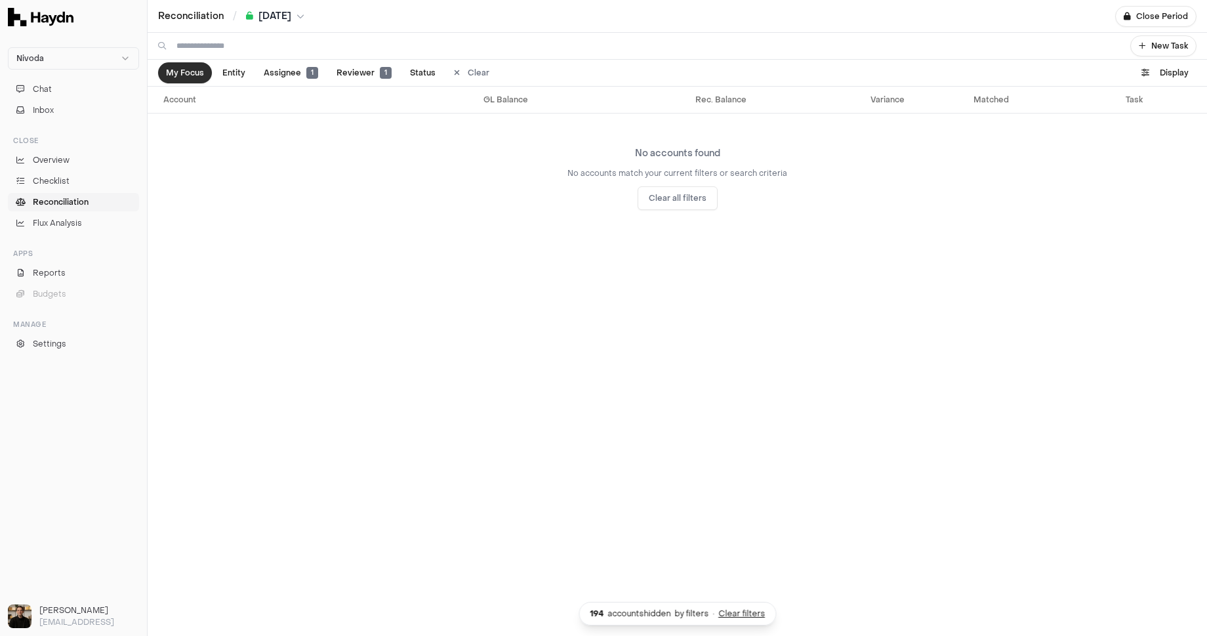
click at [178, 72] on button "My Focus" at bounding box center [185, 72] width 54 height 21
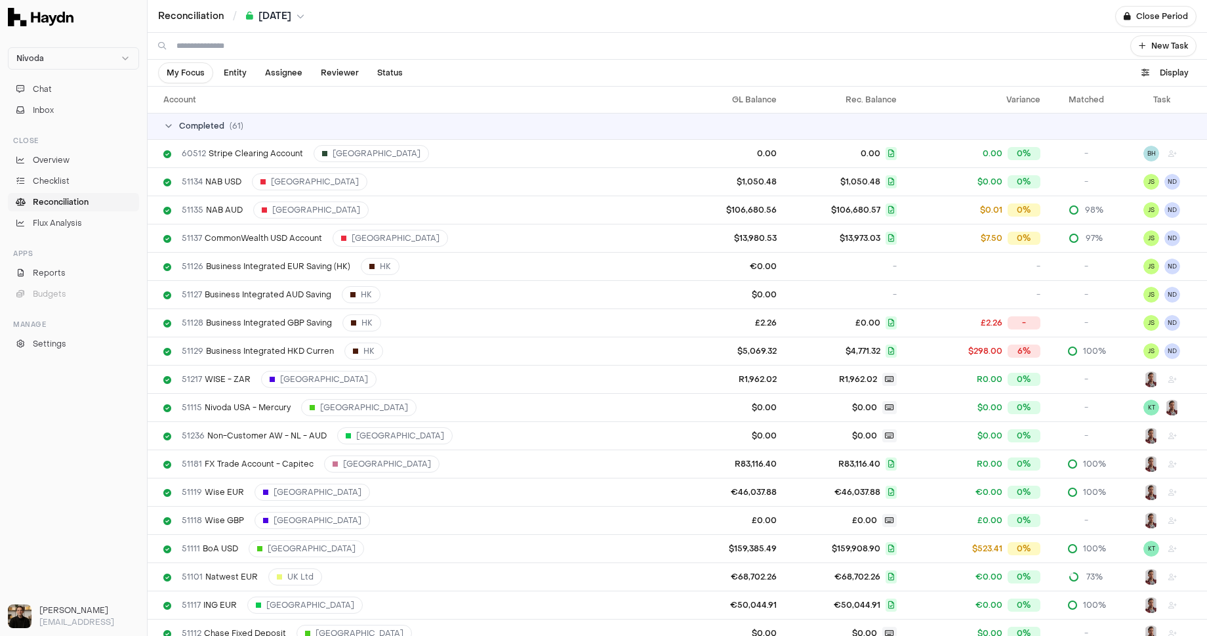
click at [232, 125] on span "( 61 )" at bounding box center [237, 126] width 14 height 10
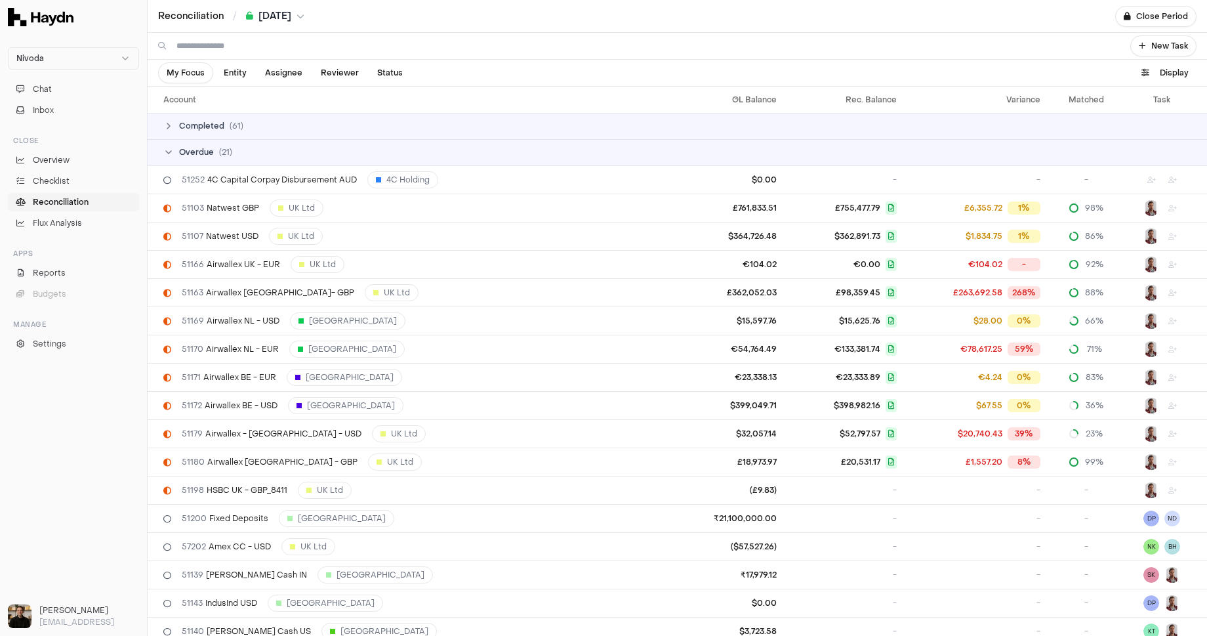
click at [232, 125] on span "( 61 )" at bounding box center [237, 126] width 14 height 10
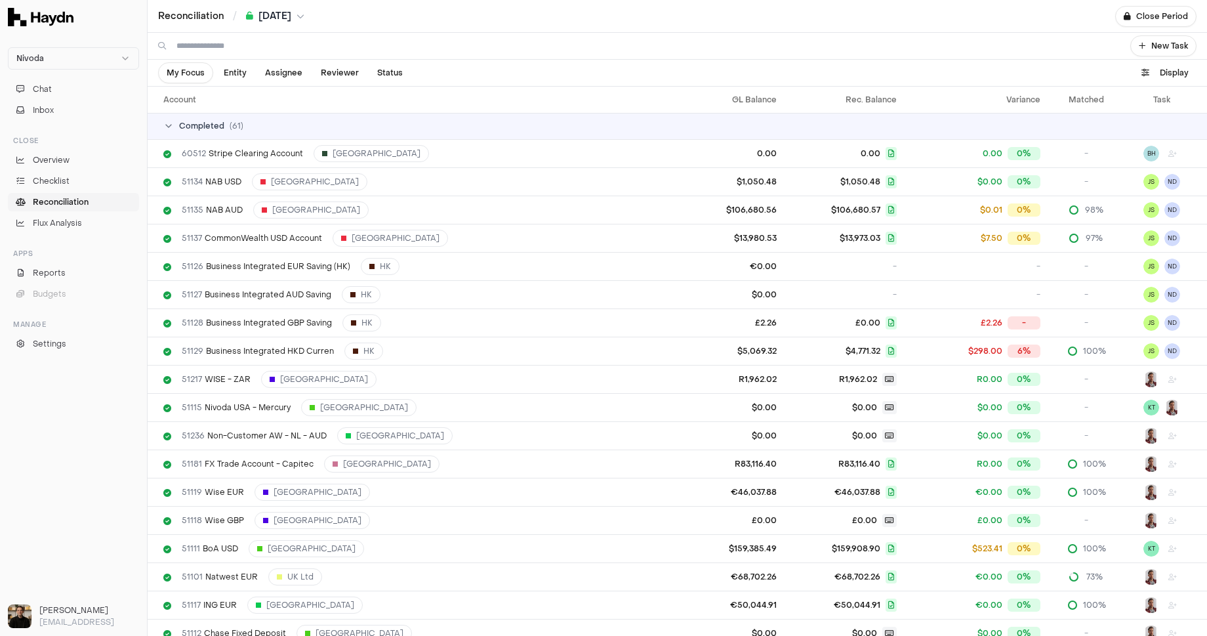
click at [226, 125] on div "Completed ( 61 )" at bounding box center [682, 126] width 1039 height 10
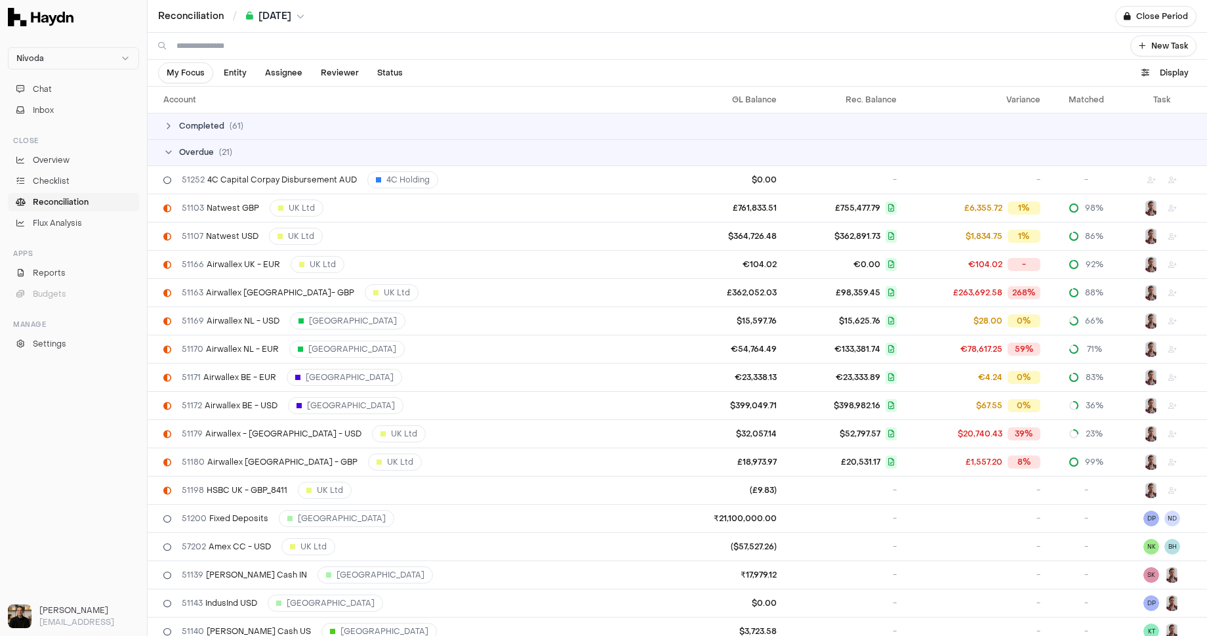
click at [225, 145] on td "Overdue ( 21 )" at bounding box center [678, 152] width 1060 height 26
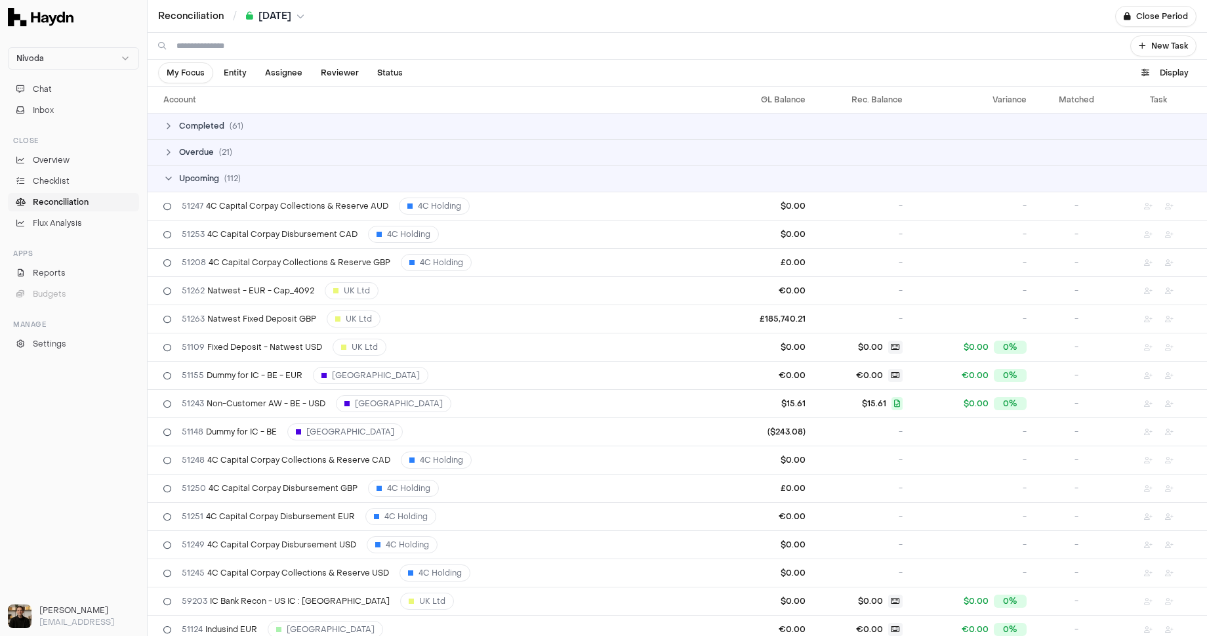
click at [224, 147] on span "( 21 )" at bounding box center [225, 152] width 13 height 10
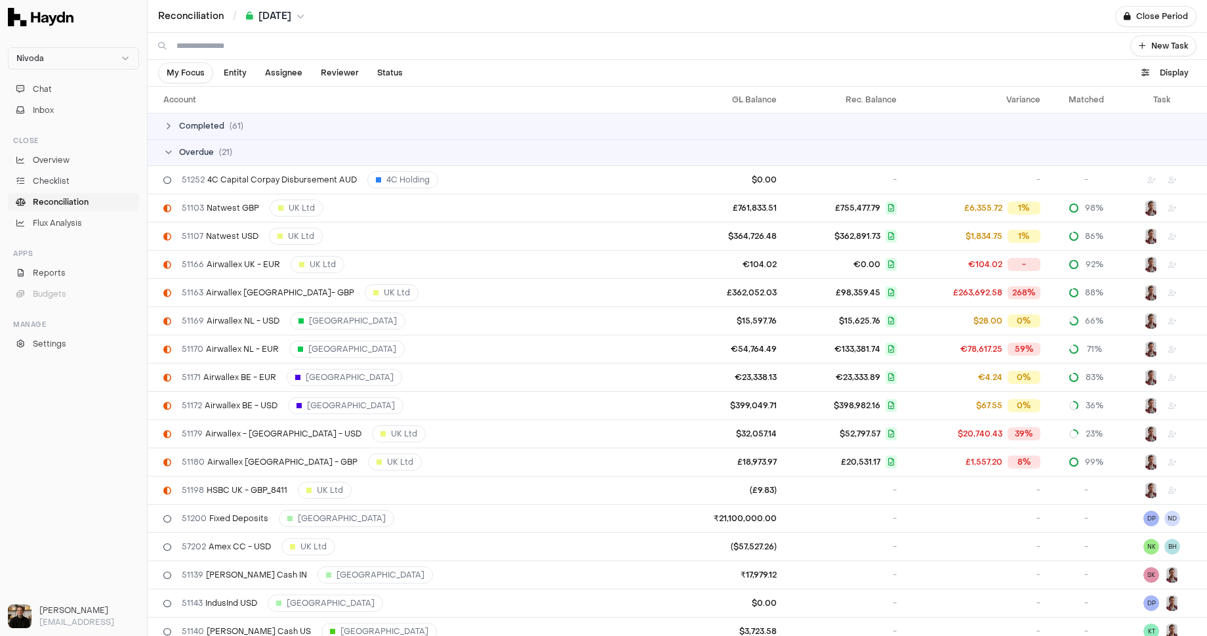
click at [224, 147] on span "( 21 )" at bounding box center [225, 152] width 13 height 10
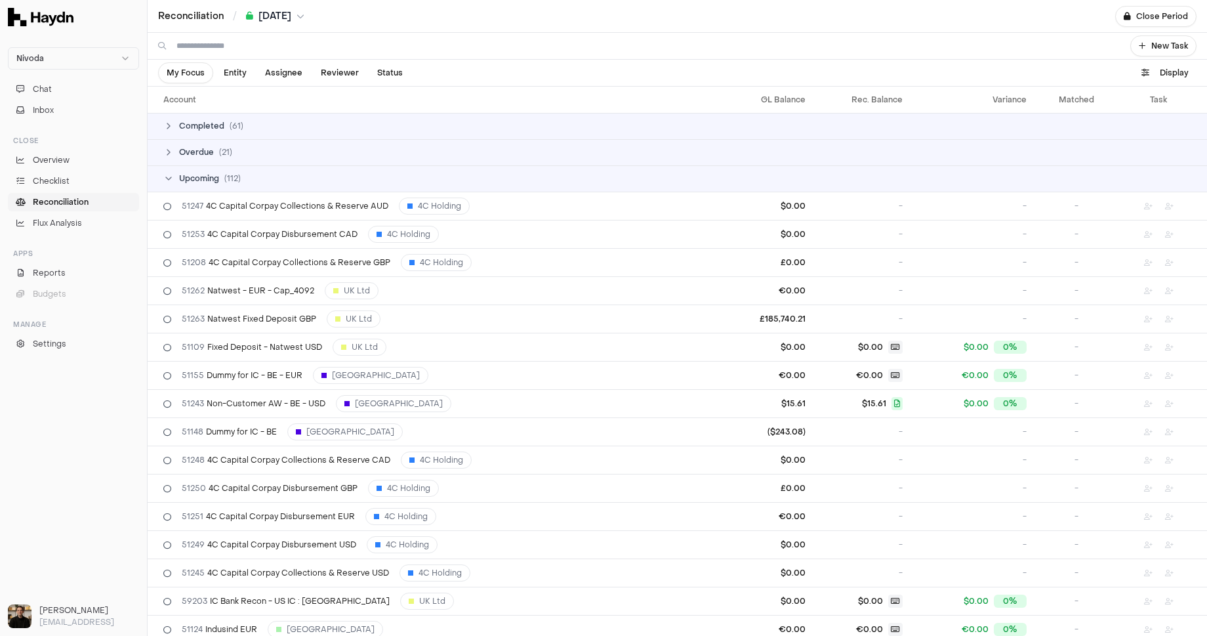
click at [224, 147] on span "( 21 )" at bounding box center [225, 152] width 13 height 10
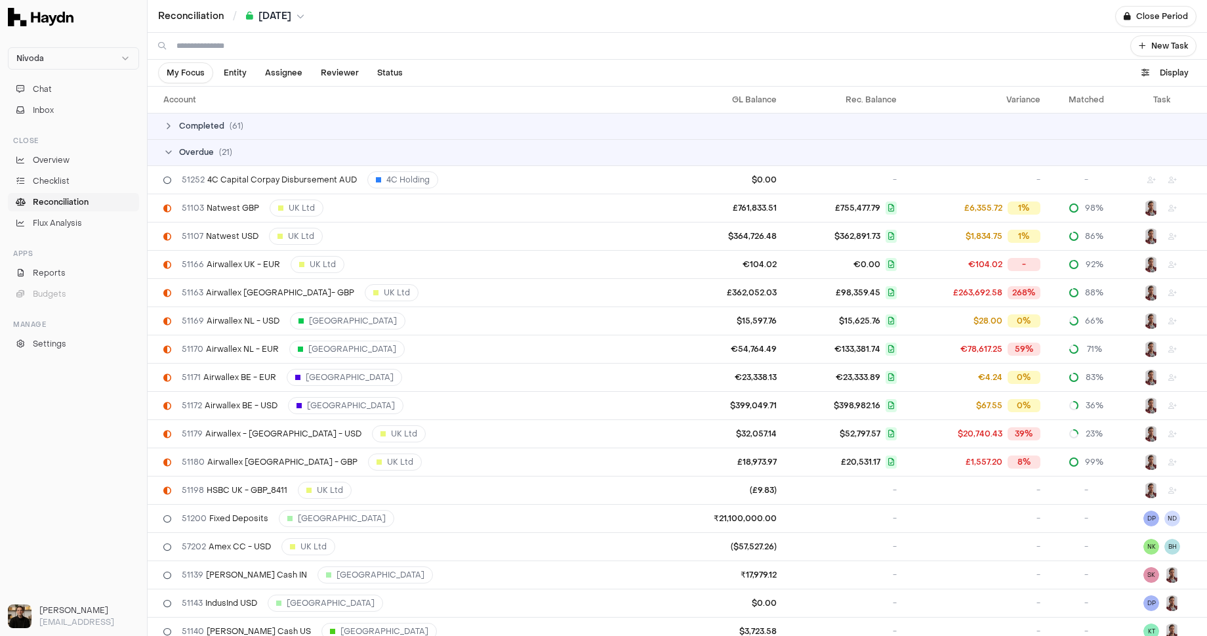
click at [224, 129] on div "Completed ( 61 )" at bounding box center [682, 126] width 1039 height 10
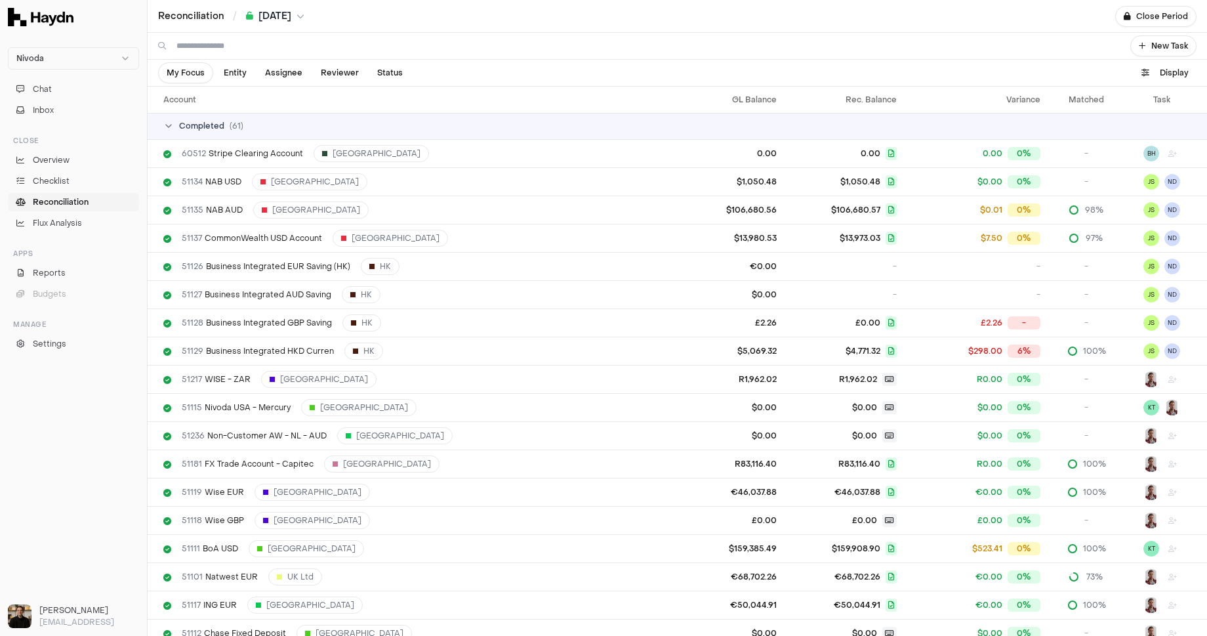
click at [224, 129] on div "Completed ( 61 )" at bounding box center [682, 126] width 1039 height 10
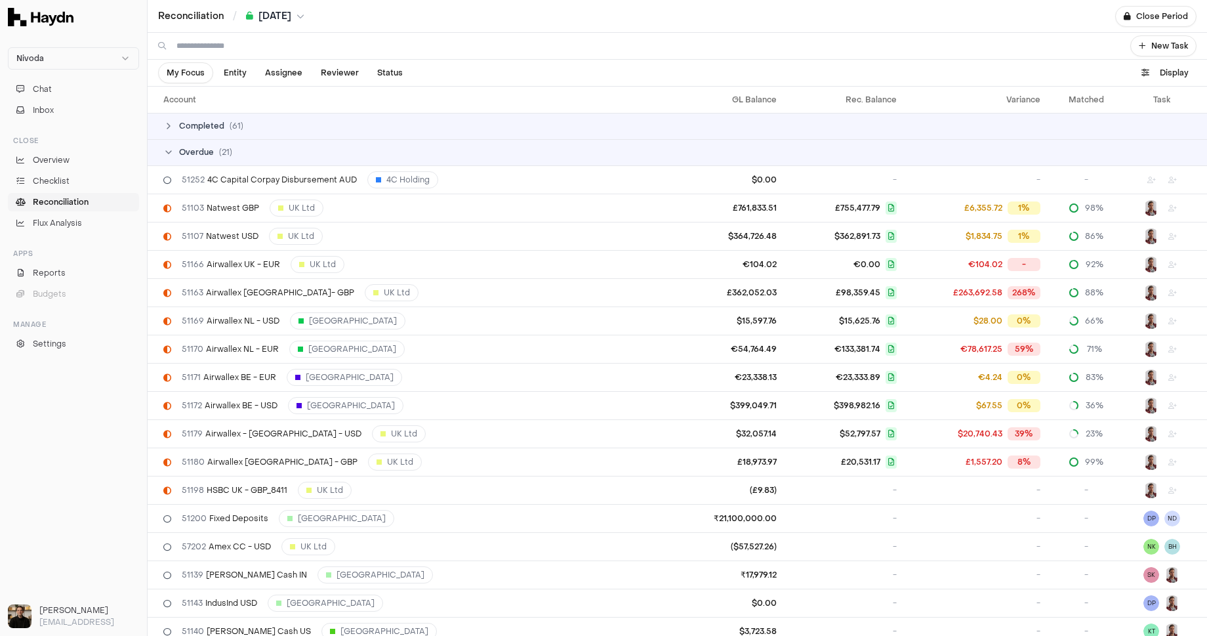
click at [220, 144] on td "Overdue ( 21 )" at bounding box center [678, 152] width 1060 height 26
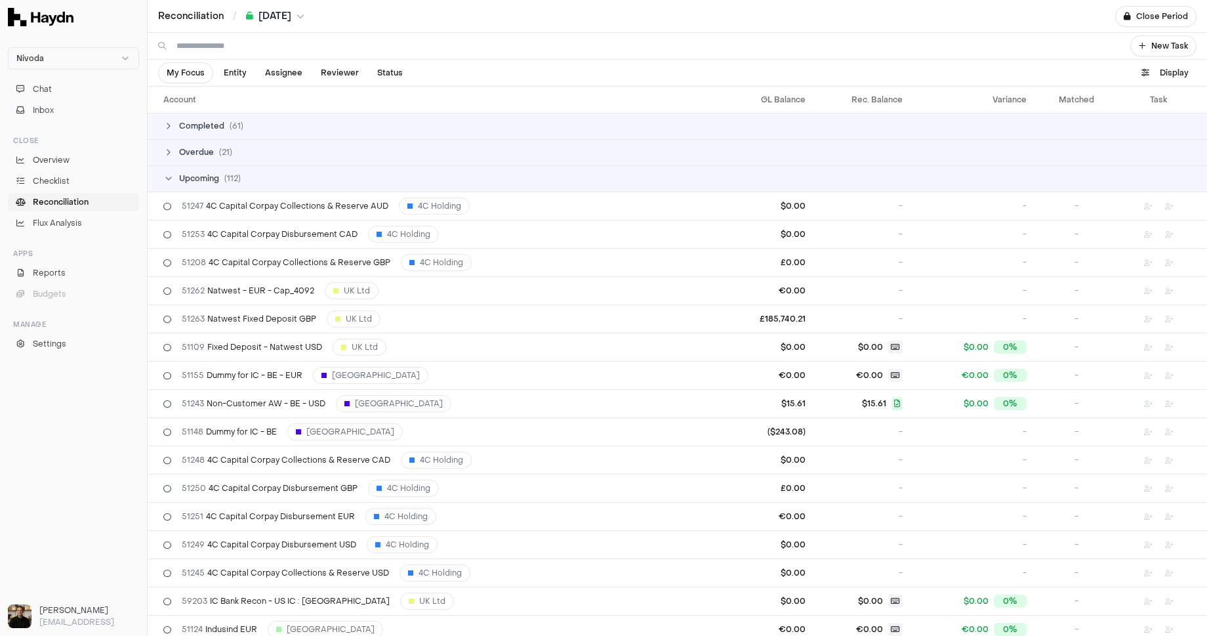
click at [219, 147] on span "( 21 )" at bounding box center [225, 152] width 13 height 10
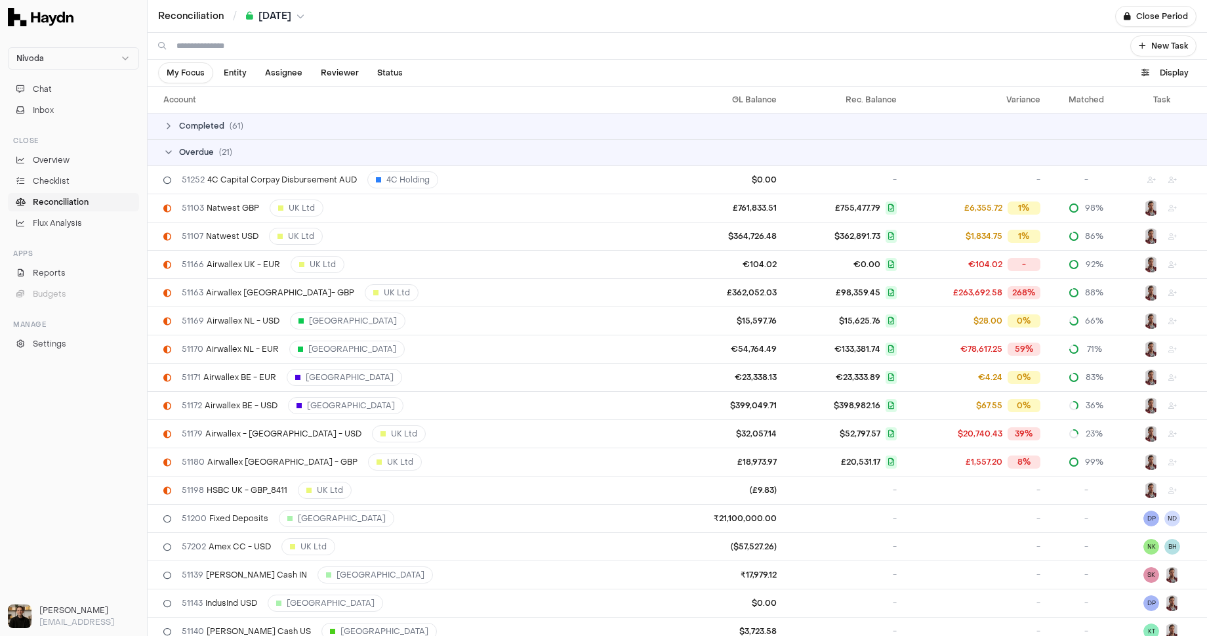
click at [212, 155] on span "Overdue" at bounding box center [196, 152] width 35 height 10
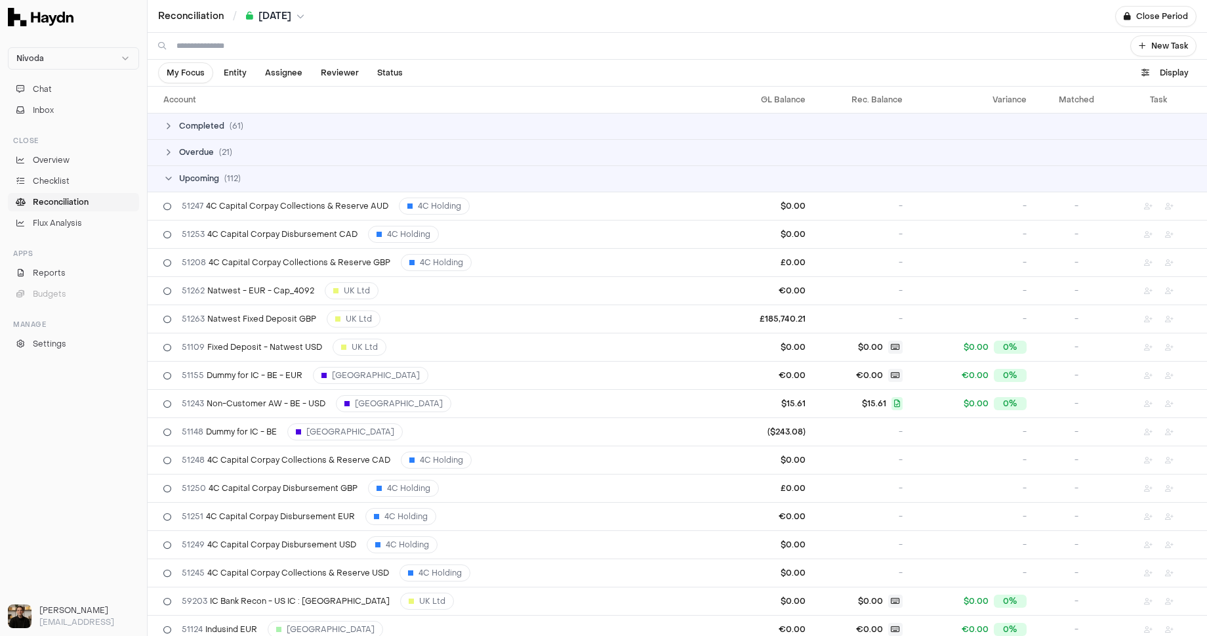
click at [212, 155] on span "Overdue" at bounding box center [196, 152] width 35 height 10
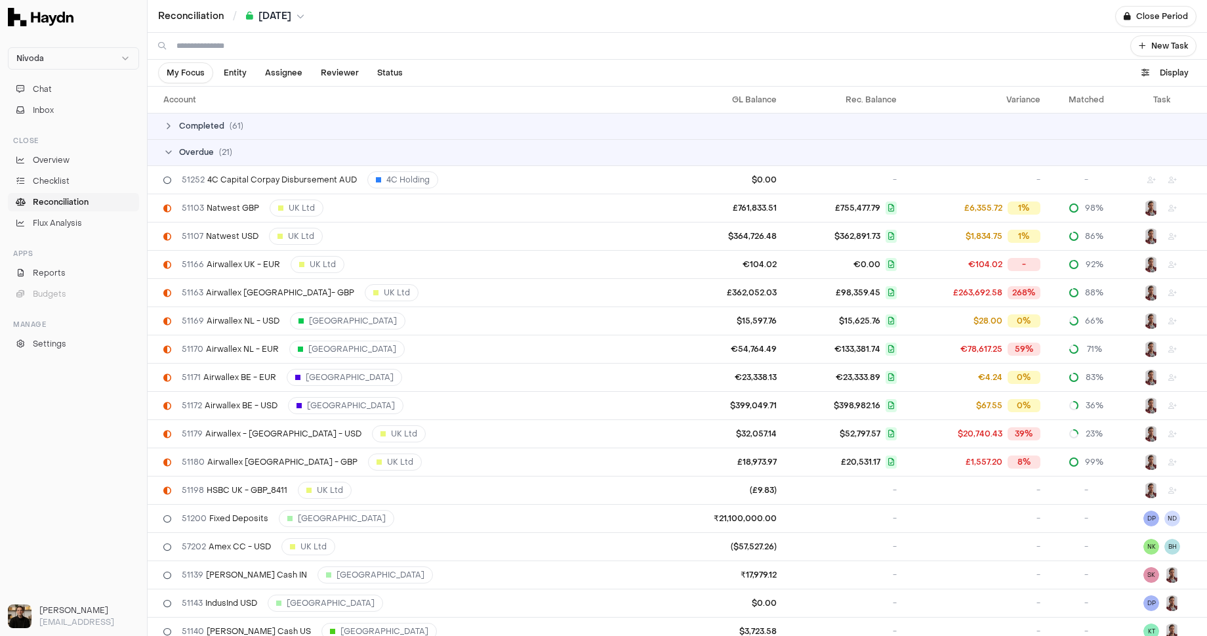
click at [212, 154] on span "Overdue" at bounding box center [196, 152] width 35 height 10
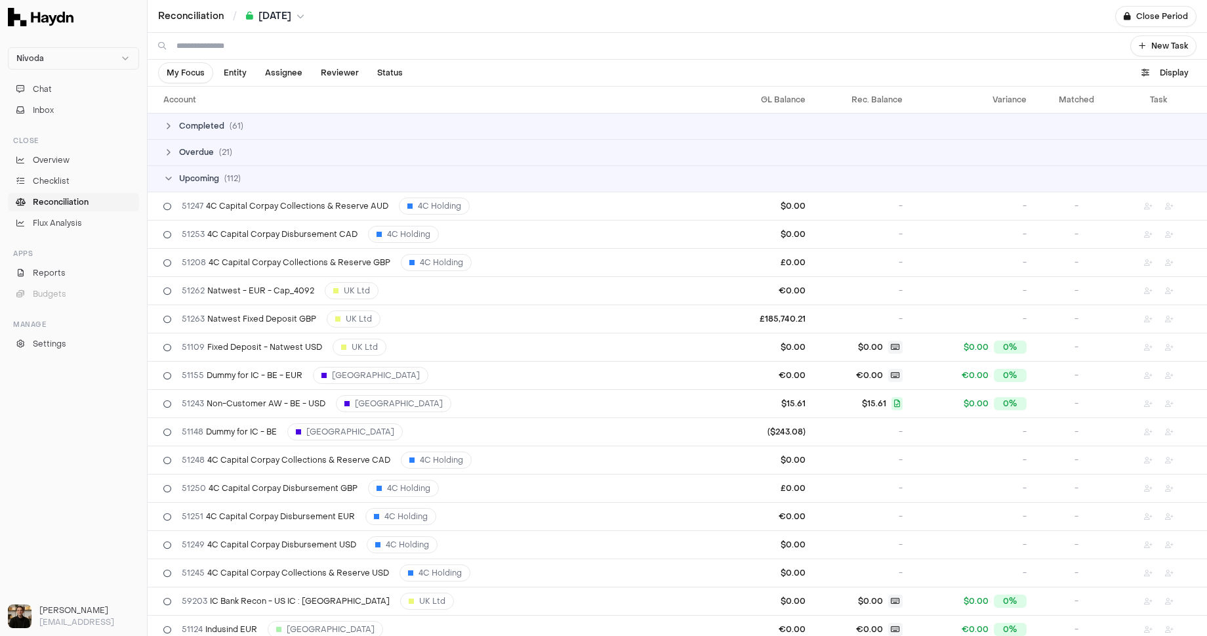
click at [199, 179] on span "Upcoming" at bounding box center [199, 178] width 40 height 10
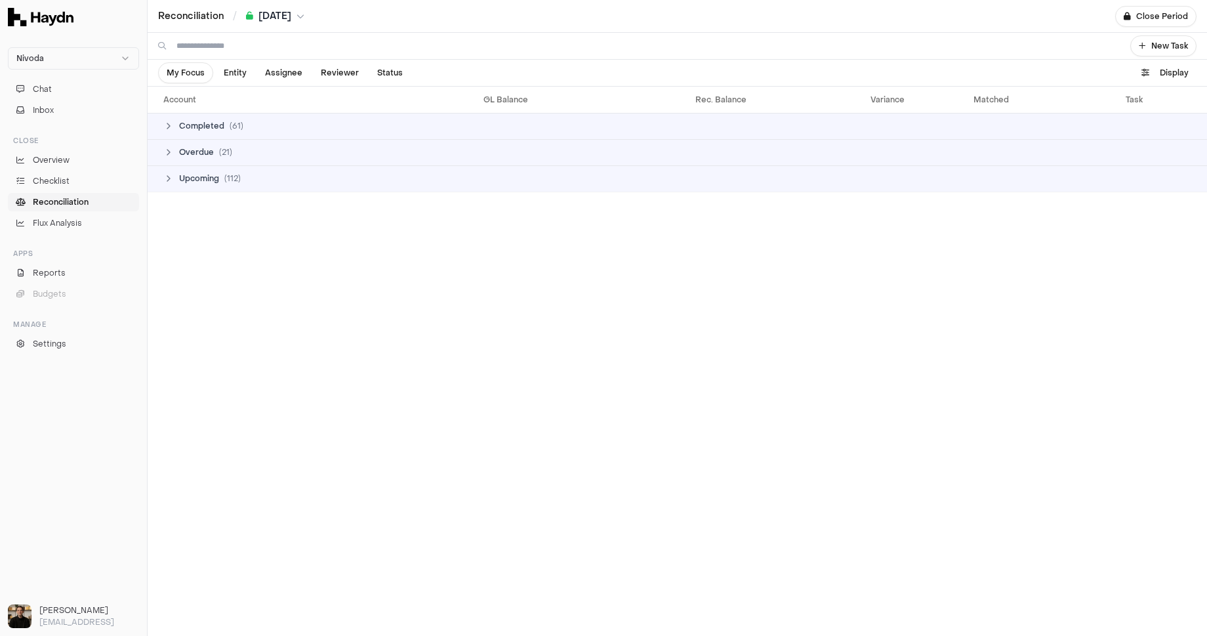
click at [199, 178] on span "Upcoming" at bounding box center [199, 178] width 40 height 10
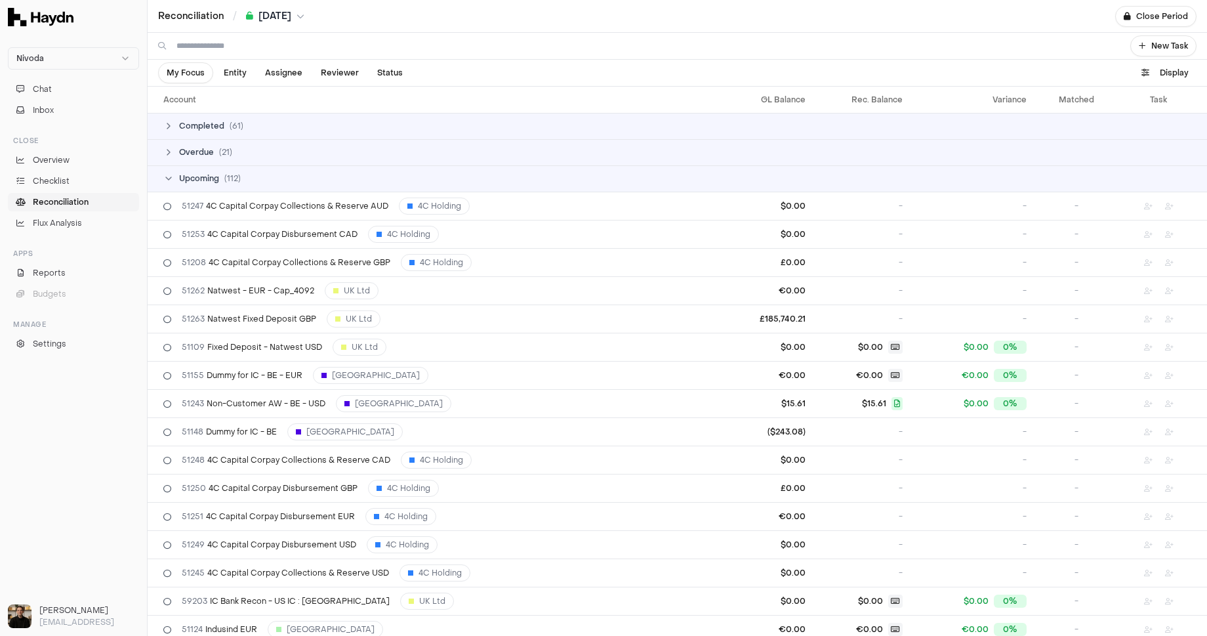
click at [198, 178] on span "Upcoming" at bounding box center [199, 178] width 40 height 10
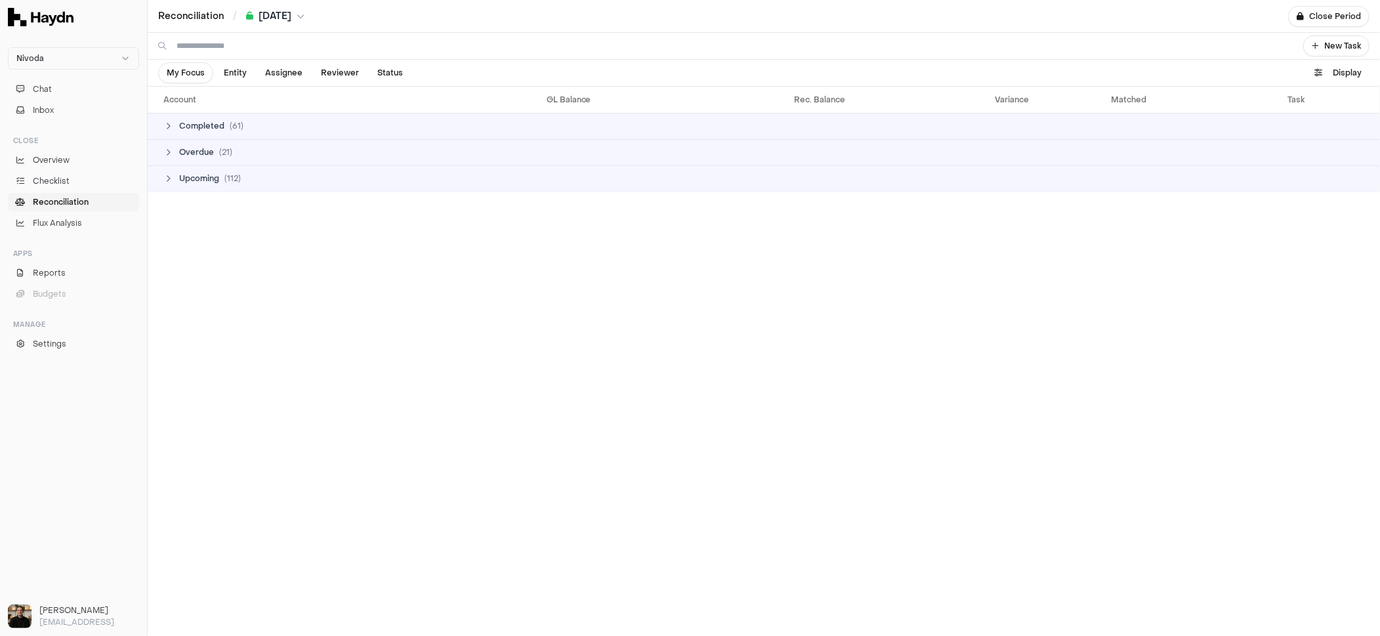
click at [283, 22] on span "[DATE]" at bounding box center [275, 16] width 33 height 13
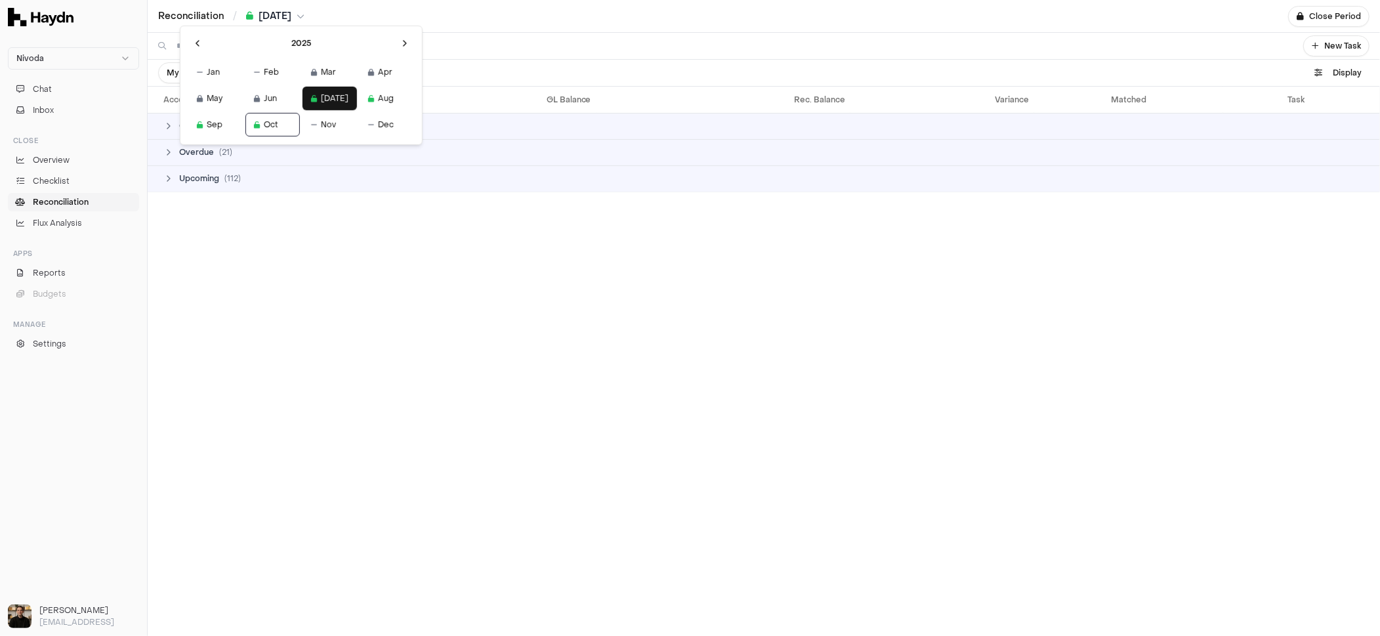
click at [283, 22] on html "Nivoda Chat Inbox Close Overview Checklist Reconciliation Flux Analysis Apps Re…" at bounding box center [690, 318] width 1380 height 636
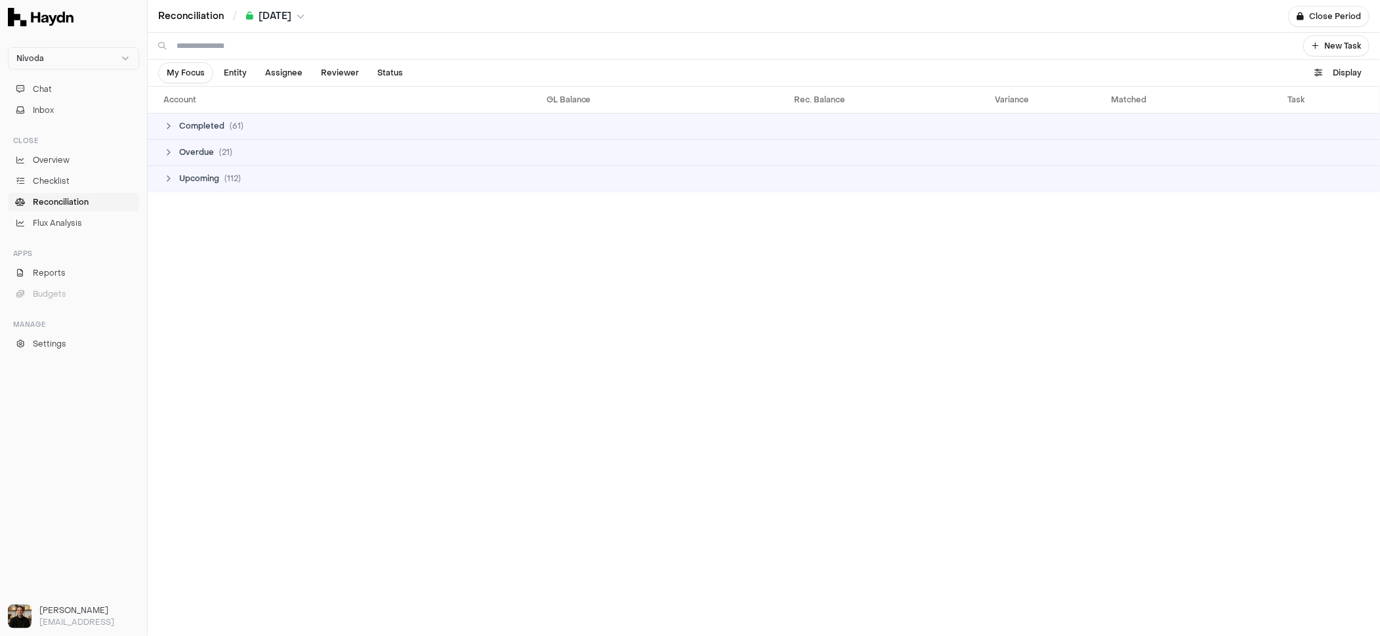
click at [173, 16] on link "Reconciliation" at bounding box center [191, 16] width 66 height 13
click at [61, 205] on span "Reconciliation" at bounding box center [61, 202] width 56 height 12
click at [60, 205] on span "Reconciliation" at bounding box center [61, 202] width 56 height 12
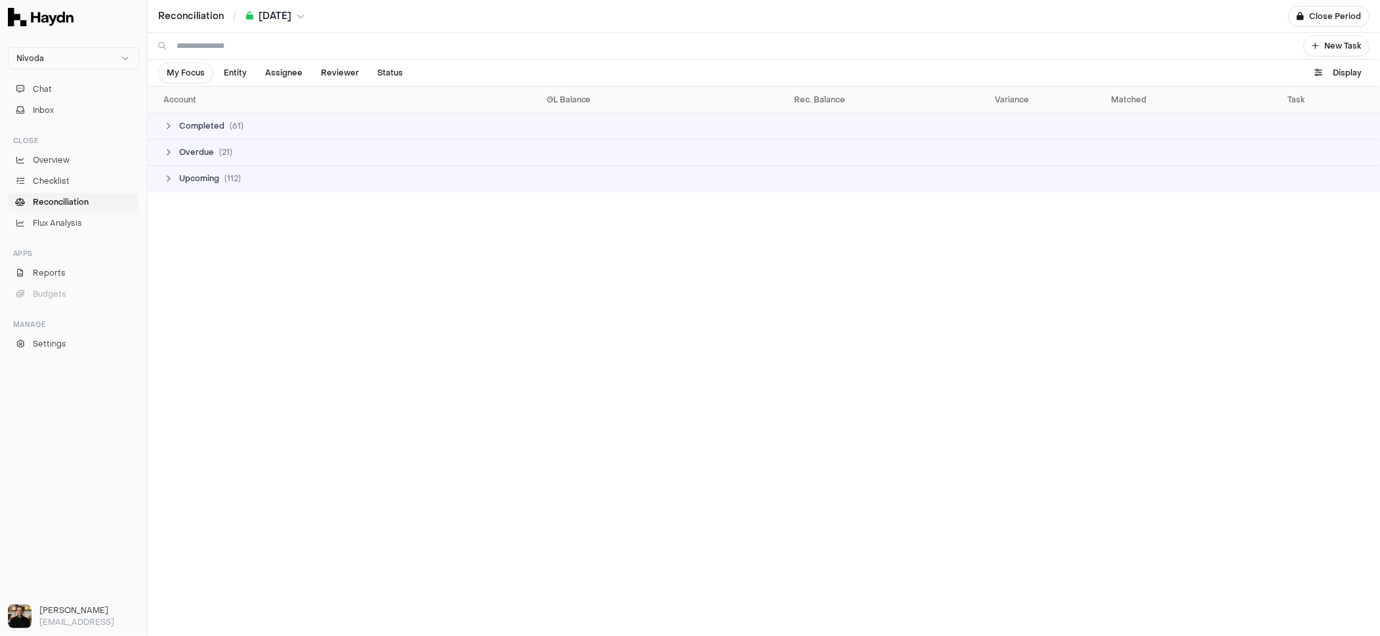
click at [214, 96] on th "Account" at bounding box center [259, 100] width 222 height 26
click at [206, 119] on td "Completed ( 61 )" at bounding box center [764, 126] width 1232 height 26
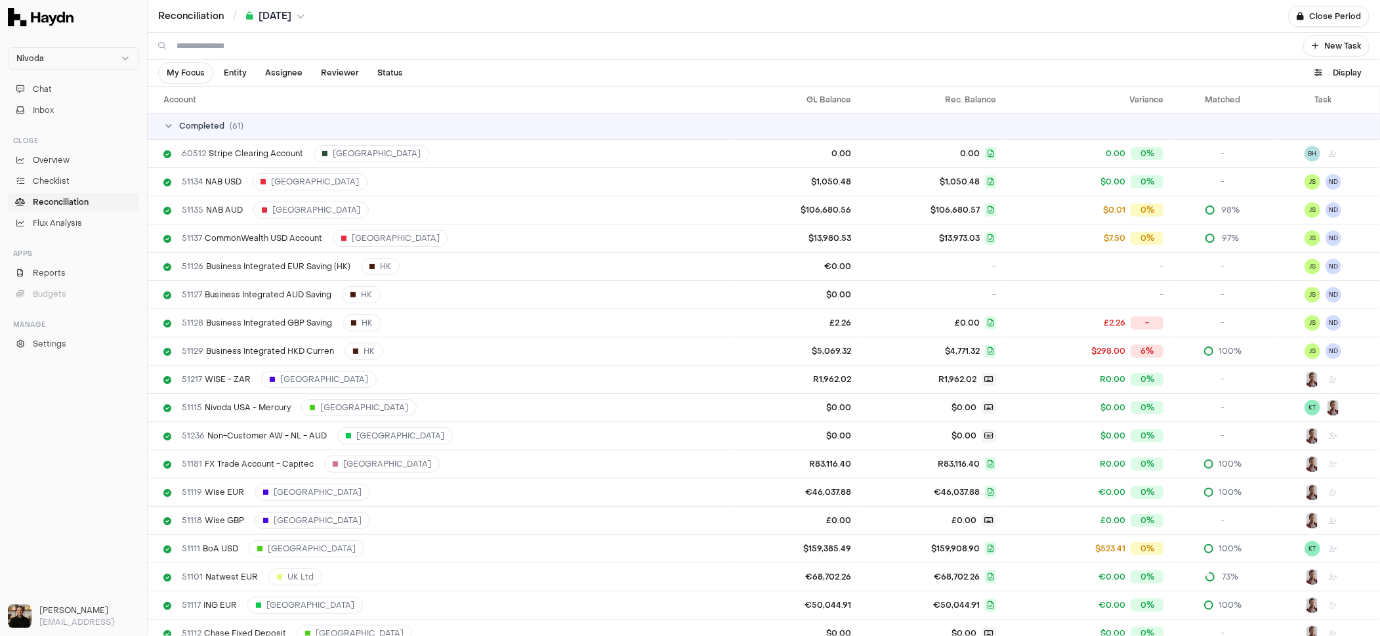
click at [203, 122] on span "Completed" at bounding box center [201, 126] width 45 height 10
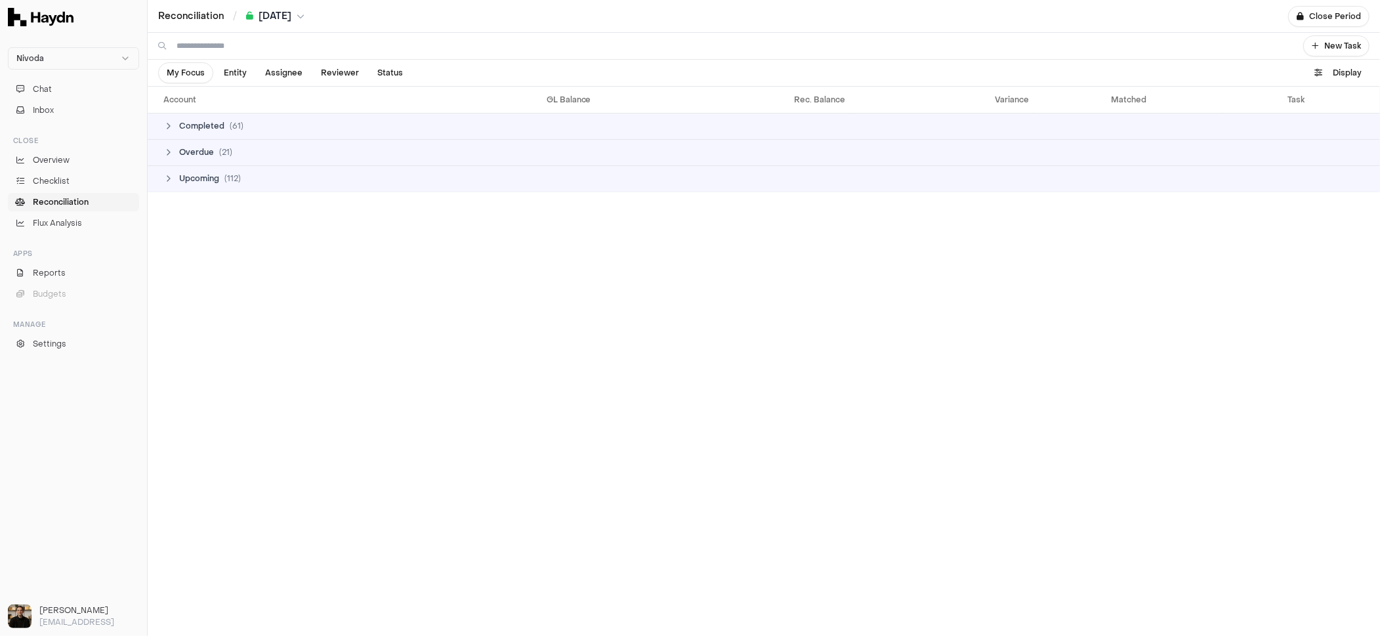
click at [201, 144] on td "Overdue ( 21 )" at bounding box center [764, 152] width 1232 height 26
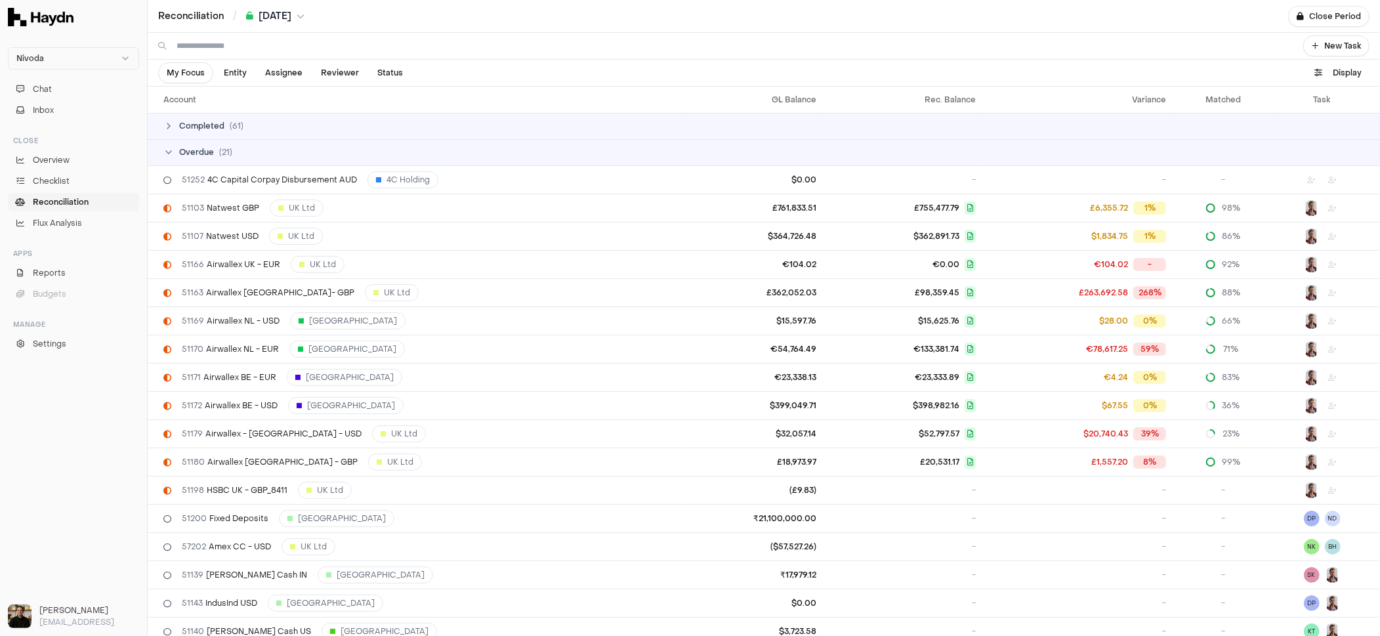
click at [198, 148] on span "Overdue" at bounding box center [196, 152] width 35 height 10
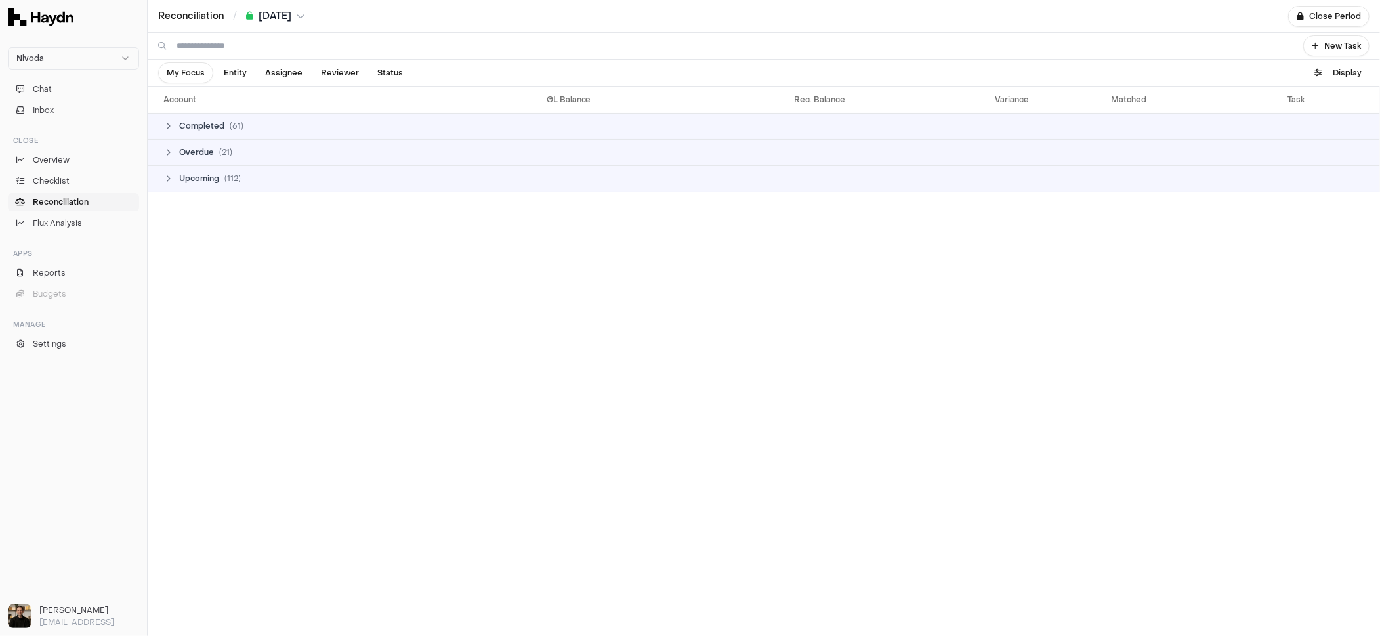
click at [202, 175] on span "Upcoming" at bounding box center [199, 178] width 40 height 10
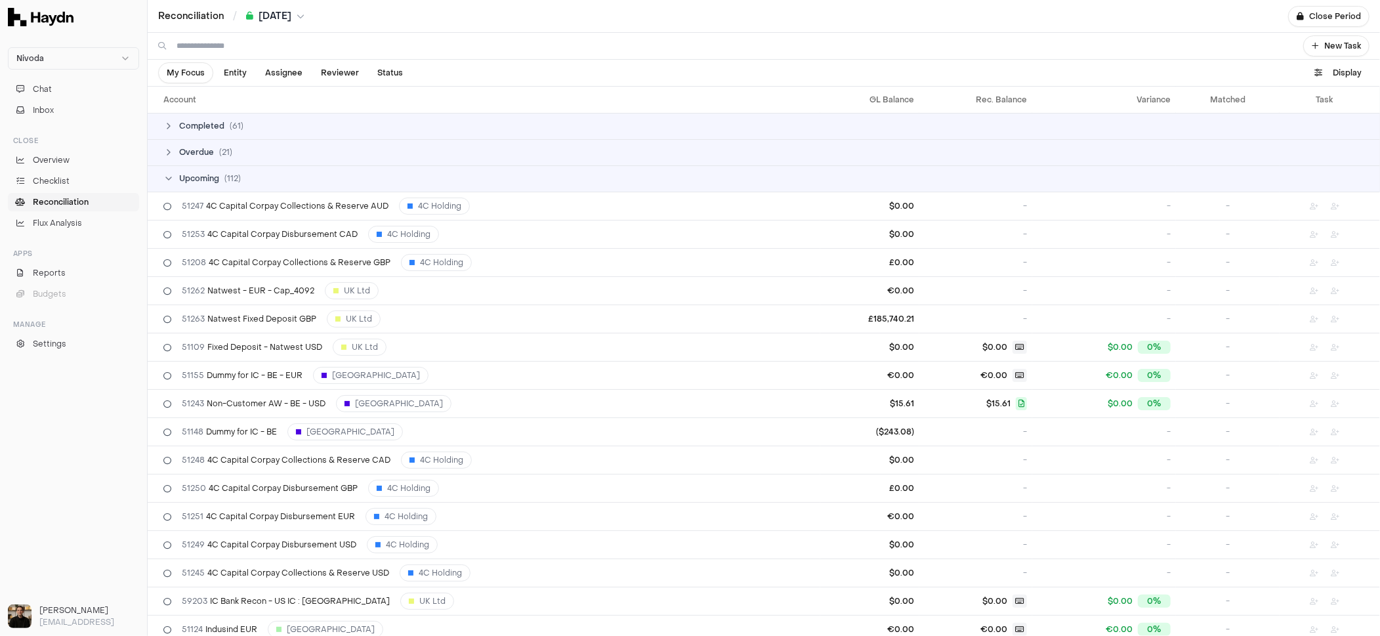
click at [202, 176] on span "Upcoming" at bounding box center [199, 178] width 40 height 10
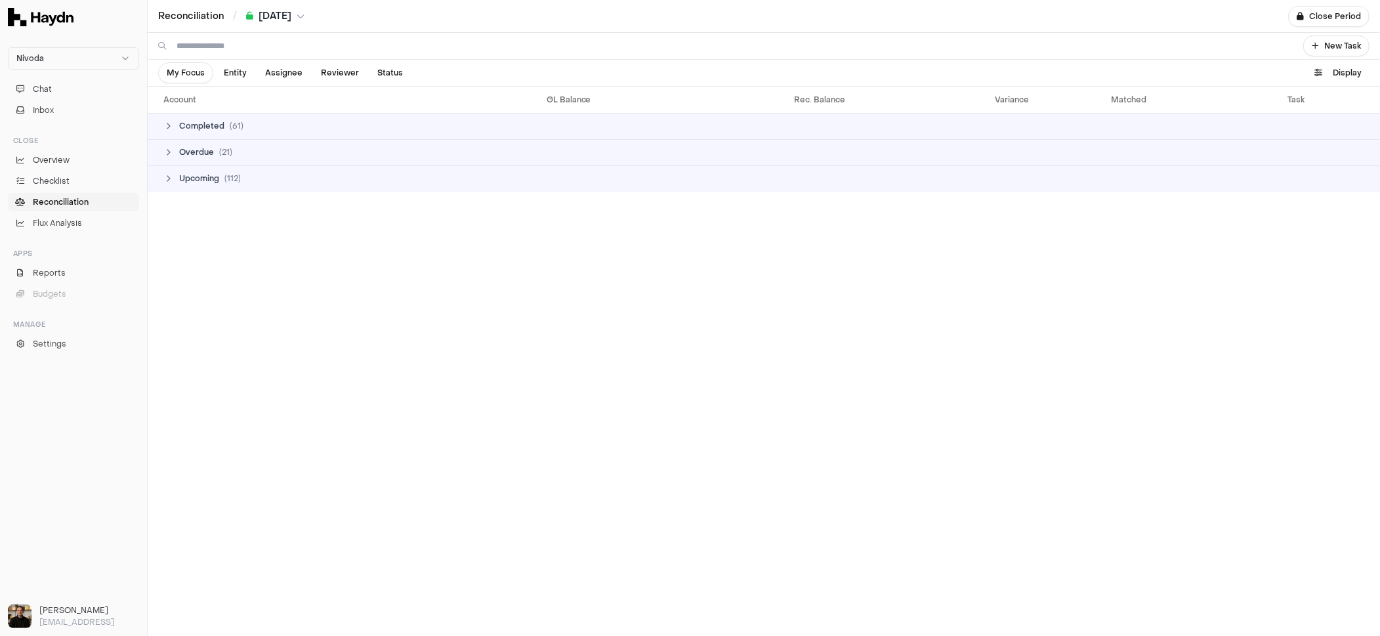
click at [203, 156] on span "Overdue" at bounding box center [196, 152] width 35 height 10
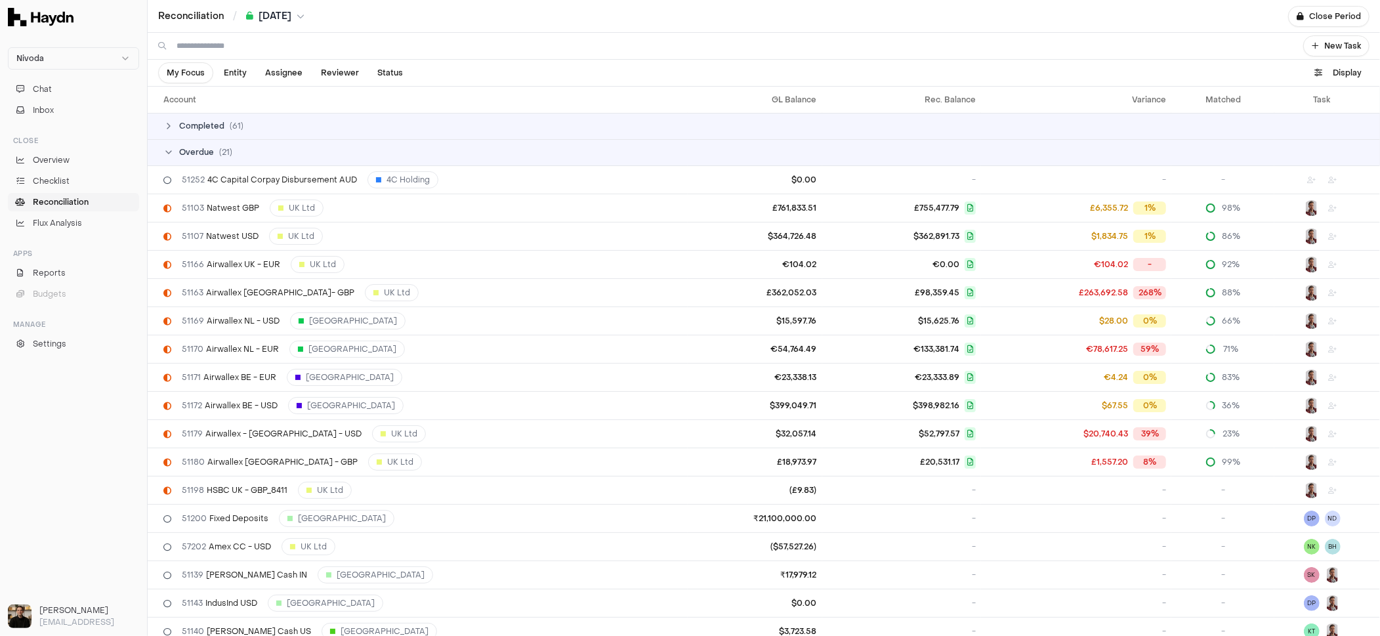
click at [237, 50] on input at bounding box center [732, 46] width 1111 height 26
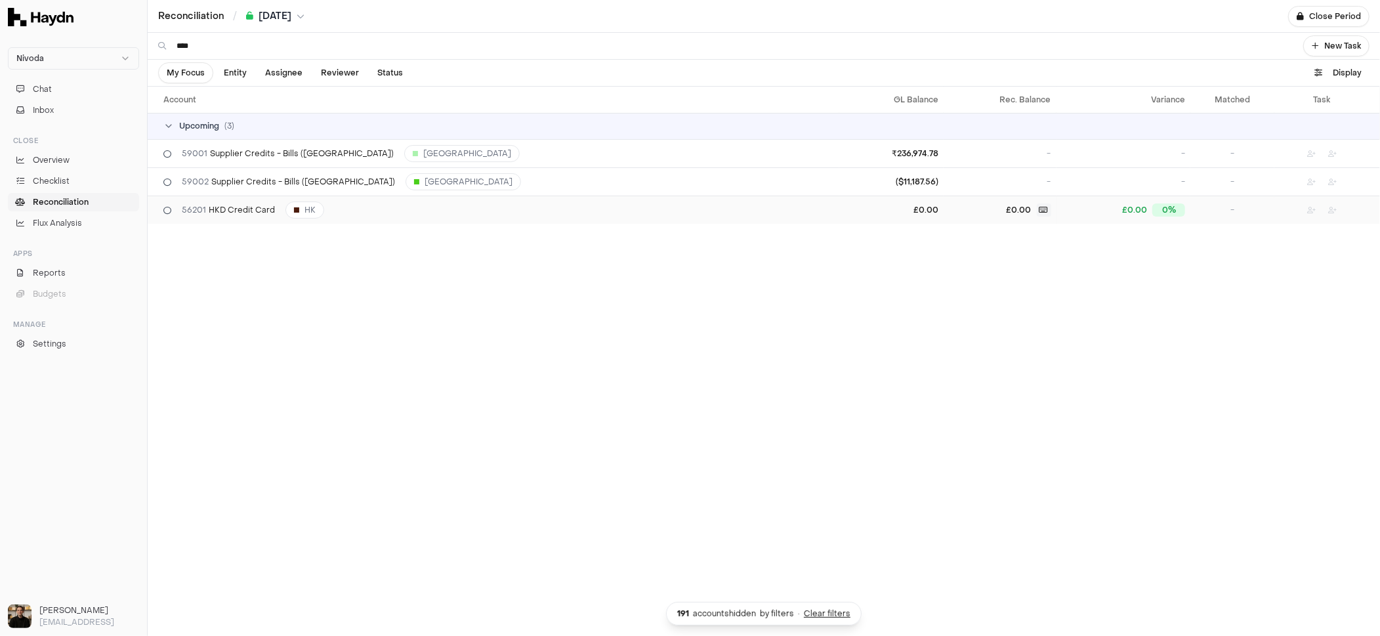
click at [207, 208] on span "56201 HKD Credit Card" at bounding box center [228, 210] width 93 height 10
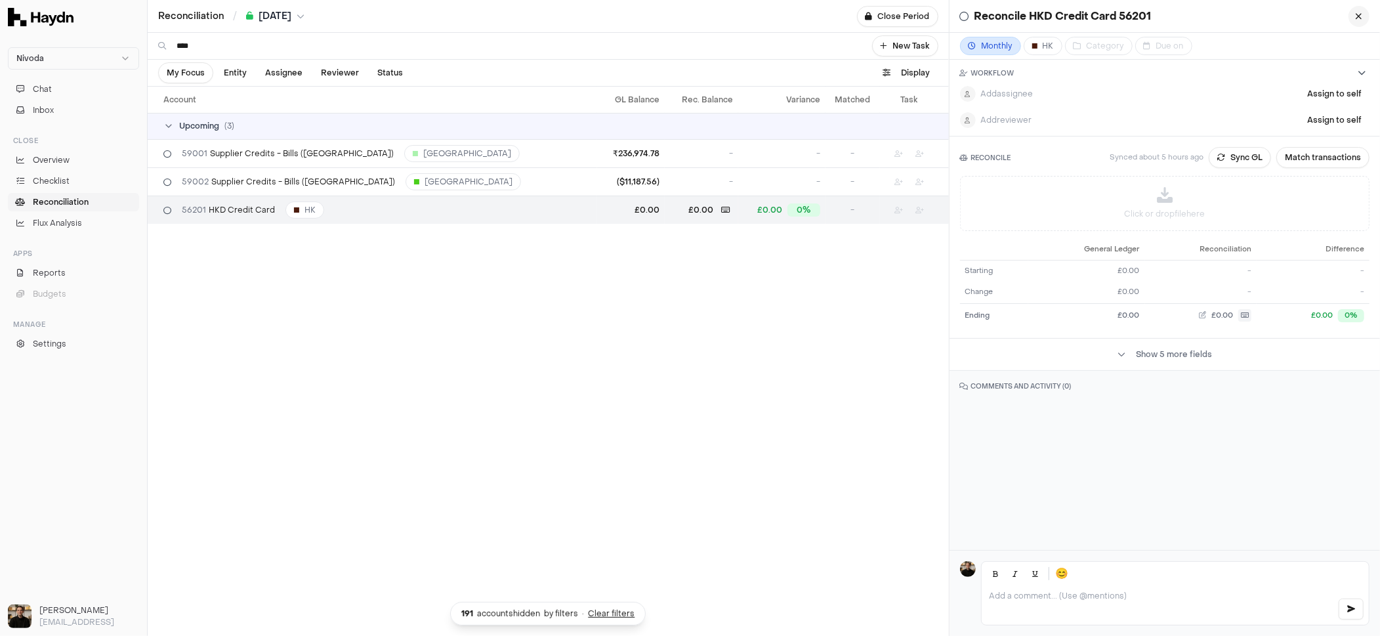
click at [1207, 16] on button "button" at bounding box center [1359, 16] width 21 height 21
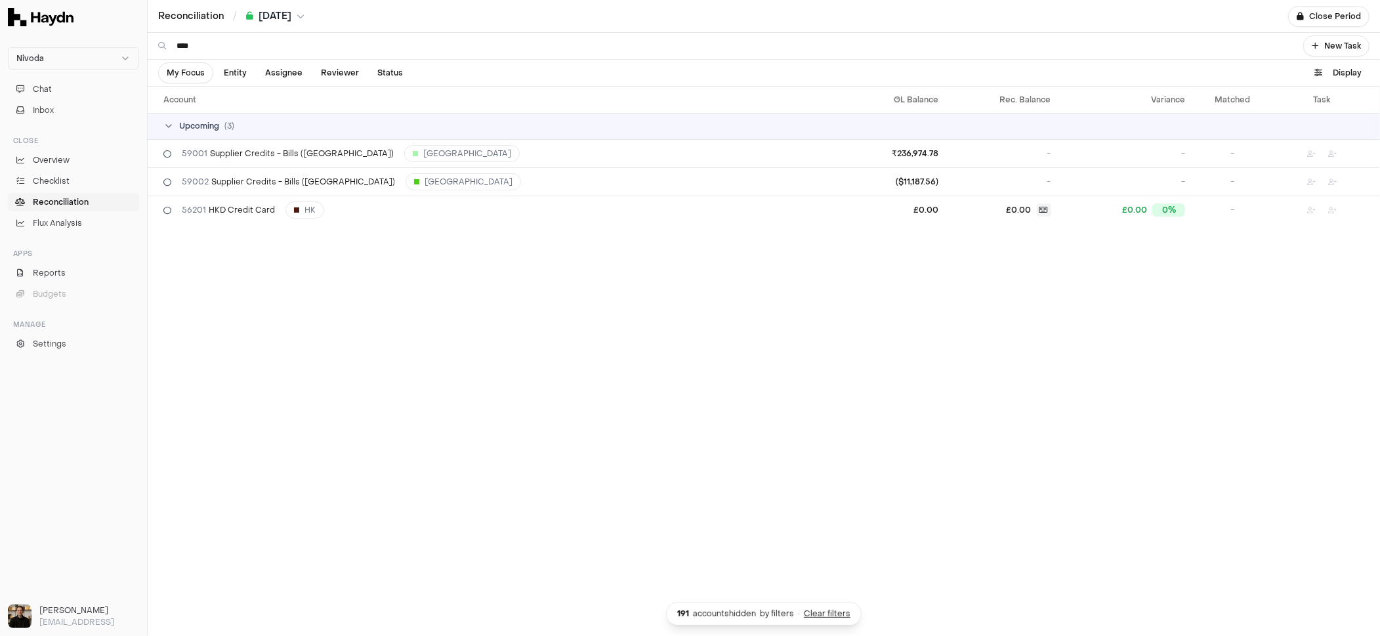
drag, startPoint x: 221, startPoint y: 47, endPoint x: 163, endPoint y: 46, distance: 57.8
click at [163, 46] on div "****" at bounding box center [723, 46] width 1150 height 26
type input "******"
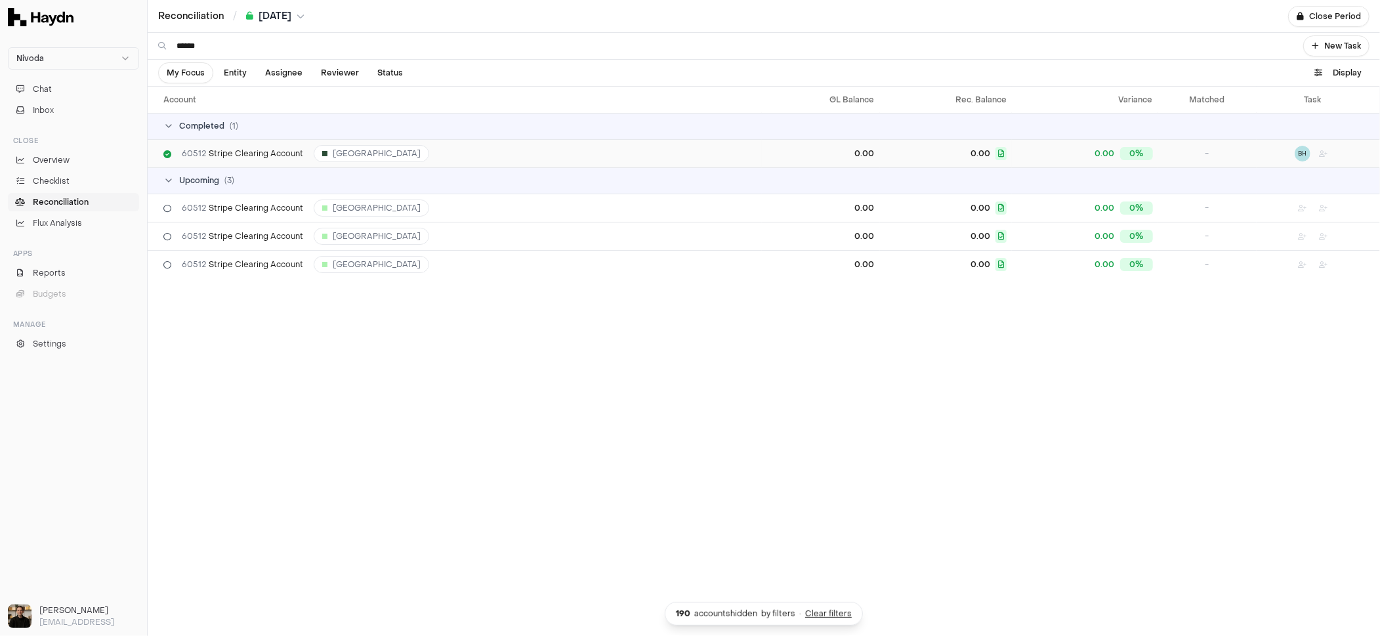
click at [225, 150] on span "60512 Stripe Clearing Account" at bounding box center [242, 153] width 121 height 10
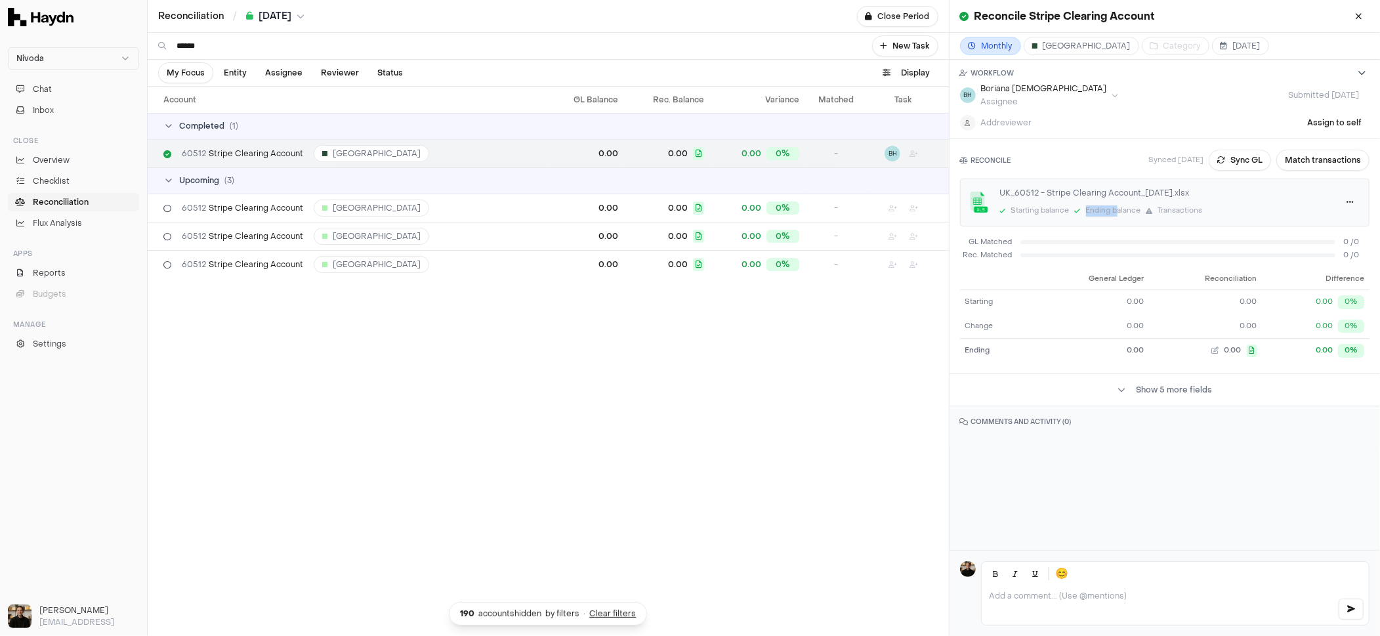
drag, startPoint x: 1116, startPoint y: 209, endPoint x: 1040, endPoint y: 217, distance: 75.9
click at [1040, 217] on div "UK_60512 - Stripe Clearing Account_[DATE].xlsx Starting balance Ending balance …" at bounding box center [1164, 202] width 409 height 48
drag, startPoint x: 1035, startPoint y: 209, endPoint x: 1079, endPoint y: 209, distance: 44.0
click at [1079, 209] on div "Starting balance Ending balance Transactions" at bounding box center [1164, 211] width 329 height 14
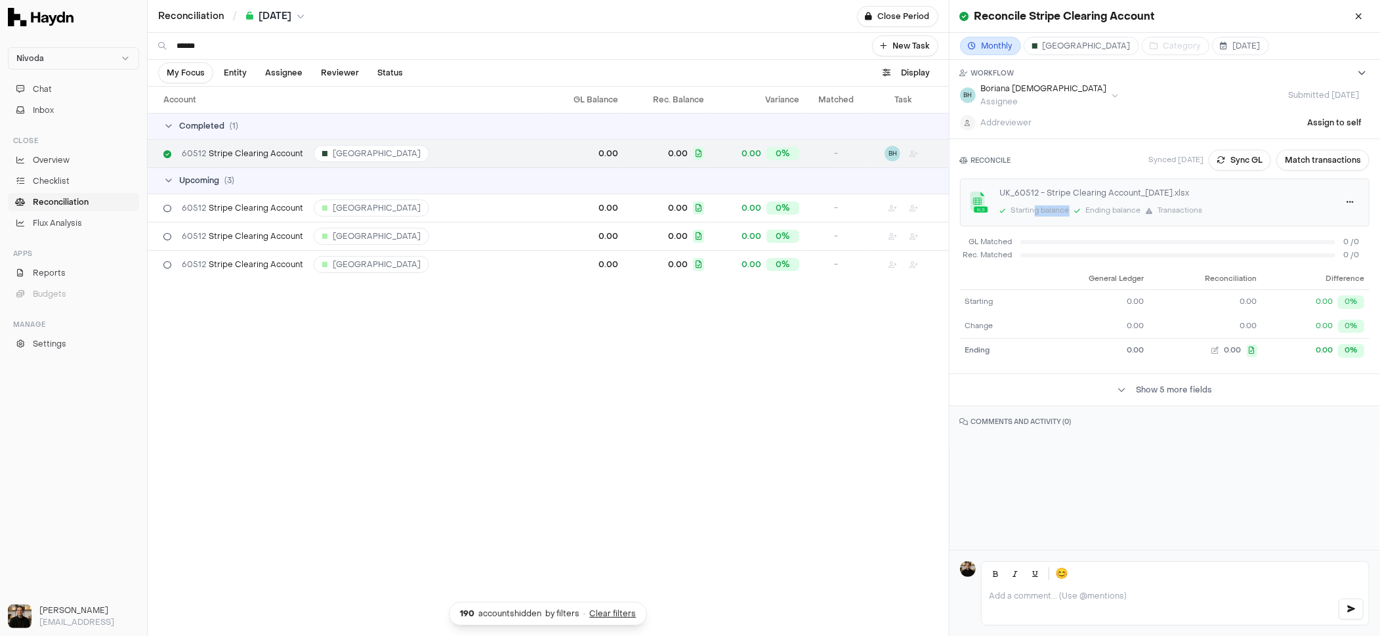
click at [1079, 209] on icon at bounding box center [1078, 210] width 6 height 7
click at [1207, 18] on icon "button" at bounding box center [1359, 16] width 7 height 9
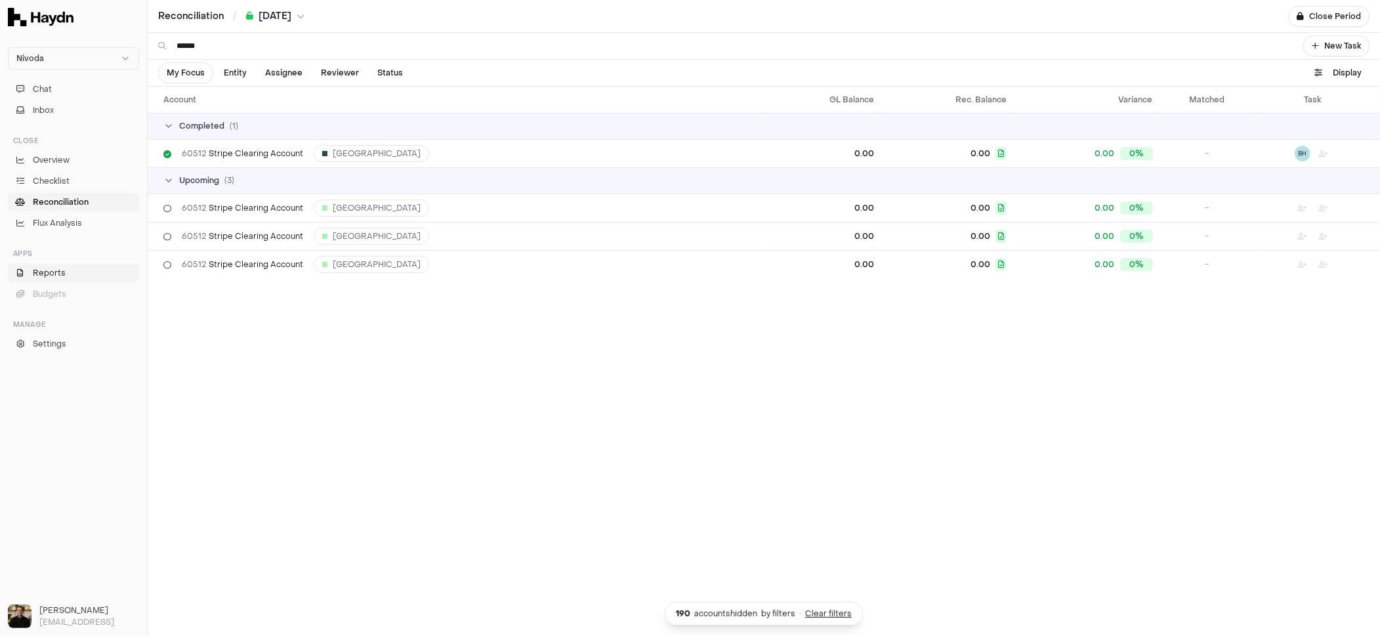
click at [45, 273] on span "Reports" at bounding box center [49, 273] width 33 height 12
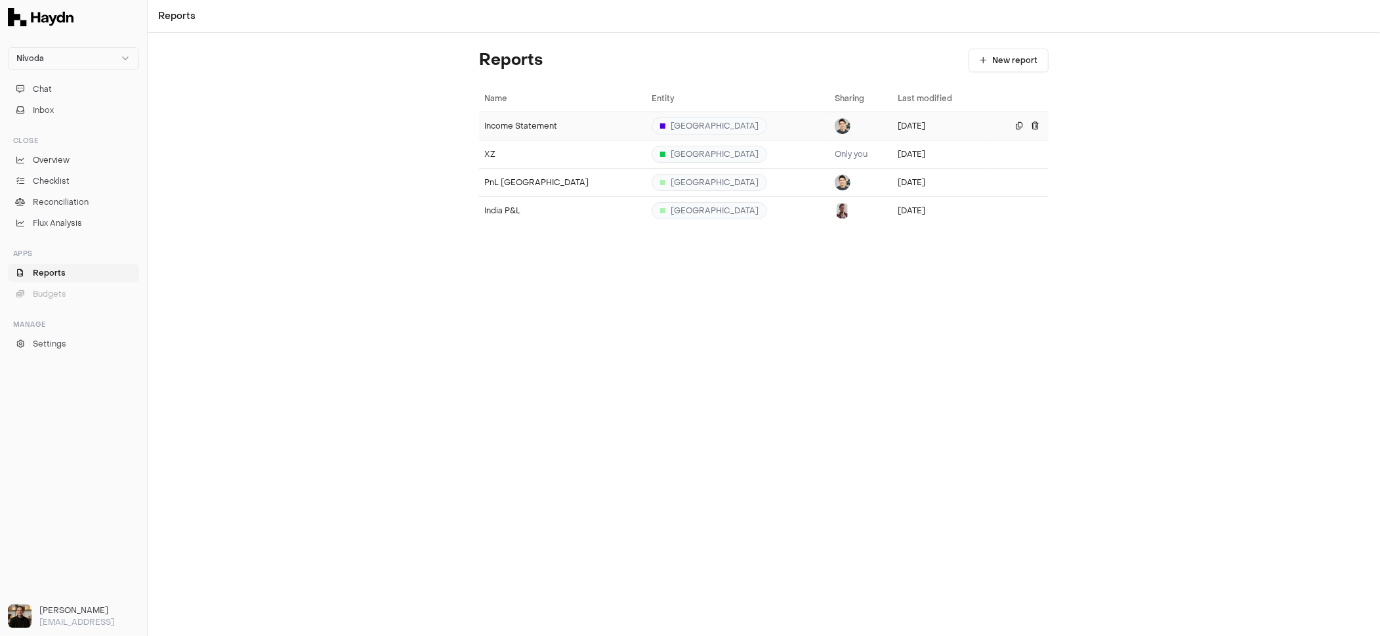
click at [512, 129] on div "Income Statement" at bounding box center [562, 126] width 157 height 10
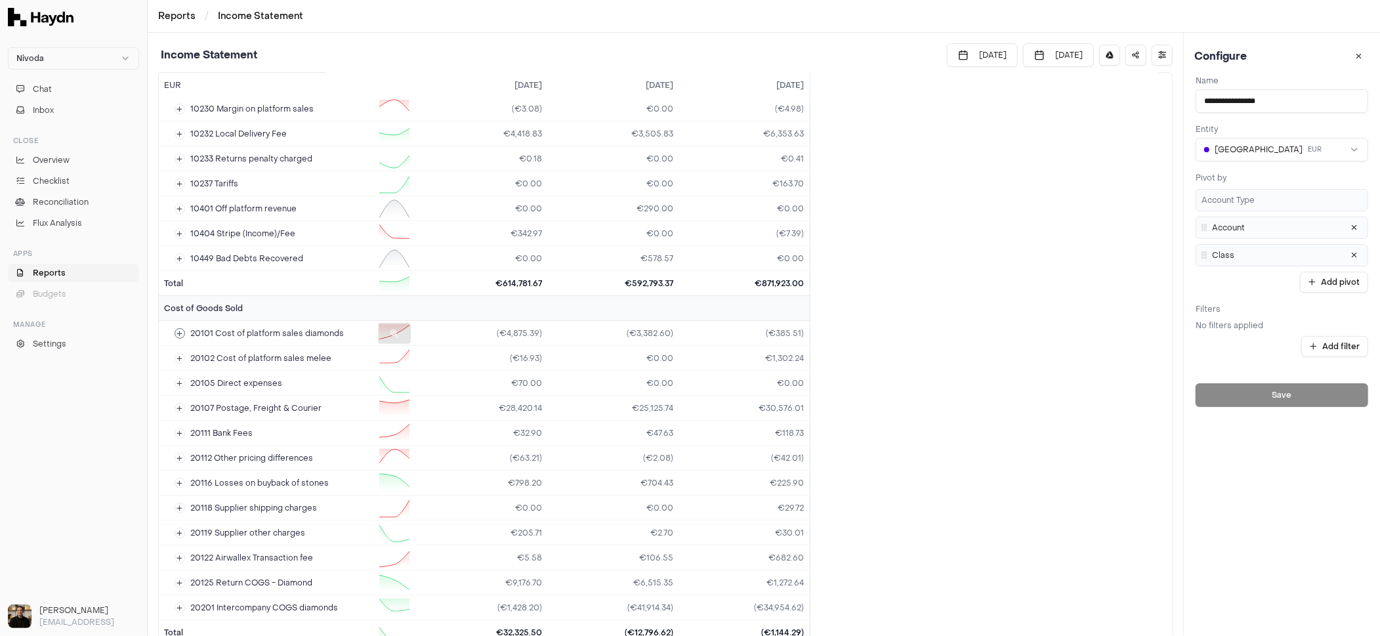
scroll to position [399, 0]
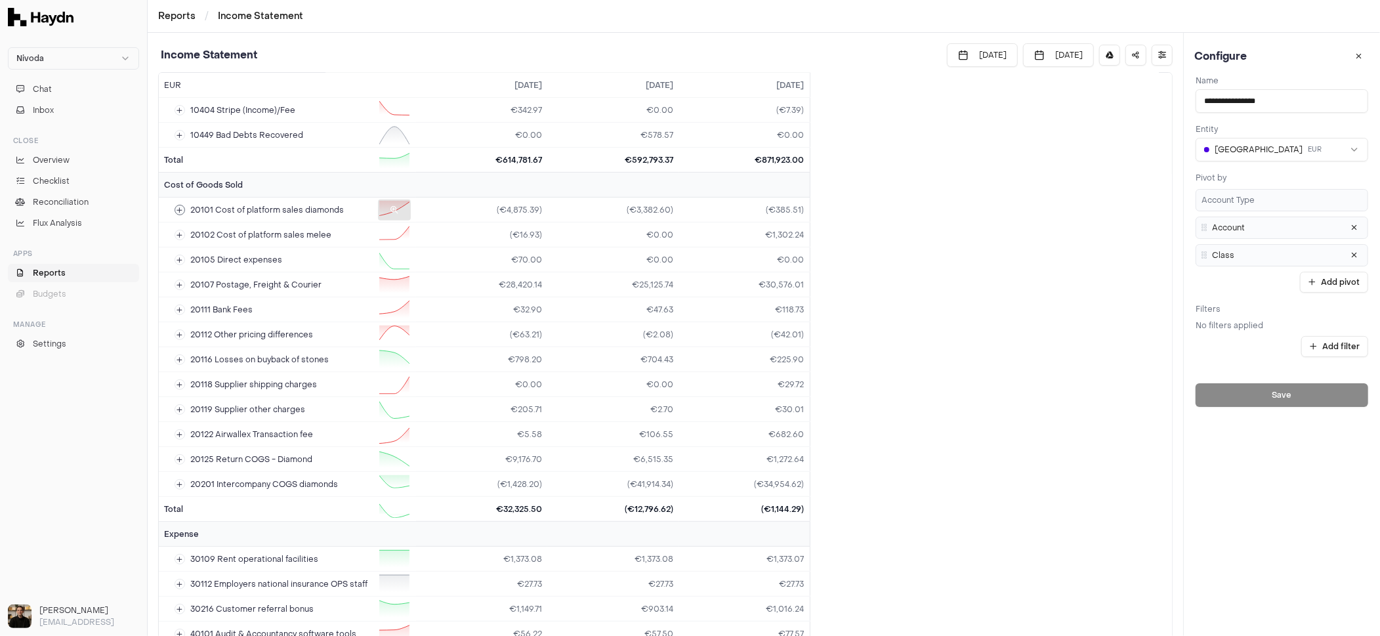
click at [247, 212] on div "20101 Cost of platform sales diamonds" at bounding box center [287, 209] width 247 height 23
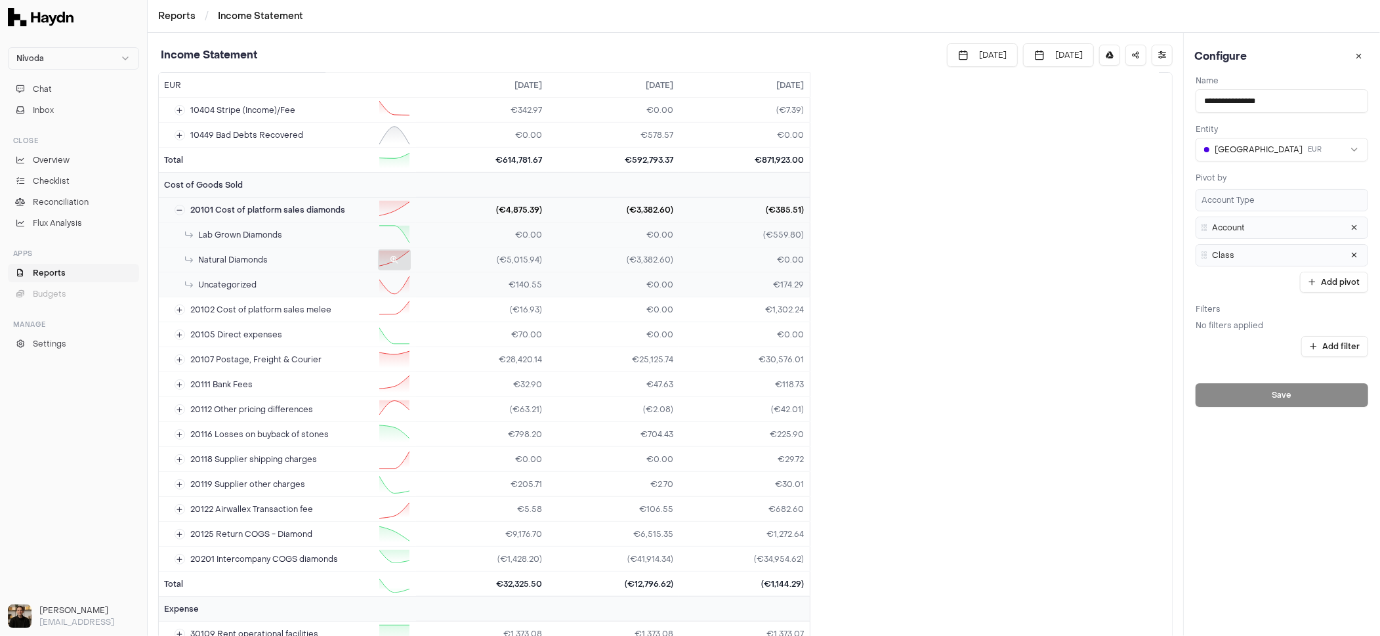
click at [257, 248] on div "Natural Diamonds" at bounding box center [287, 259] width 247 height 23
click at [210, 259] on div "Natural Diamonds" at bounding box center [287, 259] width 247 height 23
click at [211, 277] on div at bounding box center [283, 282] width 144 height 26
click at [198, 273] on div "Uncategorized" at bounding box center [287, 284] width 247 height 23
click at [401, 226] on div at bounding box center [394, 234] width 33 height 21
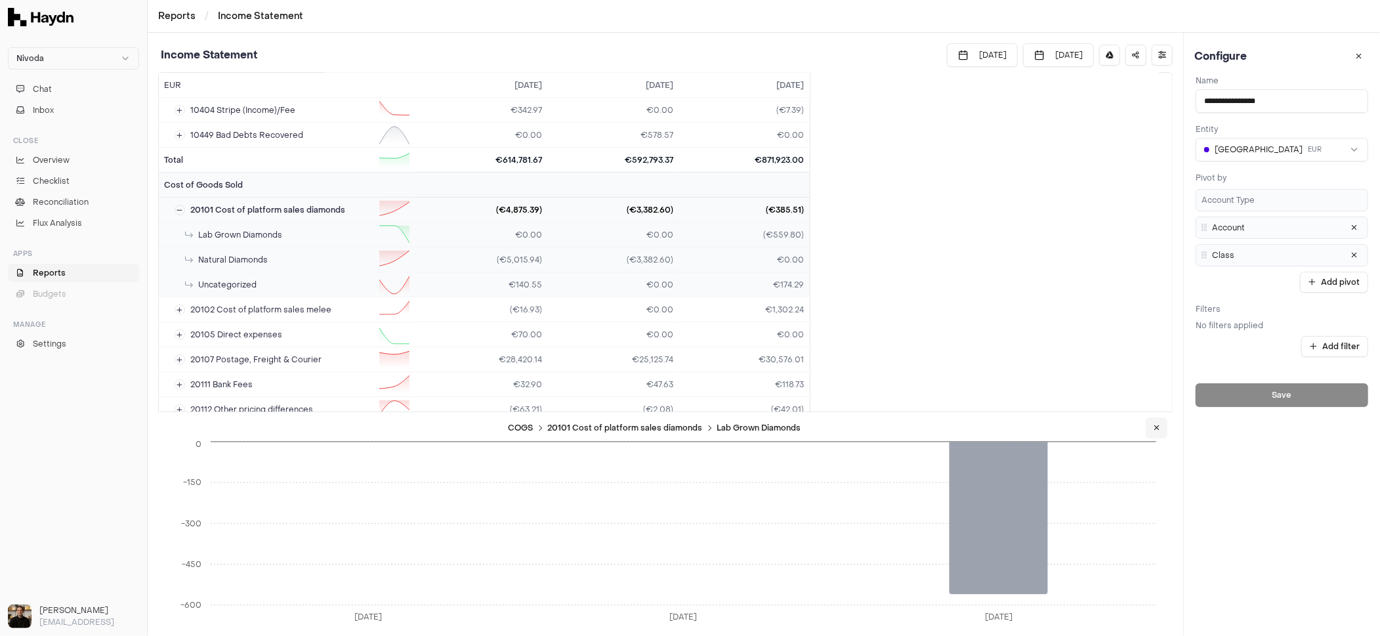
click at [1160, 422] on button "button" at bounding box center [1157, 427] width 22 height 21
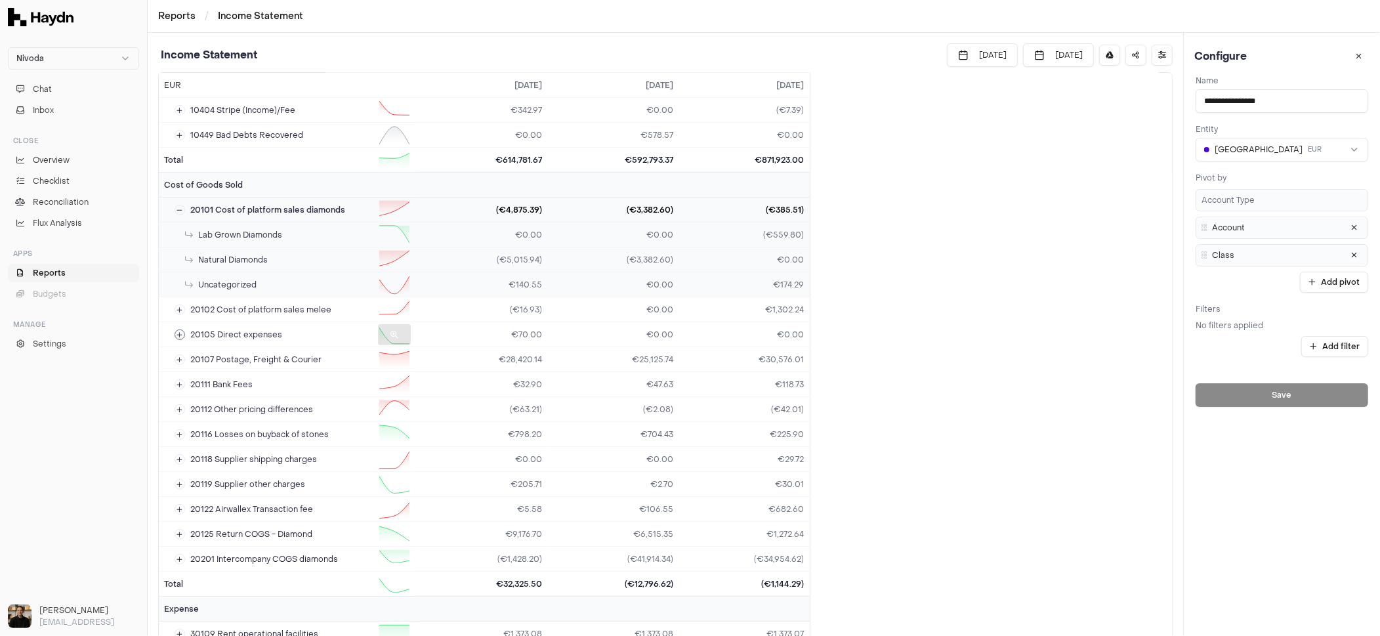
click at [178, 329] on button at bounding box center [180, 334] width 10 height 10
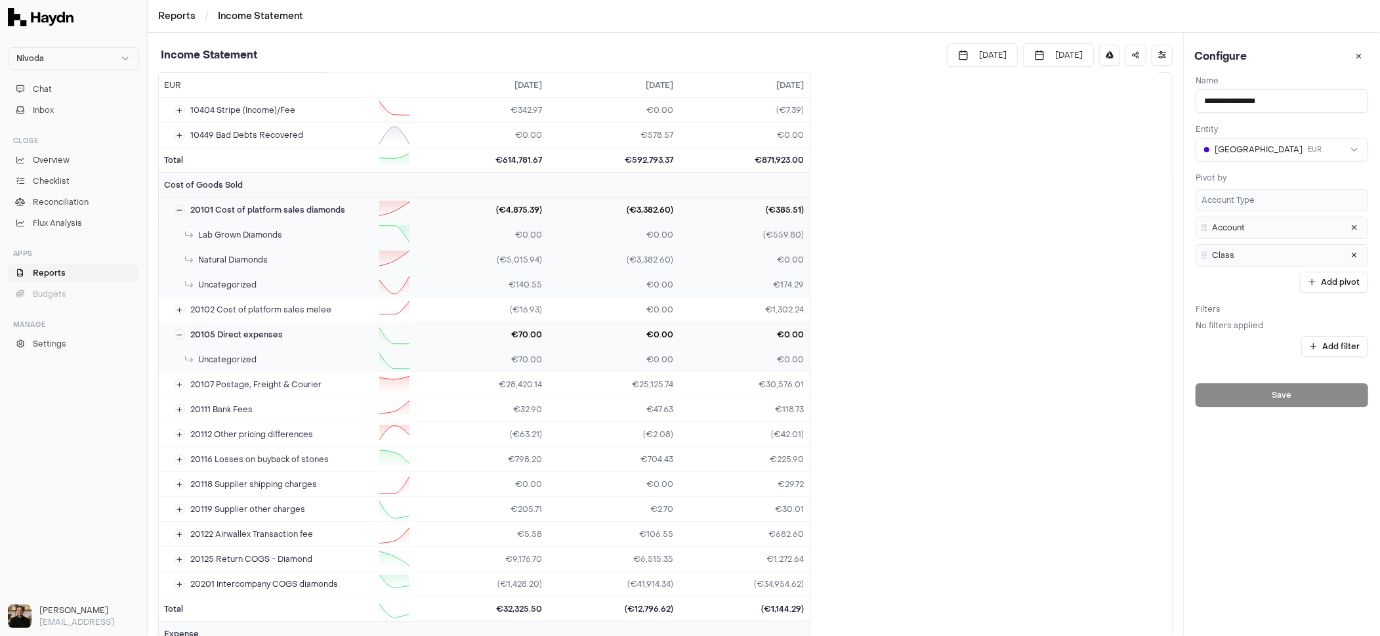
click at [516, 350] on td "€70.00" at bounding box center [481, 359] width 131 height 25
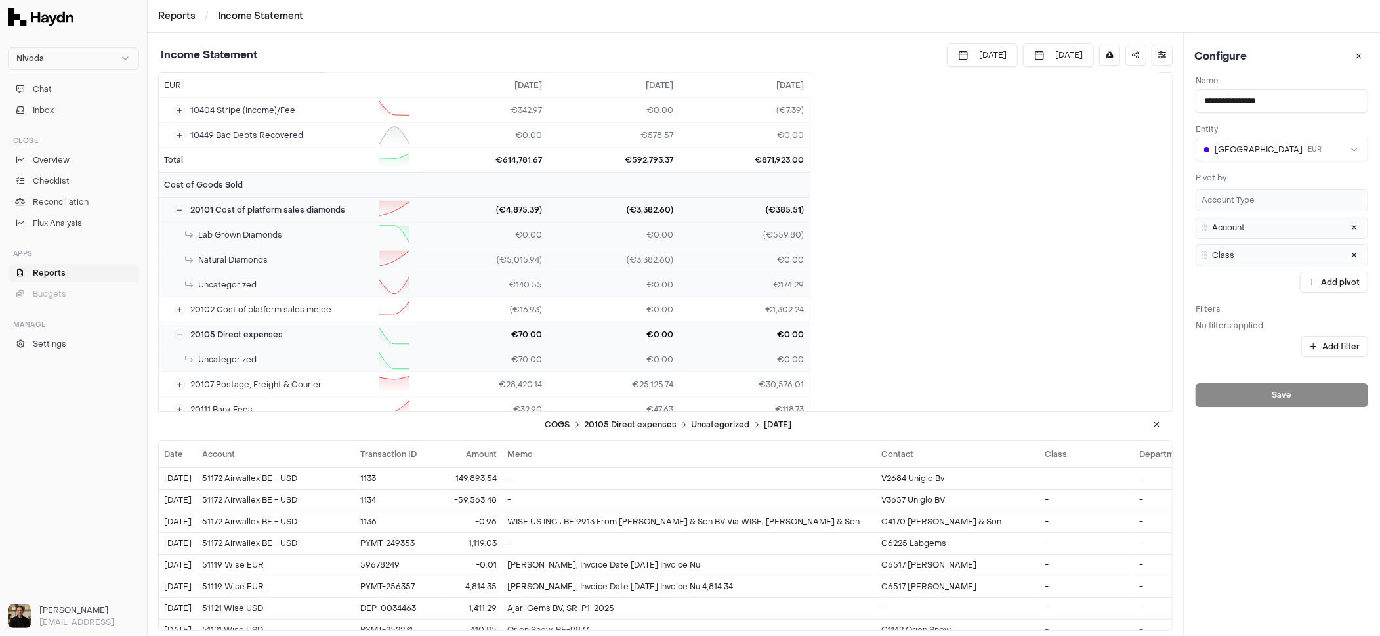
click at [516, 350] on td "€70.00" at bounding box center [481, 359] width 131 height 25
click at [1153, 430] on button "button" at bounding box center [1156, 424] width 21 height 21
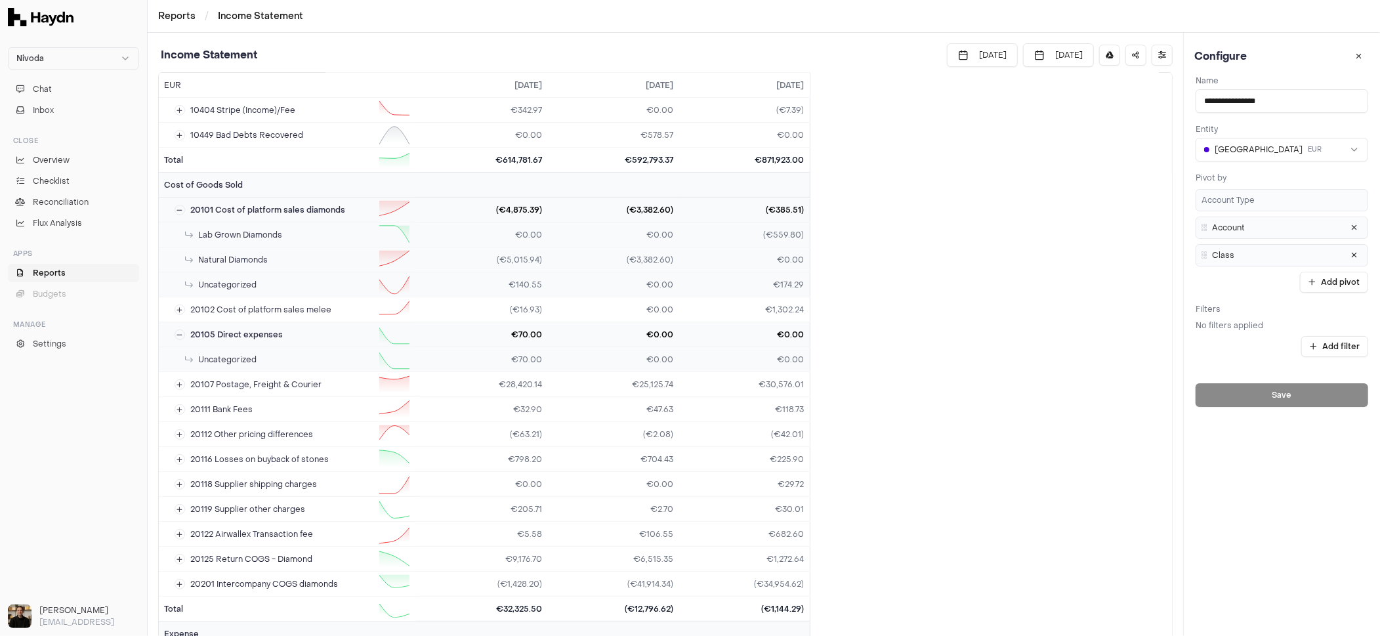
click at [65, 274] on link "Reports" at bounding box center [73, 273] width 131 height 18
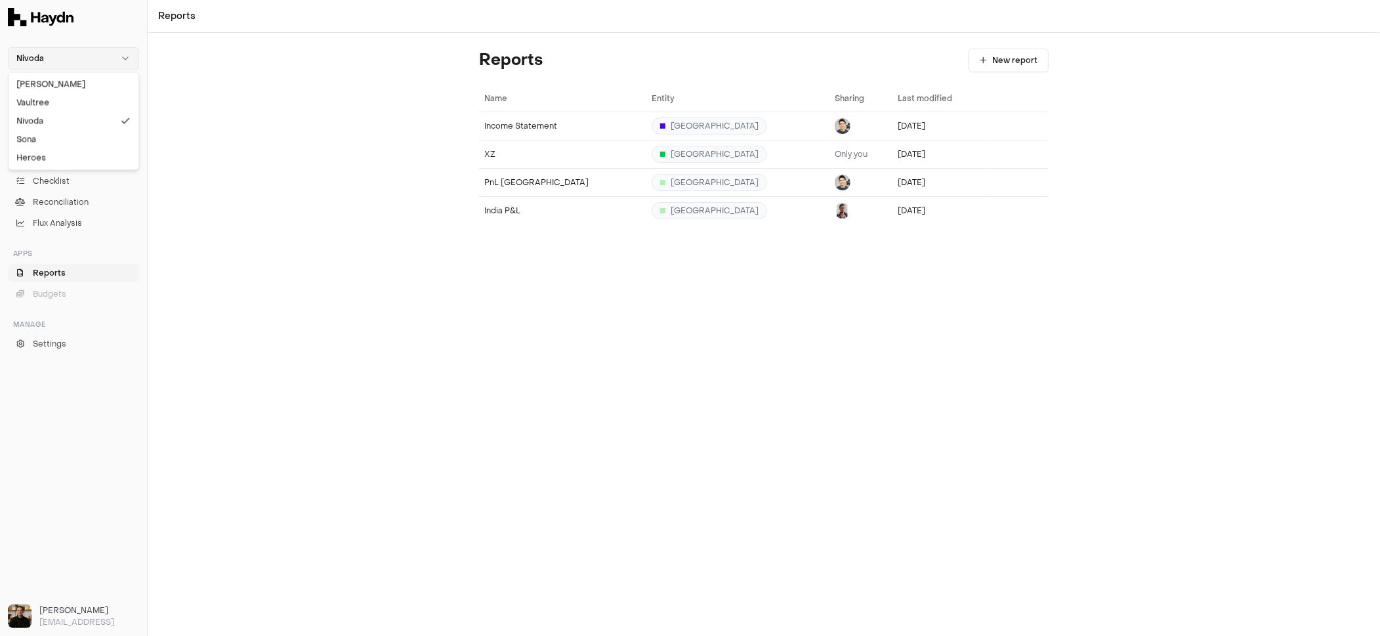
click at [119, 67] on html "Nivoda Chat Inbox Close Overview Checklist Reconciliation Flux Analysis Apps Re…" at bounding box center [690, 318] width 1380 height 636
drag, startPoint x: 125, startPoint y: 56, endPoint x: 120, endPoint y: 51, distance: 7.0
click at [125, 57] on html "Nivoda Chat Inbox Close Overview Checklist Reconciliation Flux Analysis Apps Re…" at bounding box center [690, 318] width 1380 height 636
click at [27, 22] on img at bounding box center [41, 17] width 66 height 18
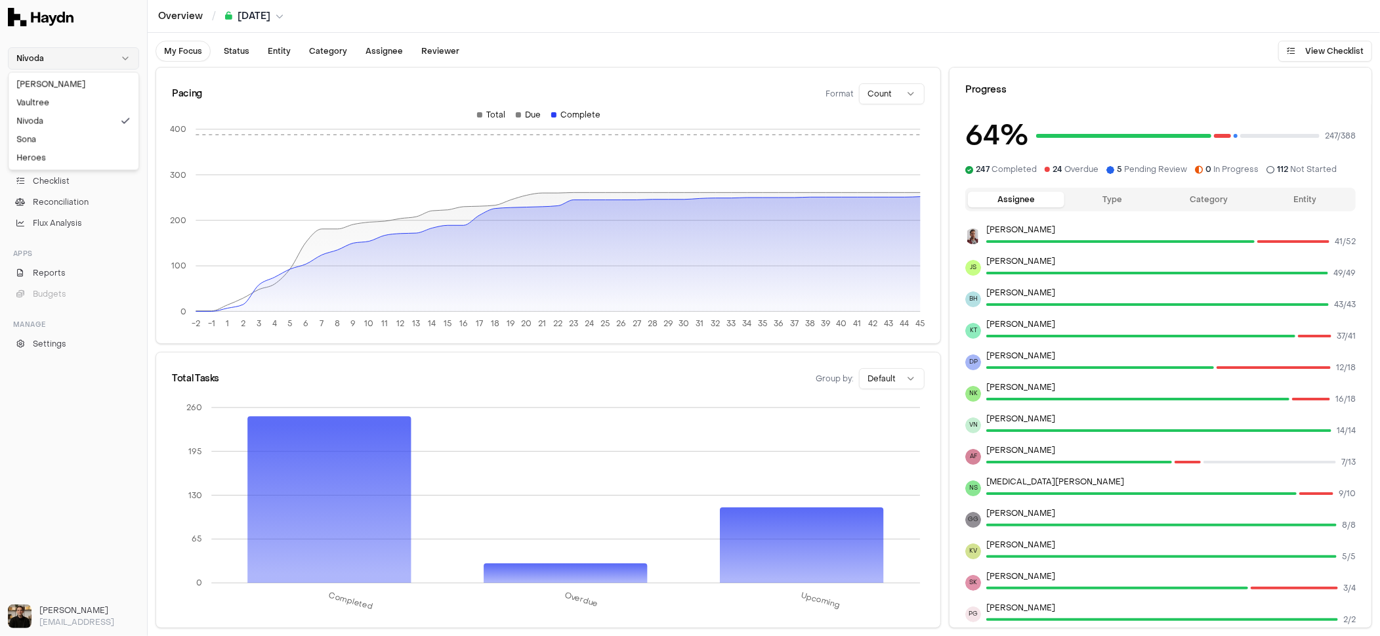
click at [52, 64] on html "Nivoda Chat Inbox Close Overview Checklist Reconciliation Flux Analysis Apps Re…" at bounding box center [690, 318] width 1380 height 636
click at [41, 56] on html "Nivoda Chat Inbox Close Overview Checklist Reconciliation Flux Analysis Apps Re…" at bounding box center [690, 318] width 1380 height 636
click at [34, 20] on img at bounding box center [41, 17] width 66 height 18
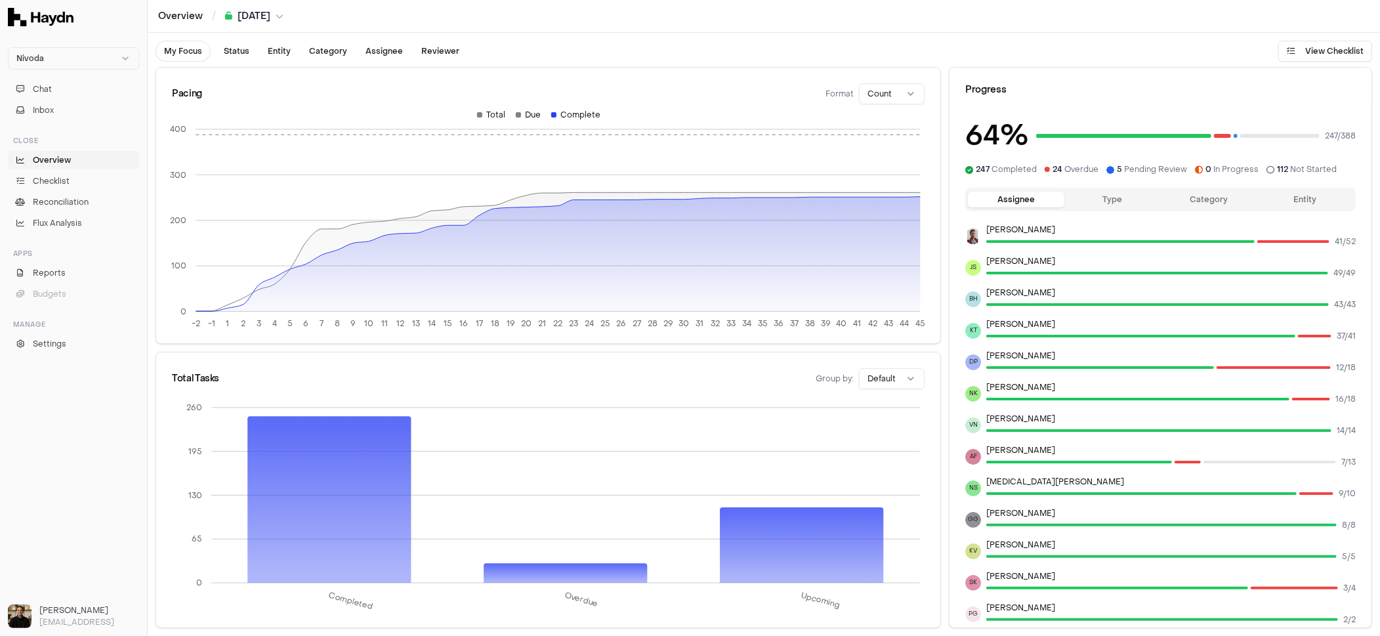
click at [34, 20] on img at bounding box center [41, 17] width 66 height 18
click at [54, 275] on span "Reports" at bounding box center [49, 273] width 33 height 12
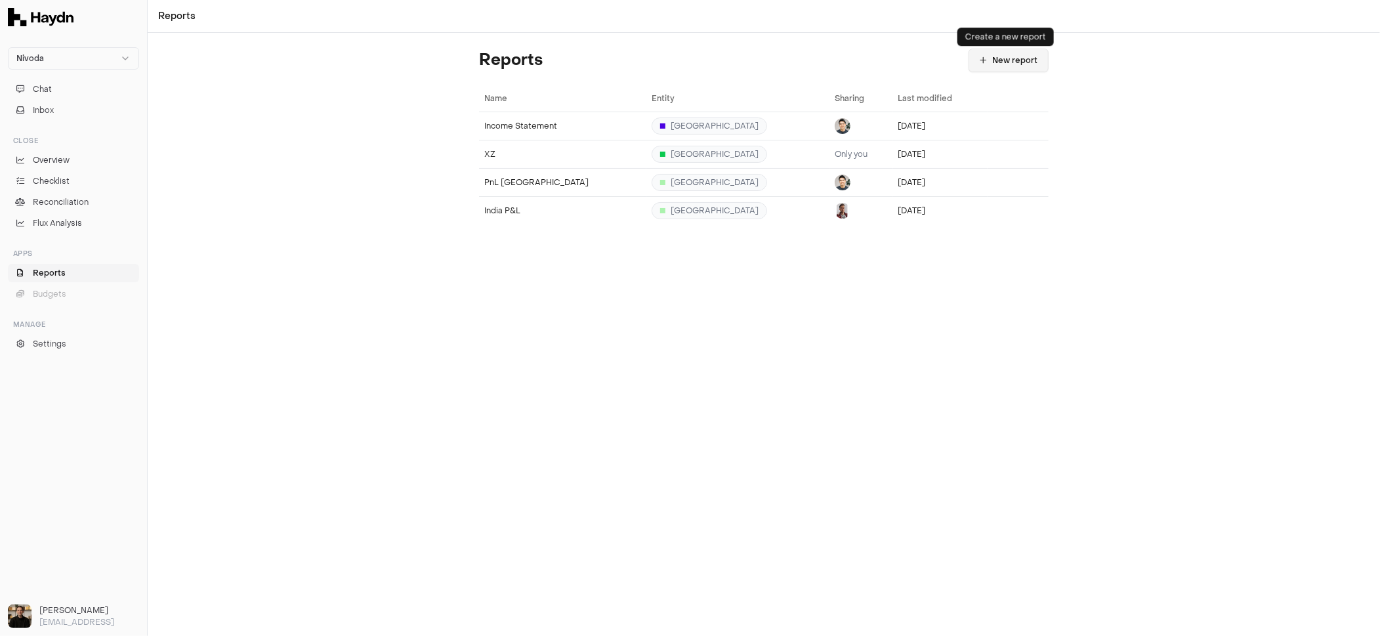
click at [975, 66] on button "New report" at bounding box center [1009, 61] width 80 height 24
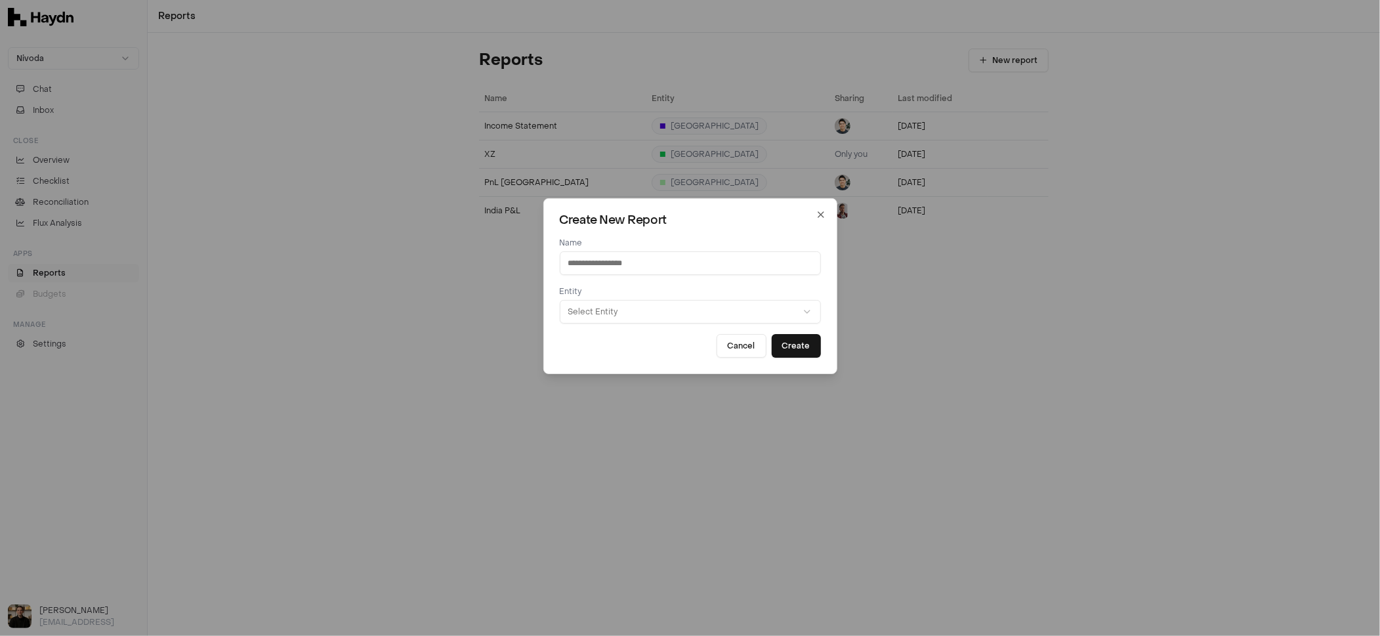
click at [597, 315] on button "Select Entity" at bounding box center [690, 312] width 261 height 24
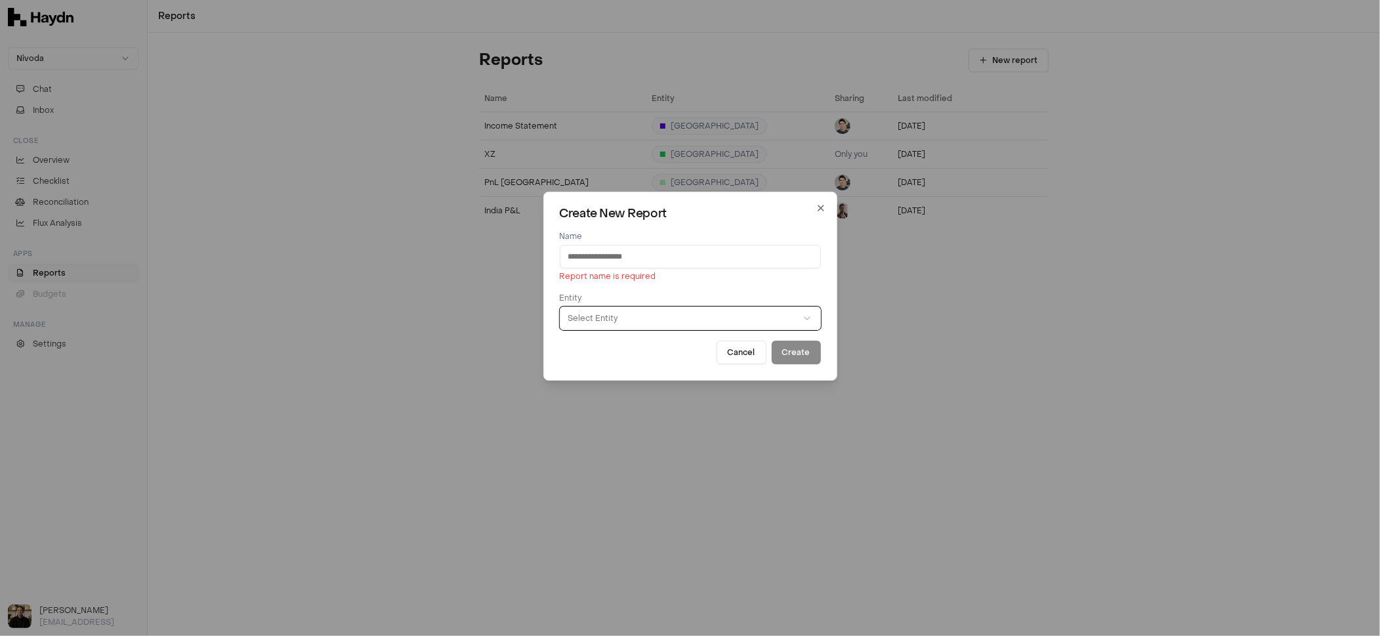
click at [597, 313] on button "Select Entity" at bounding box center [690, 318] width 261 height 24
click at [619, 259] on input "Name" at bounding box center [690, 257] width 261 height 24
drag, startPoint x: 983, startPoint y: 345, endPoint x: 906, endPoint y: 345, distance: 77.4
click at [982, 345] on div at bounding box center [690, 318] width 1380 height 636
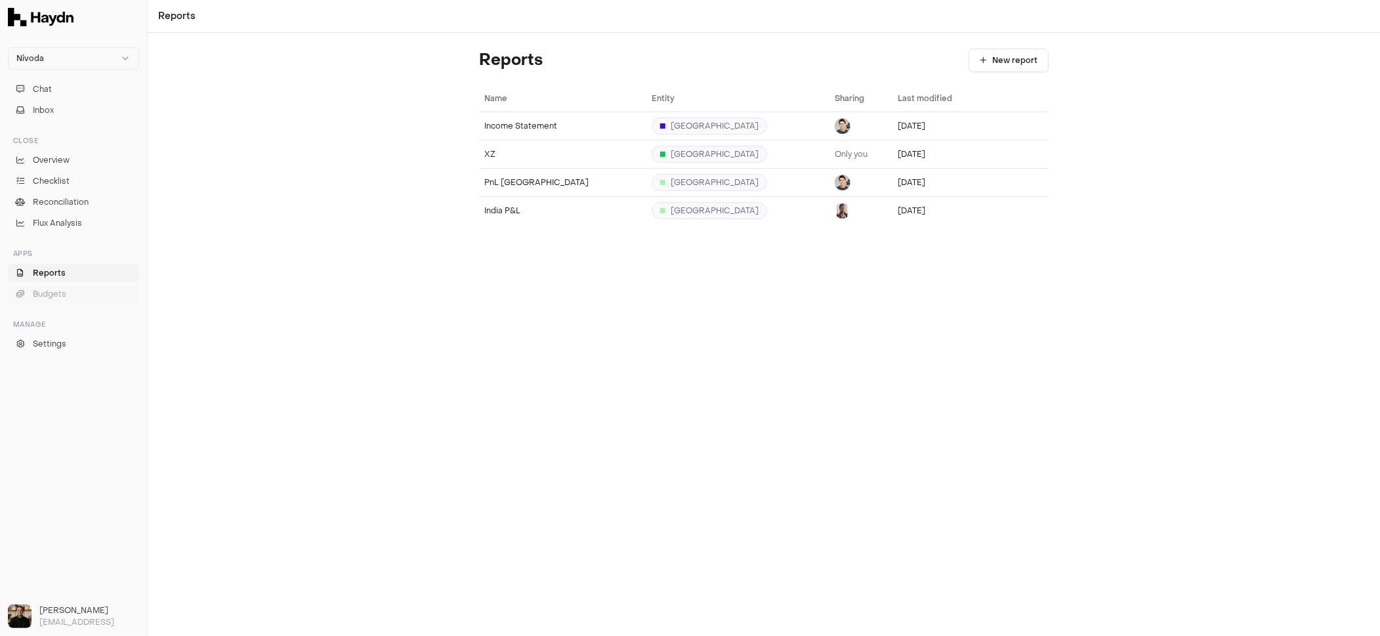
click at [63, 293] on span "Budgets" at bounding box center [49, 294] width 33 height 12
click at [52, 271] on span "Reports" at bounding box center [49, 273] width 33 height 12
click at [521, 248] on div "Reports New report Name Entity Sharing Last modified Income Statement [GEOGRAPH…" at bounding box center [764, 334] width 1232 height 603
click at [497, 181] on div "PnL [GEOGRAPHIC_DATA]" at bounding box center [562, 182] width 157 height 10
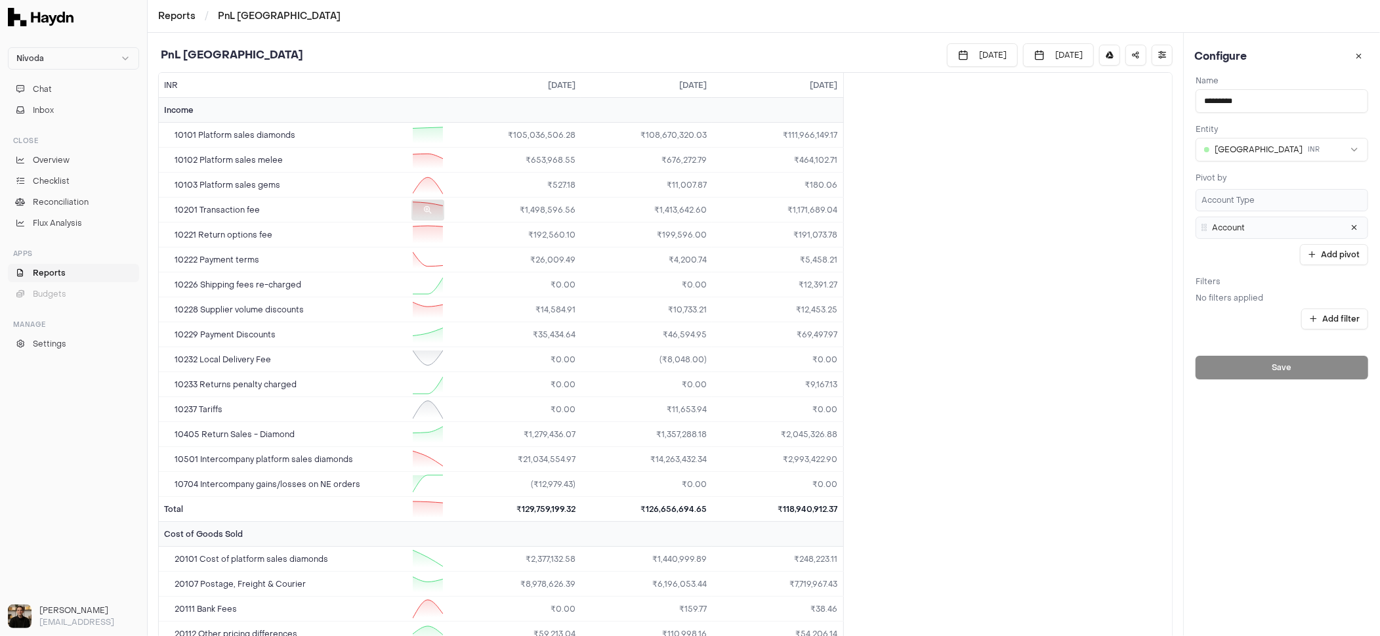
click at [261, 206] on div "10201 Transaction fee" at bounding box center [304, 209] width 280 height 23
click at [509, 202] on td "₹1,498,596.56" at bounding box center [515, 210] width 131 height 25
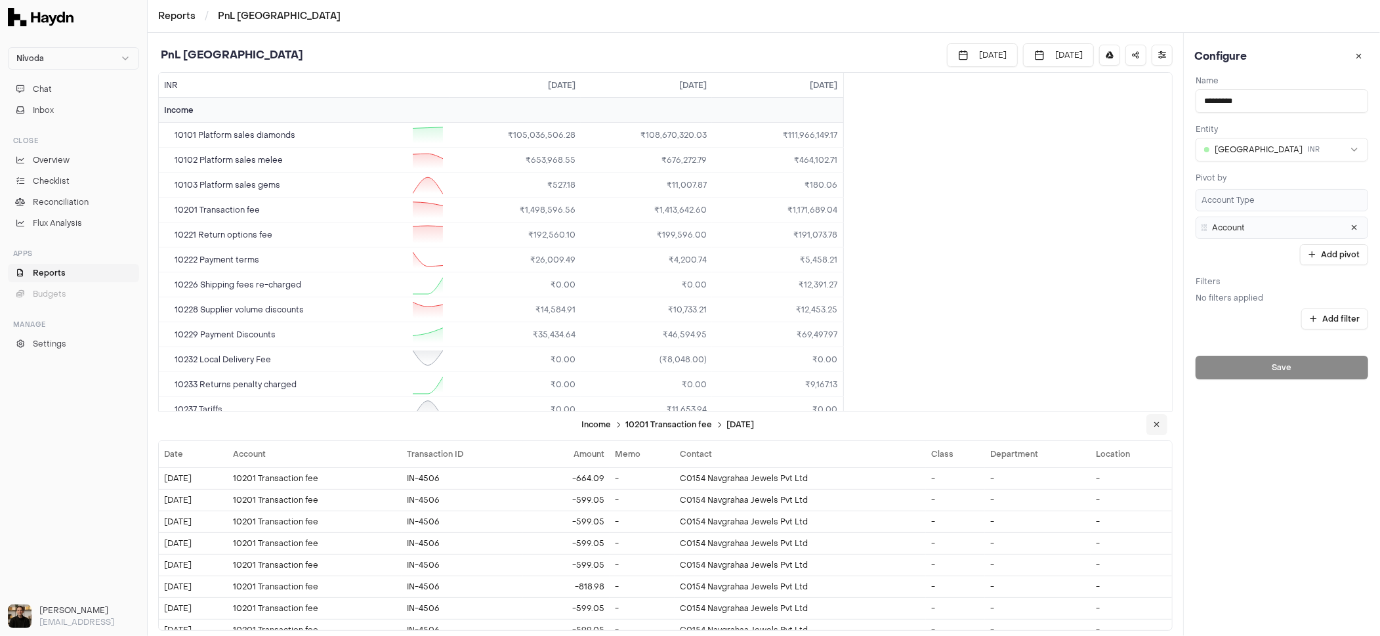
click at [1154, 417] on button "button" at bounding box center [1156, 424] width 21 height 21
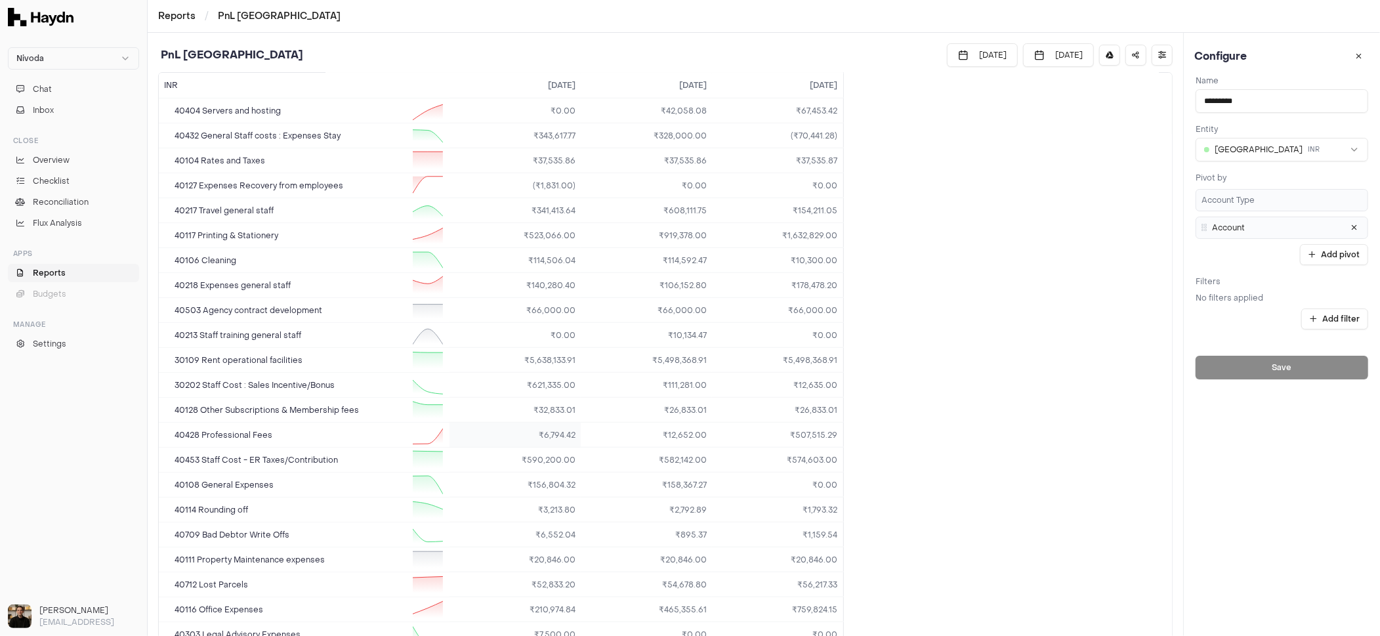
scroll to position [1007, 0]
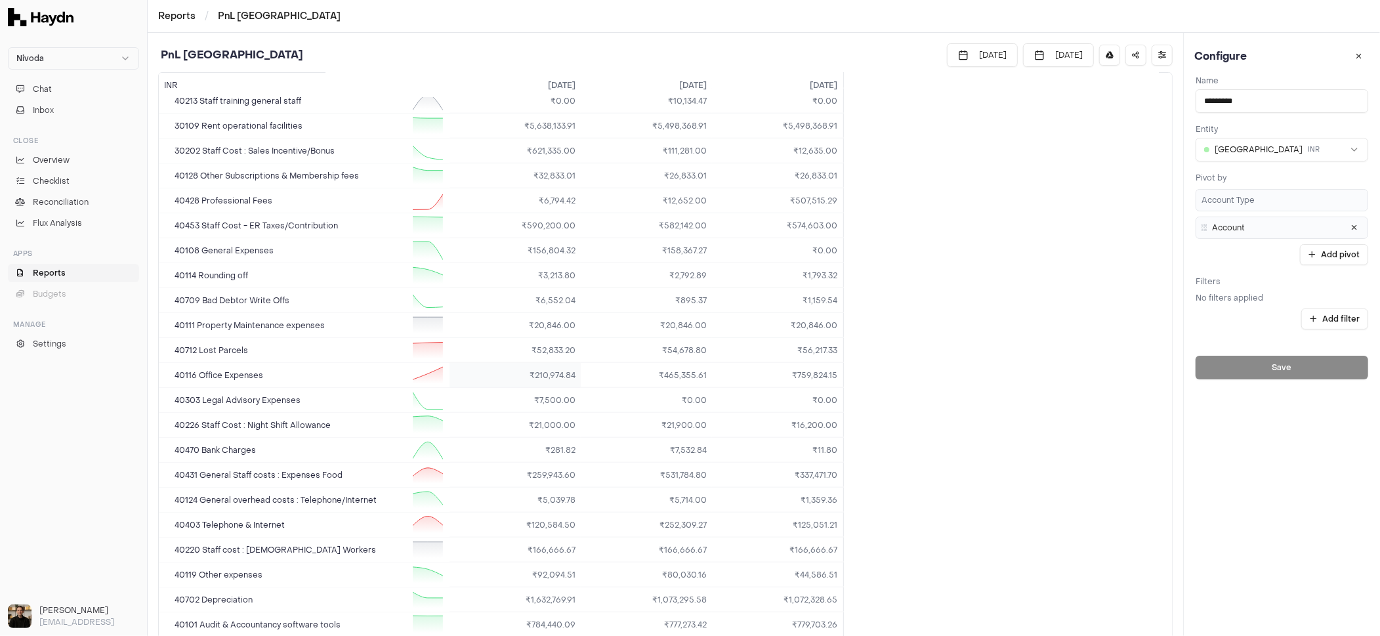
click at [543, 363] on td "₹210,974.84" at bounding box center [515, 375] width 131 height 25
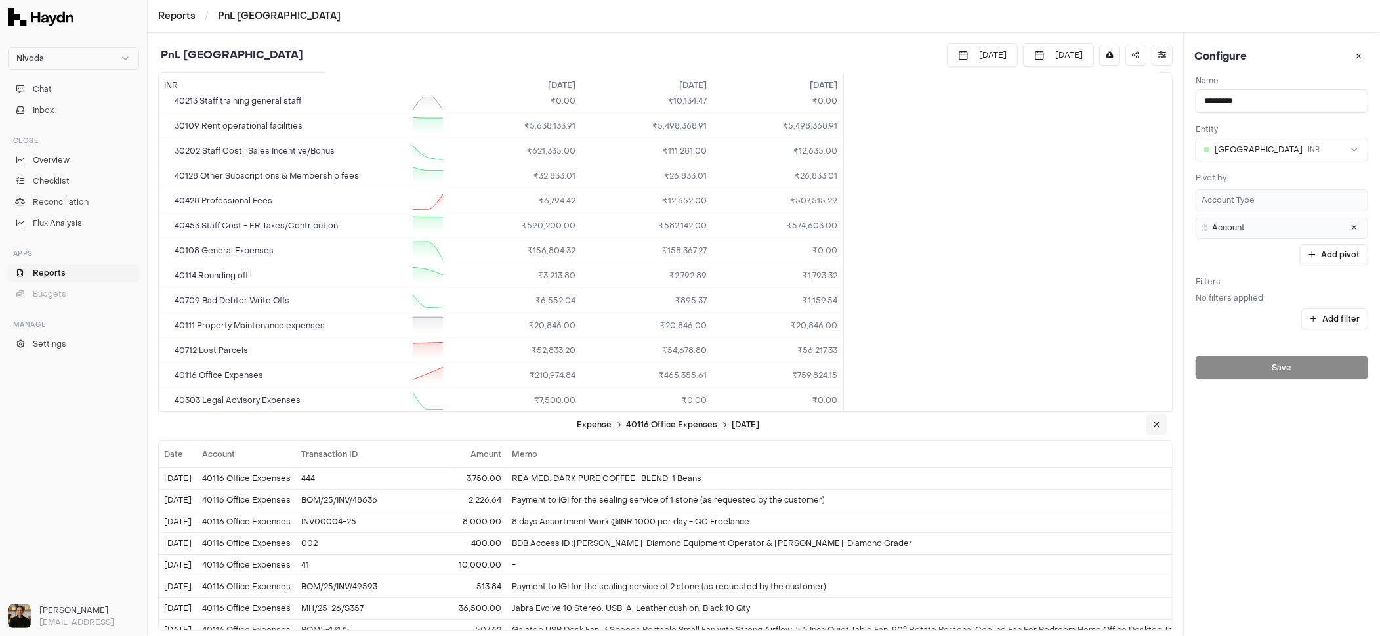
click at [1156, 427] on icon "button" at bounding box center [1157, 425] width 6 height 8
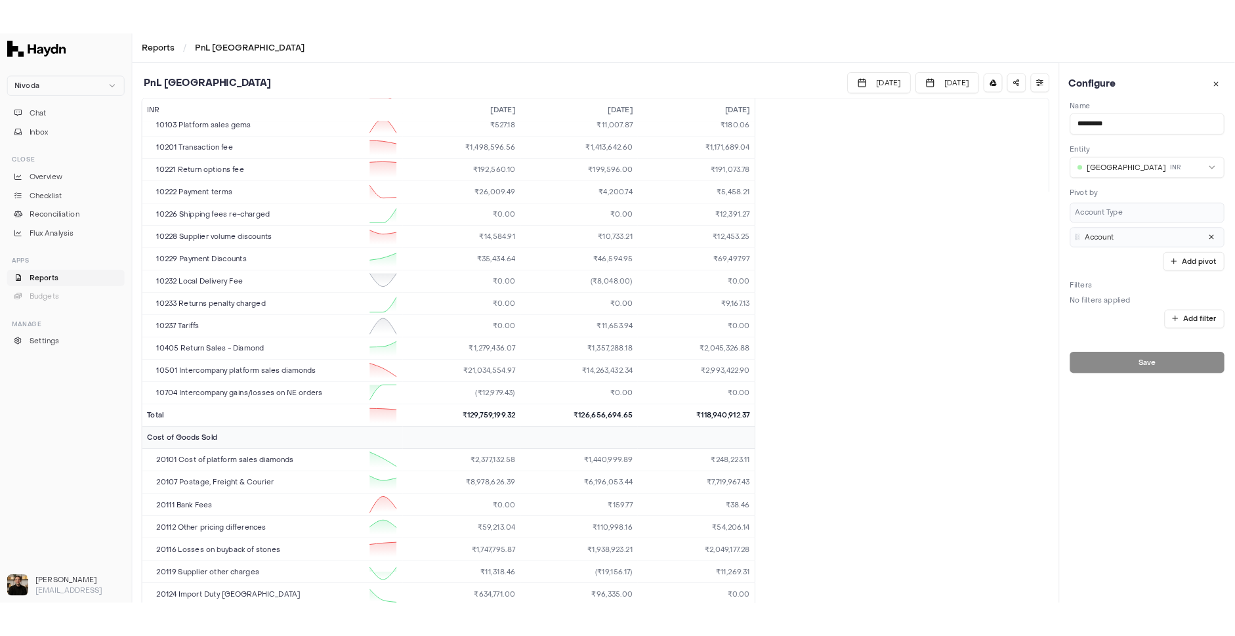
scroll to position [0, 0]
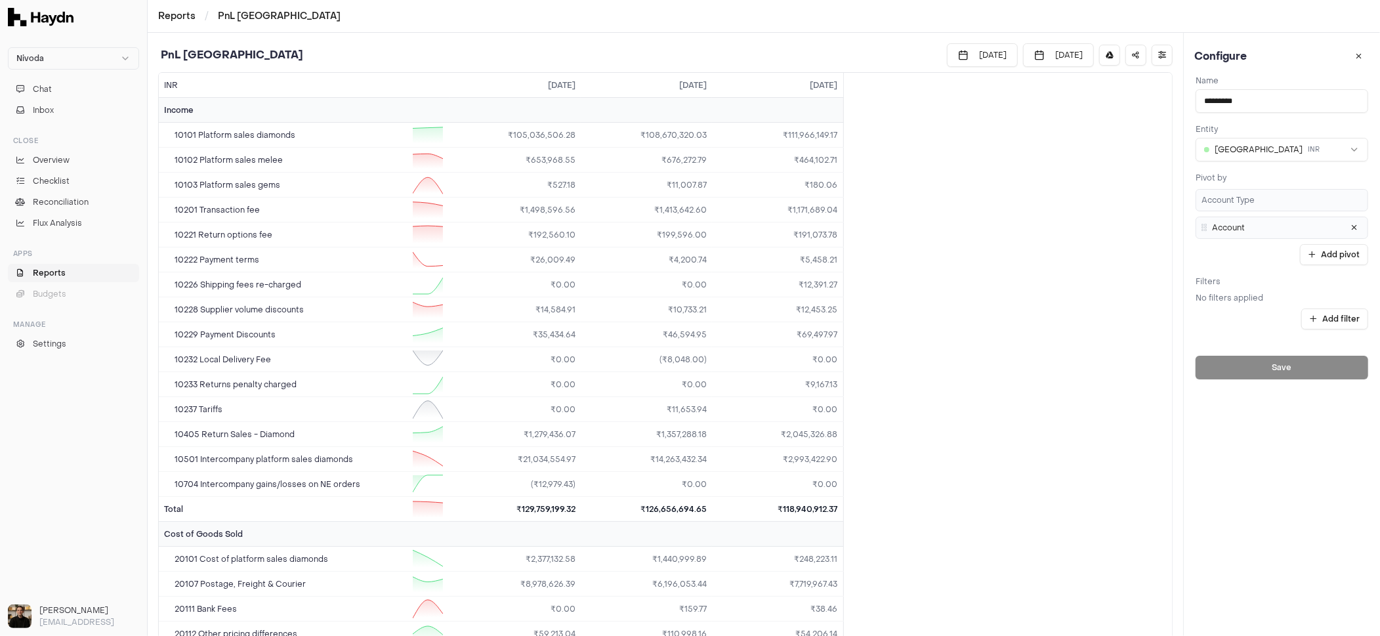
click at [68, 236] on div "Close Overview Checklist Reconciliation Flux Analysis" at bounding box center [74, 181] width 142 height 113
click at [34, 89] on span "Chat" at bounding box center [42, 89] width 19 height 12
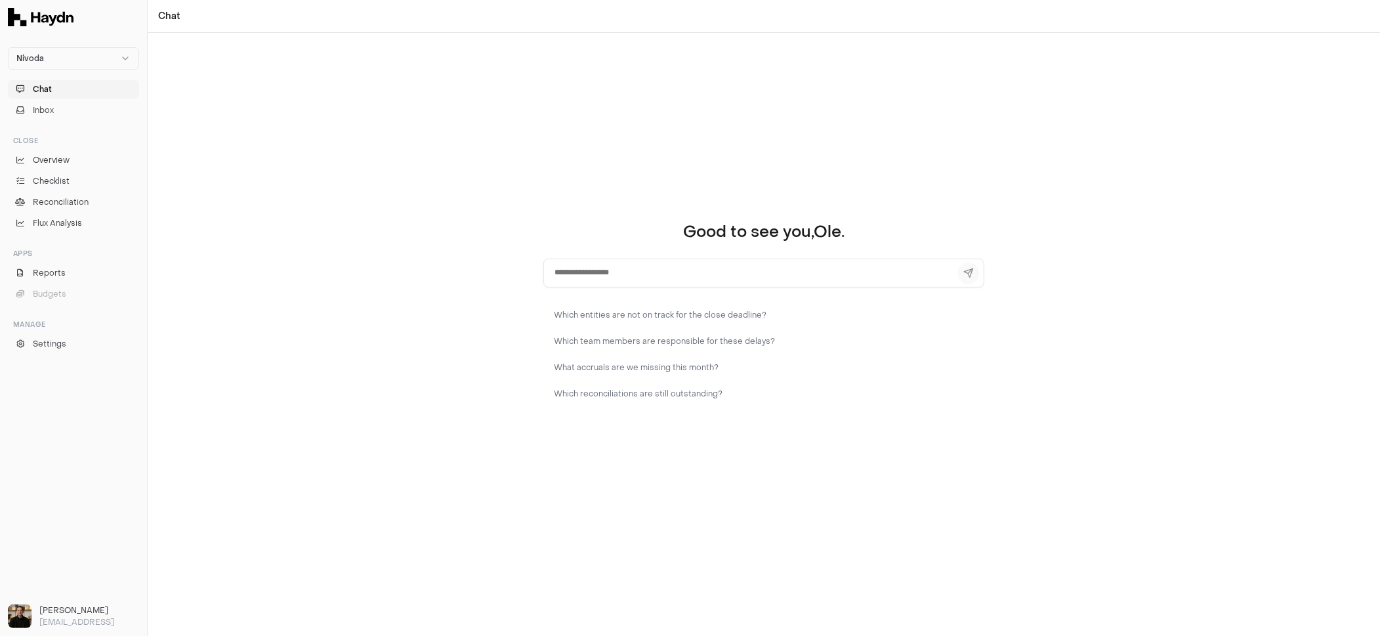
click at [596, 276] on textarea at bounding box center [763, 273] width 441 height 29
click at [414, 263] on div "Good to see you, [PERSON_NAME] . Which entities are not on track for the close …" at bounding box center [764, 334] width 1232 height 603
click at [35, 161] on span "Overview" at bounding box center [51, 160] width 37 height 12
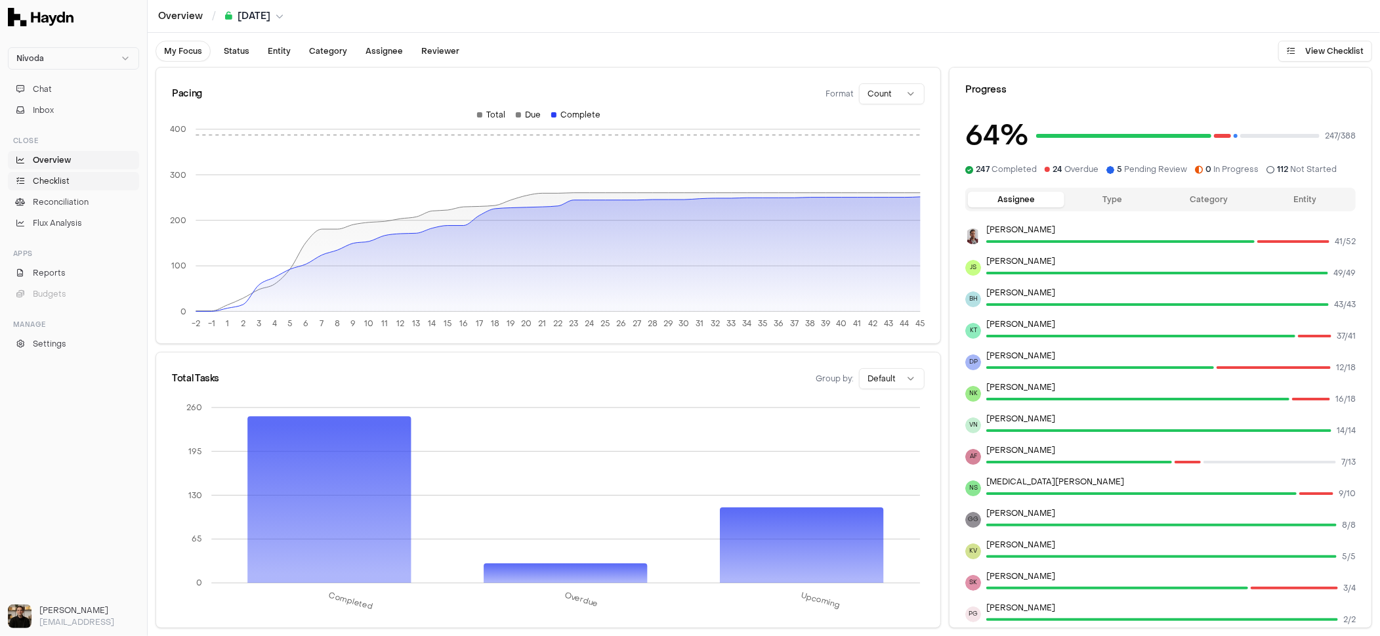
click at [62, 186] on span "Checklist" at bounding box center [51, 181] width 37 height 12
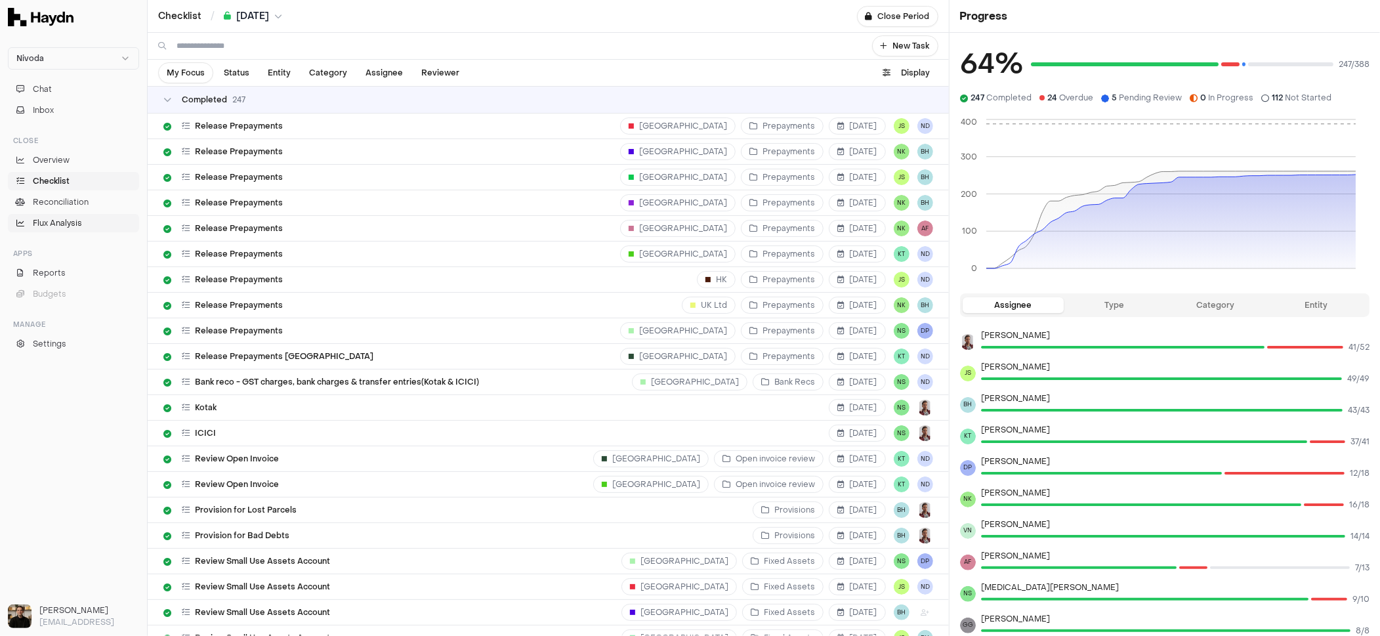
click at [54, 215] on link "Flux Analysis" at bounding box center [73, 223] width 131 height 18
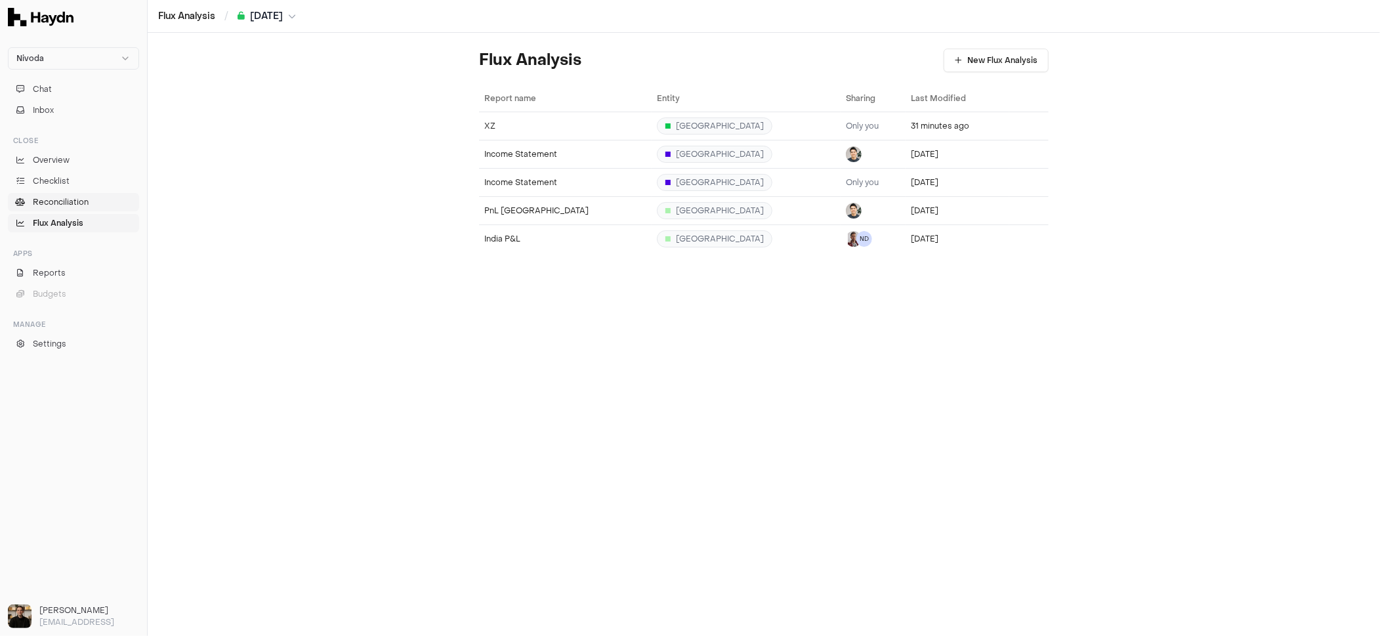
click at [58, 205] on span "Reconciliation" at bounding box center [61, 202] width 56 height 12
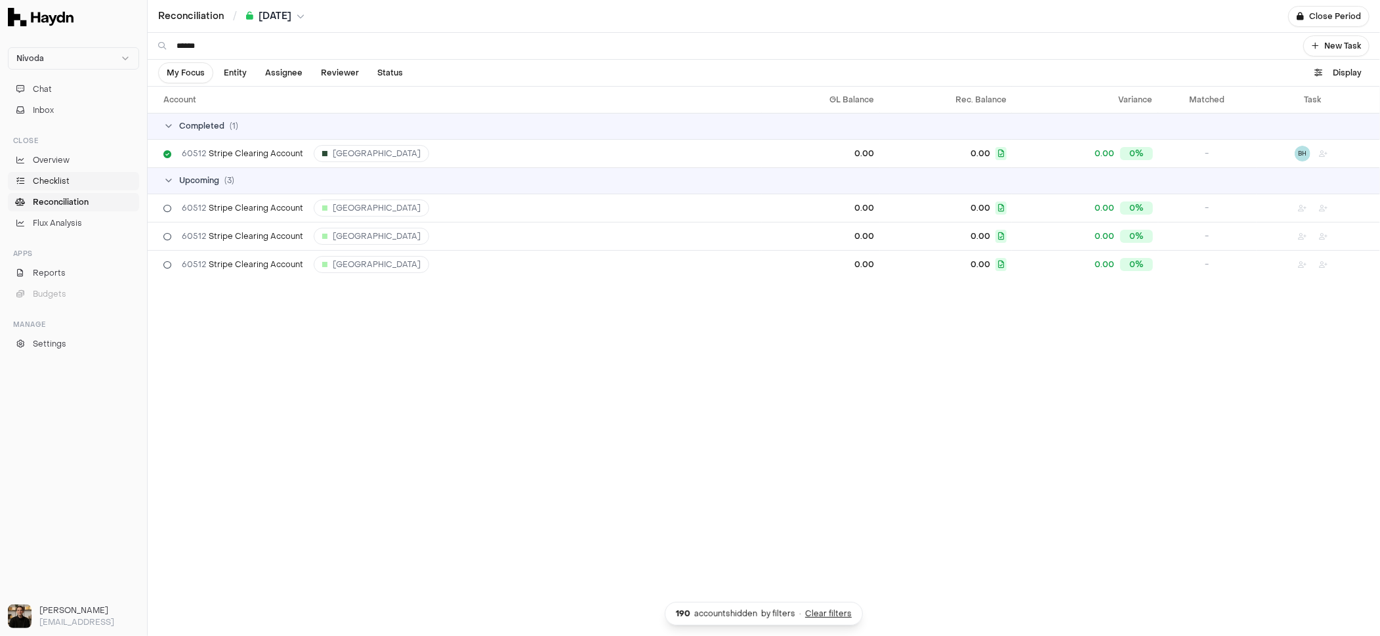
click at [54, 186] on span "Checklist" at bounding box center [51, 181] width 37 height 12
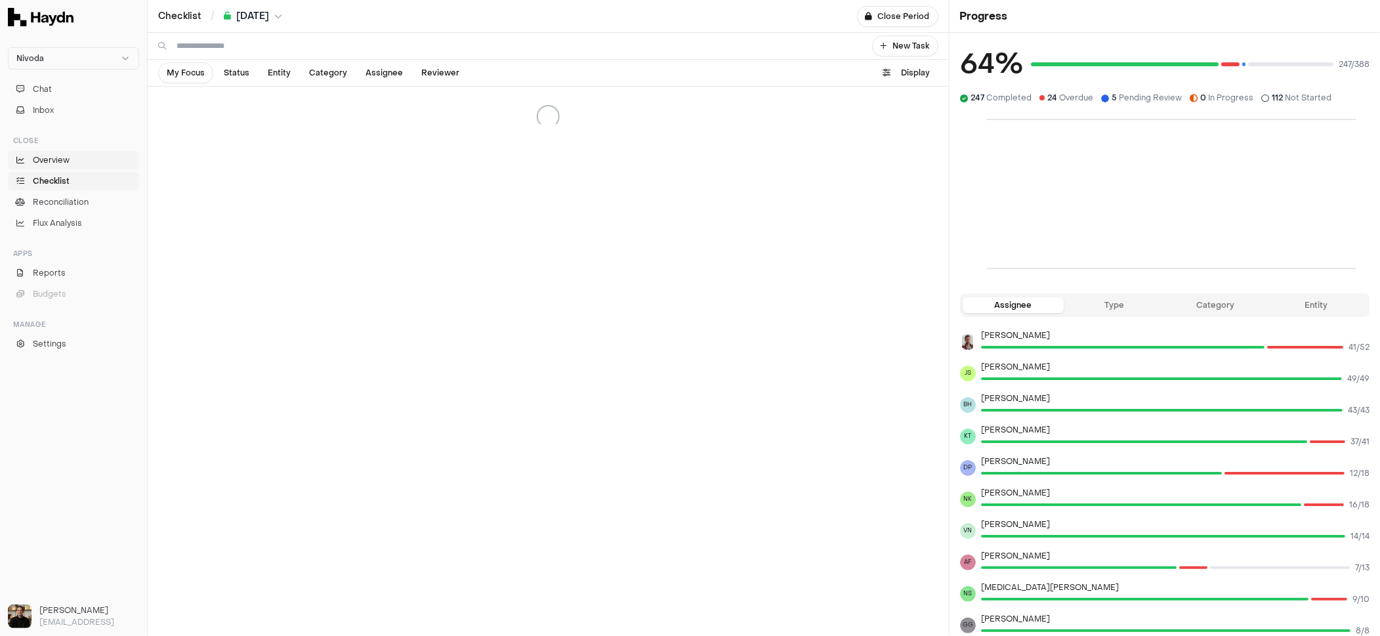
click at [64, 161] on span "Overview" at bounding box center [51, 160] width 37 height 12
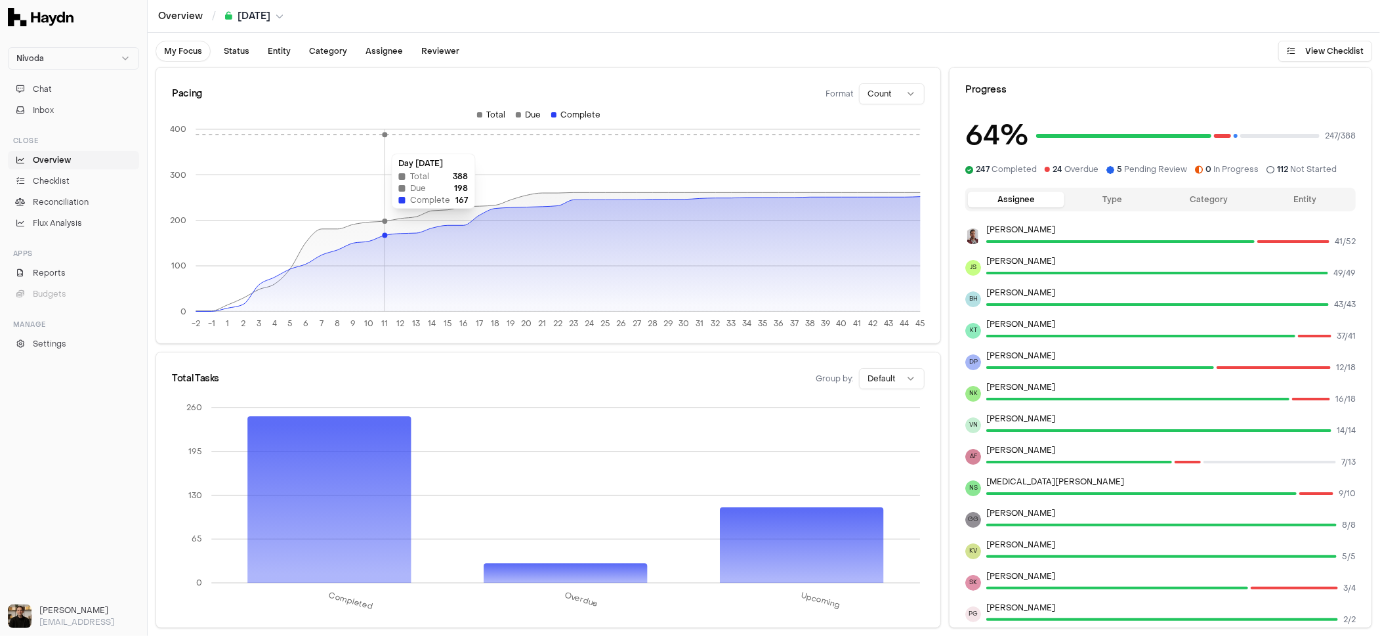
drag, startPoint x: 254, startPoint y: 139, endPoint x: 385, endPoint y: 147, distance: 131.5
click at [385, 147] on icon "-2 -1 1 2 3 4 5 6 7 8 9 10 11 12 13 14 15 16 17 18 19 20 21 22 23 24 25 26 27 2…" at bounding box center [548, 224] width 784 height 228
click at [386, 146] on icon "-2 -1 1 2 3 4 5 6 7 8 9 10 11 12 13 14 15 16 17 18 19 20 21 22 23 24 25 26 27 2…" at bounding box center [548, 224] width 784 height 228
click at [527, 162] on icon "-2 -1 1 2 3 4 5 6 7 8 9 10 11 12 13 14 15 16 17 18 19 20 21 22 23 24 25 26 27 2…" at bounding box center [548, 224] width 784 height 228
click at [683, 157] on icon "-2 -1 1 2 3 4 5 6 7 8 9 10 11 12 13 14 15 16 17 18 19 20 21 22 23 24 25 26 27 2…" at bounding box center [548, 224] width 784 height 228
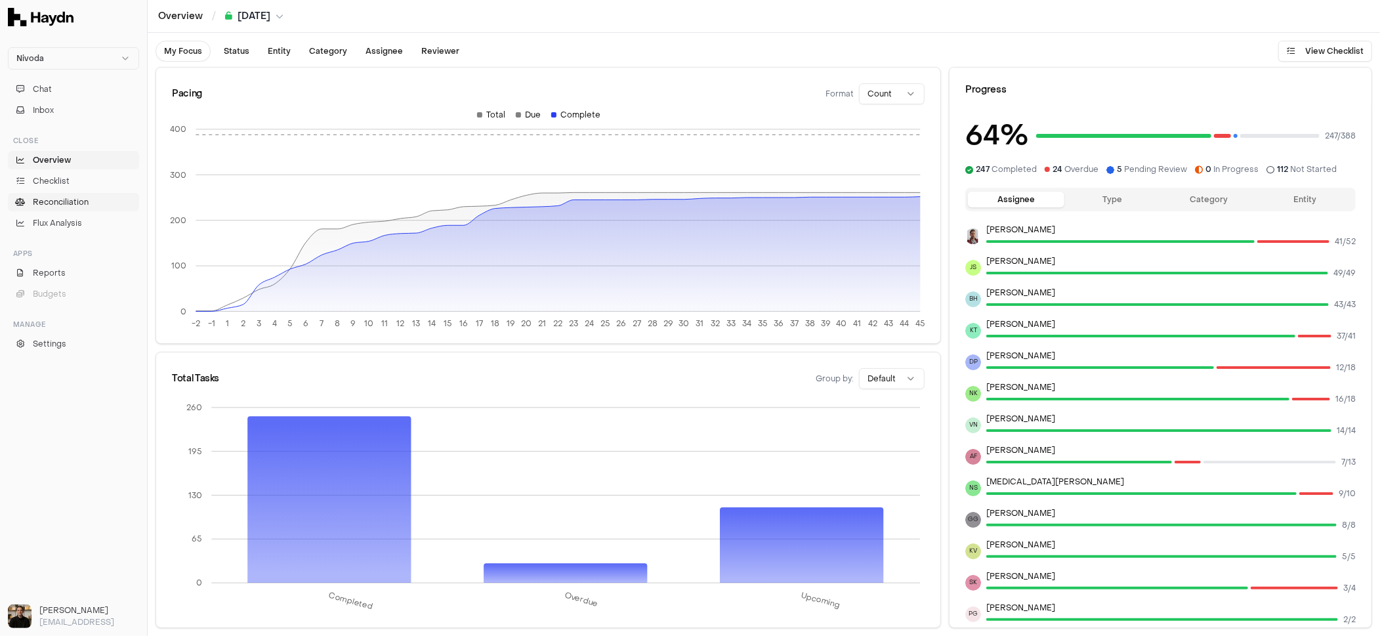
click at [91, 198] on link "Reconciliation" at bounding box center [73, 202] width 131 height 18
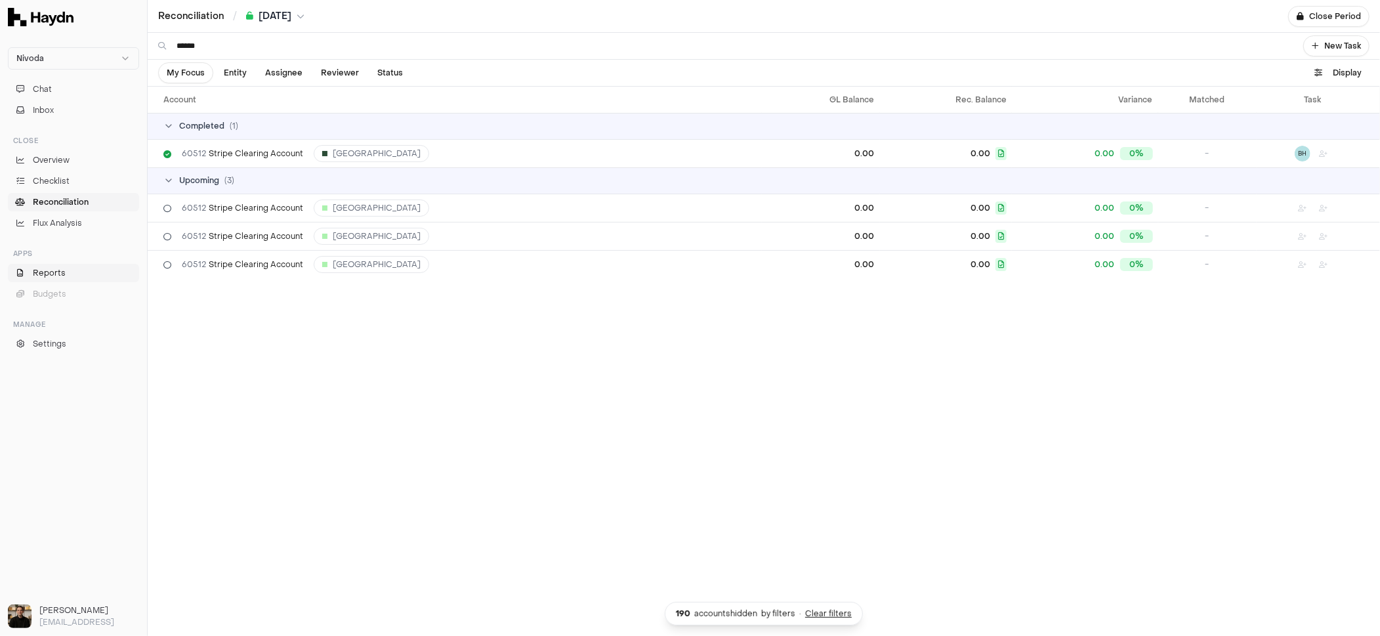
click at [56, 268] on span "Reports" at bounding box center [49, 273] width 33 height 12
